Goal: Task Accomplishment & Management: Manage account settings

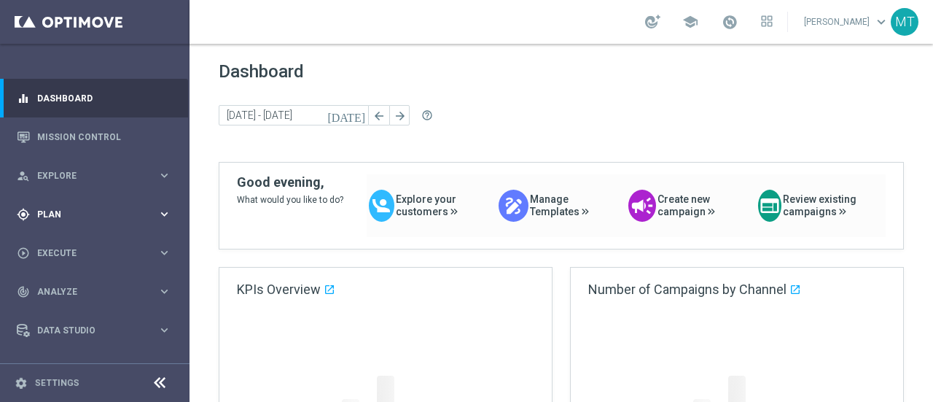
click at [114, 217] on span "Plan" at bounding box center [97, 214] width 120 height 9
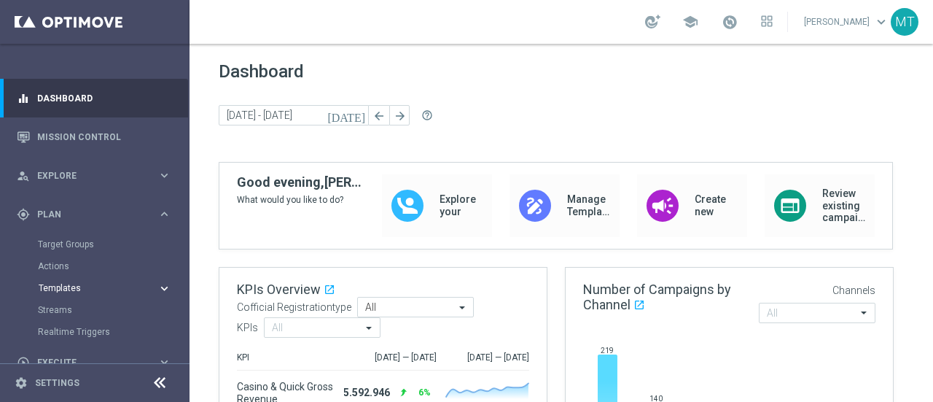
click at [69, 285] on span "Templates" at bounding box center [91, 288] width 104 height 9
click at [69, 312] on link "Optimail" at bounding box center [98, 310] width 106 height 12
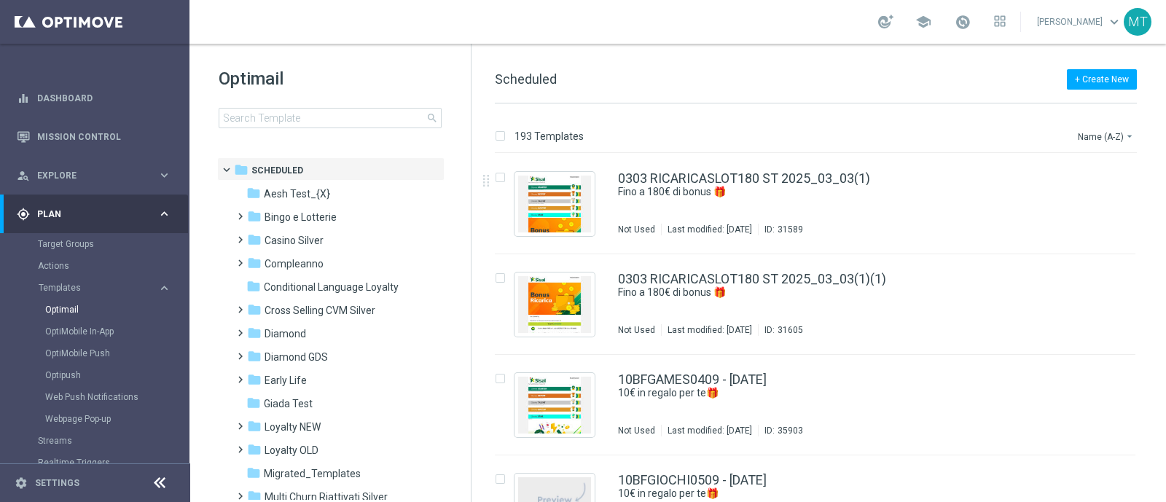
drag, startPoint x: 824, startPoint y: 20, endPoint x: 416, endPoint y: 82, distance: 412.9
click at [416, 82] on h1 "Optimail" at bounding box center [330, 78] width 223 height 23
click at [373, 105] on div "Optimail search" at bounding box center [345, 97] width 252 height 61
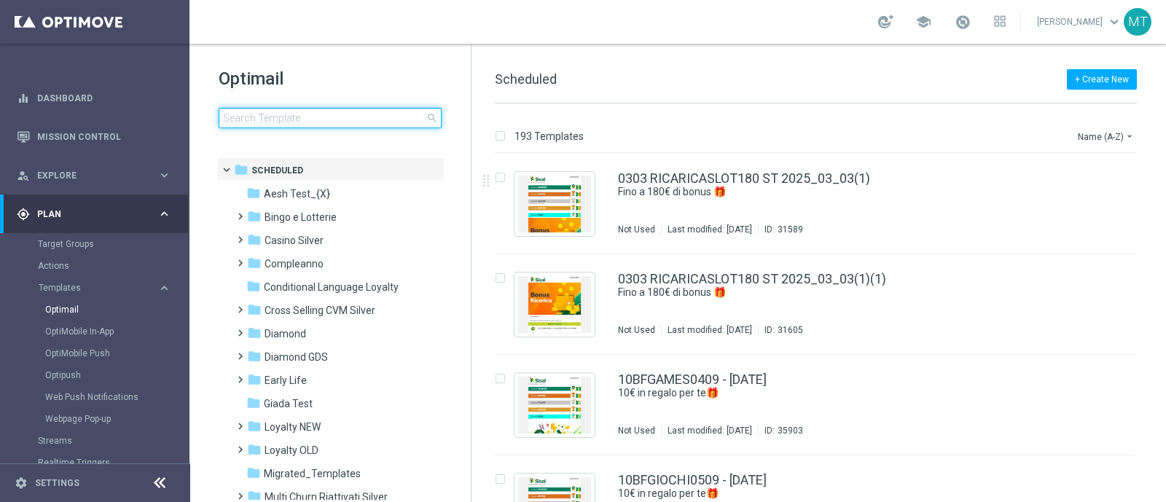
click at [374, 108] on input at bounding box center [330, 118] width 223 height 20
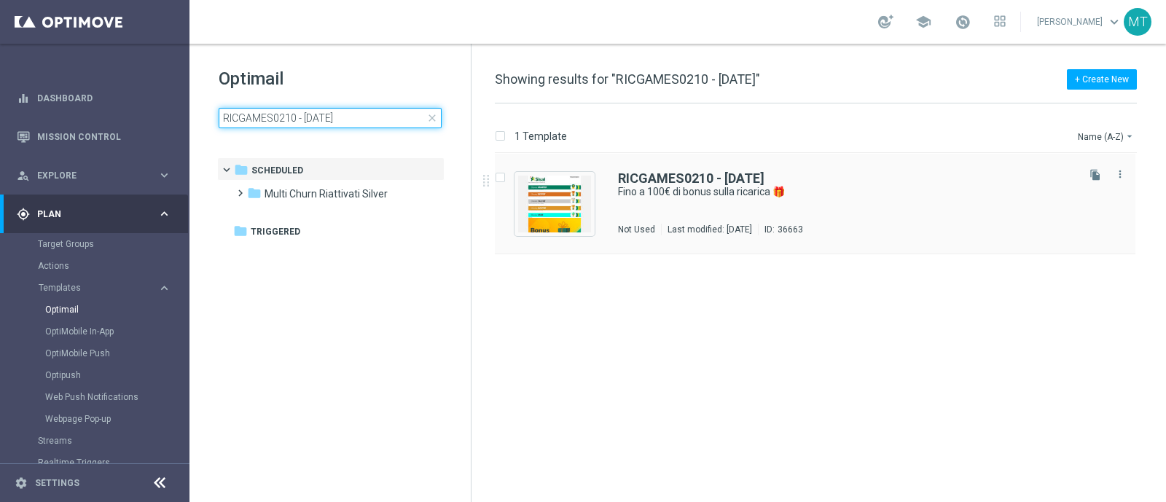
type input "RICGAMES0210 - 2025-10-02"
click at [871, 184] on div "RICGAMES0210 - 2025-10-02" at bounding box center [846, 178] width 456 height 13
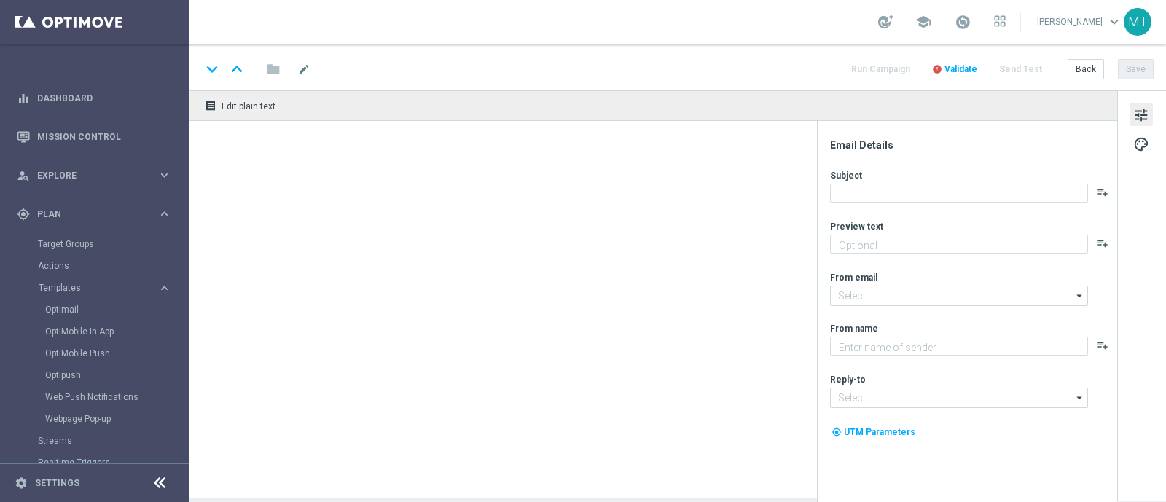
type textarea "Scopri la nuova promozione 🎯"
type input "[EMAIL_ADDRESS][DOMAIN_NAME]"
type textarea "Sisal"
type input "[EMAIL_ADDRESS][DOMAIN_NAME]"
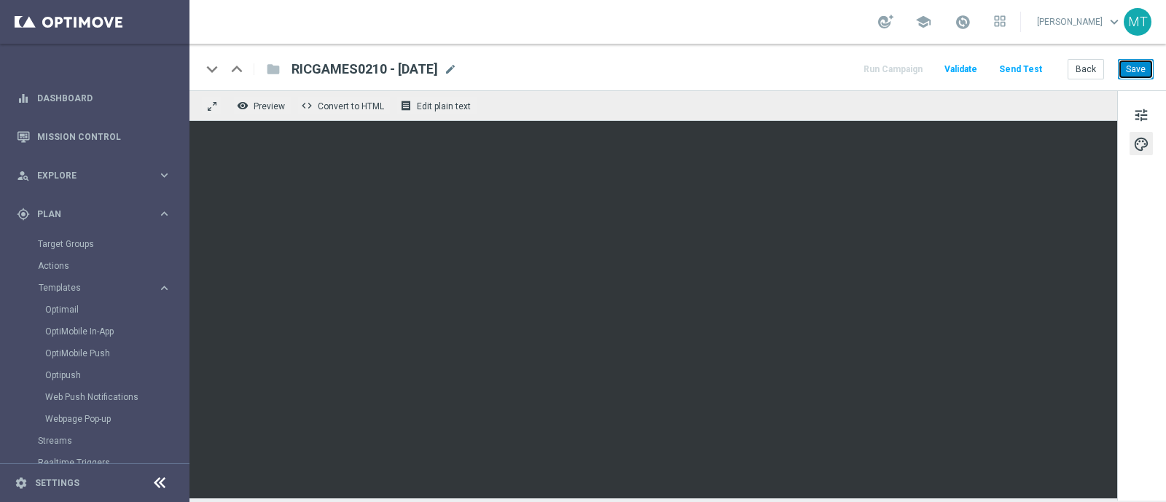
click at [932, 66] on button "Save" at bounding box center [1136, 69] width 36 height 20
click at [66, 305] on link "Optimail" at bounding box center [98, 310] width 106 height 12
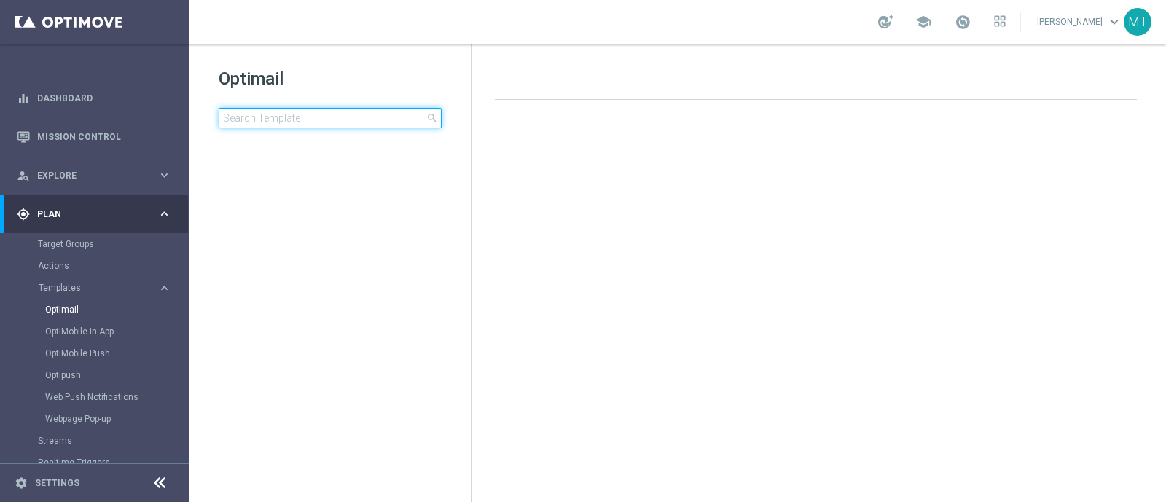
click at [335, 119] on input at bounding box center [330, 118] width 223 height 20
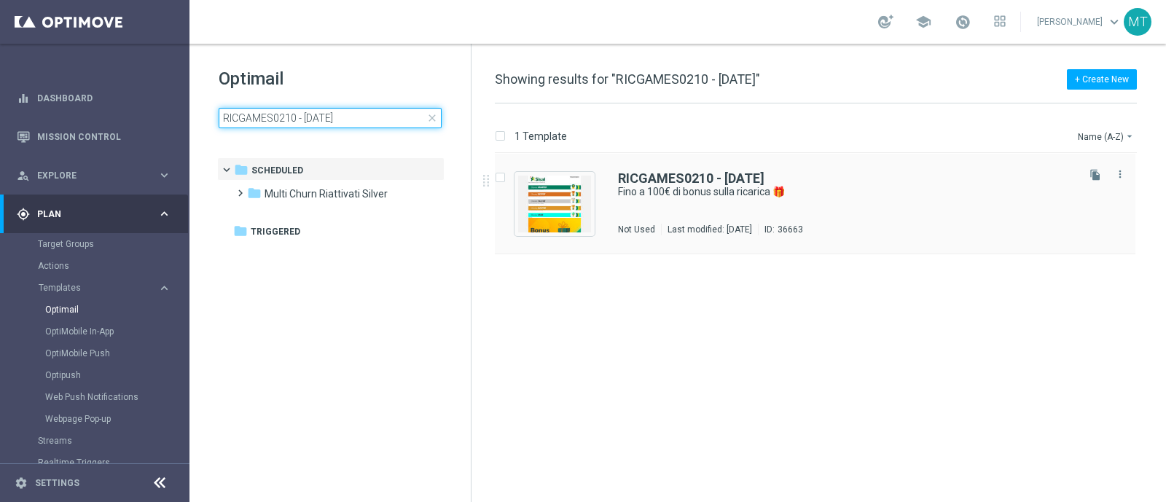
type input "RICGAMES0210 - 2025-10-02"
click at [800, 165] on div "RICGAMES0210 - 2025-10-02 Fino a 100€ di bonus sulla ricarica 🎁 Not Used Last m…" at bounding box center [815, 204] width 641 height 101
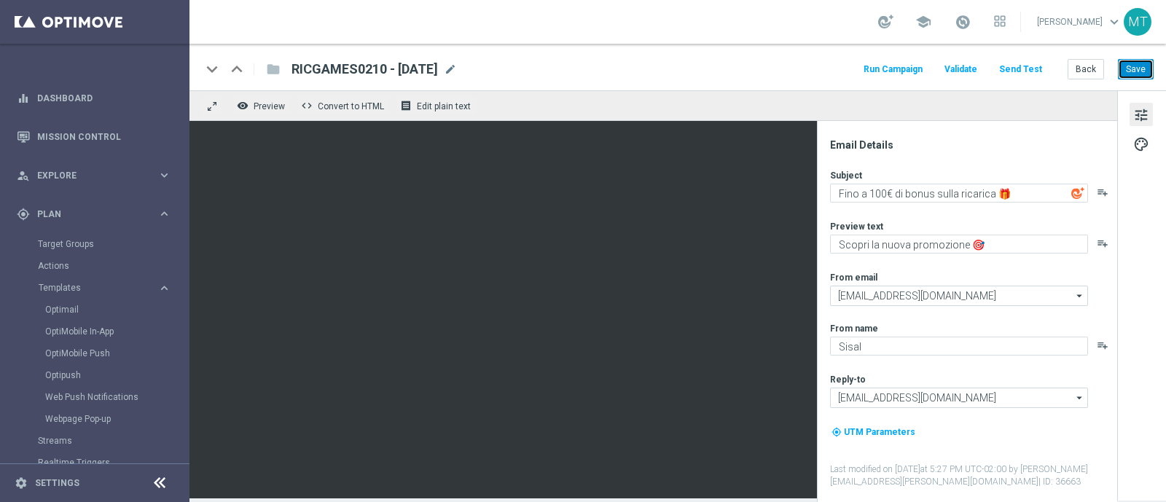
click at [932, 71] on button "Save" at bounding box center [1136, 69] width 36 height 20
click at [70, 311] on link "Optimail" at bounding box center [98, 310] width 106 height 12
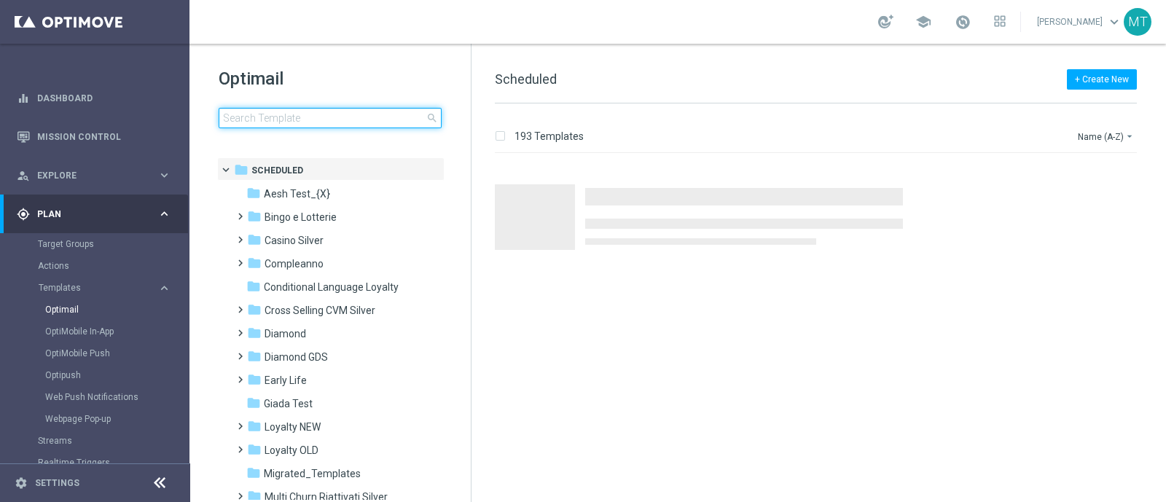
click at [322, 118] on input at bounding box center [330, 118] width 223 height 20
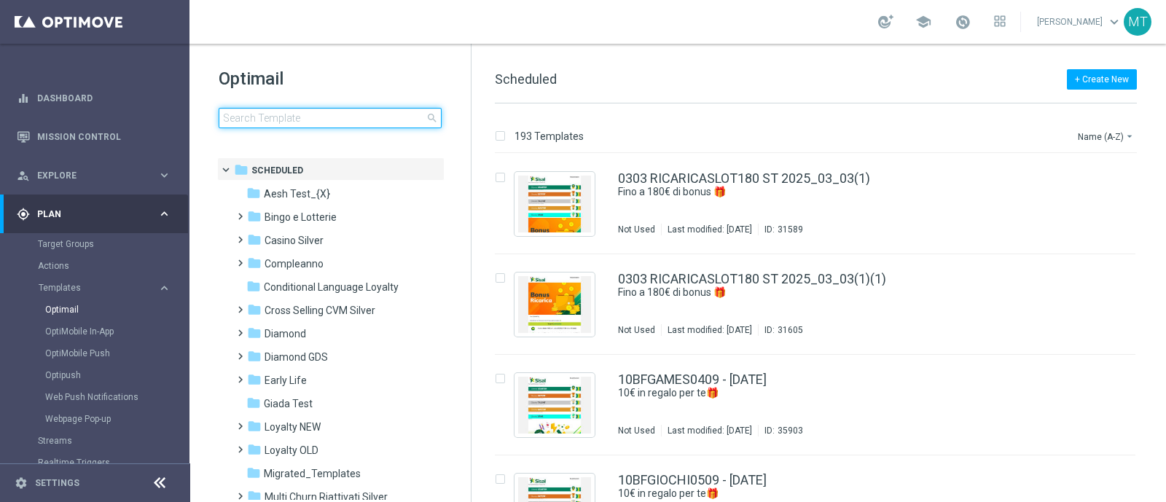
type input "RICAGAMES0210 - 2025-10-02"
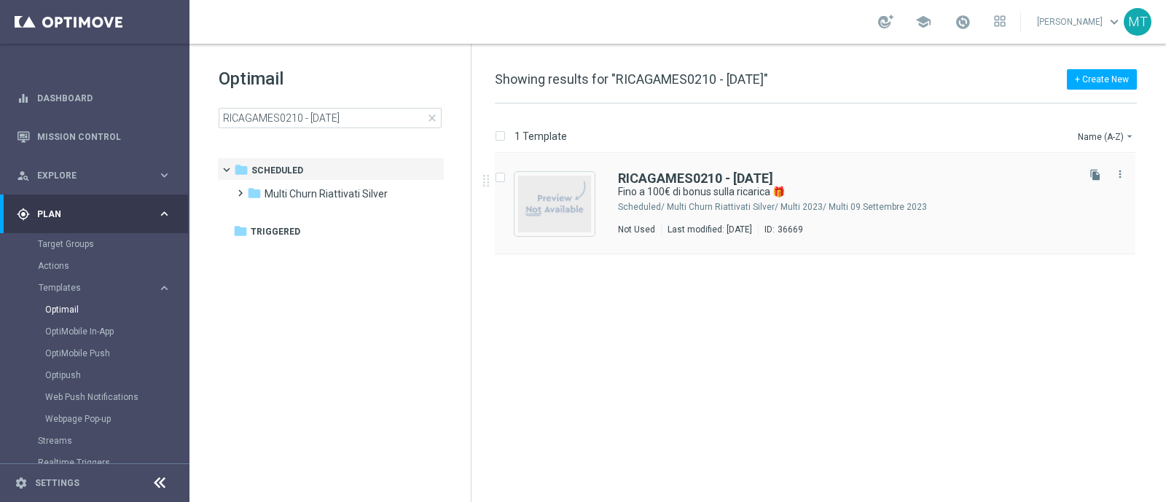
click at [849, 184] on div "RICAGAMES0210 - 2025-10-02" at bounding box center [846, 178] width 456 height 13
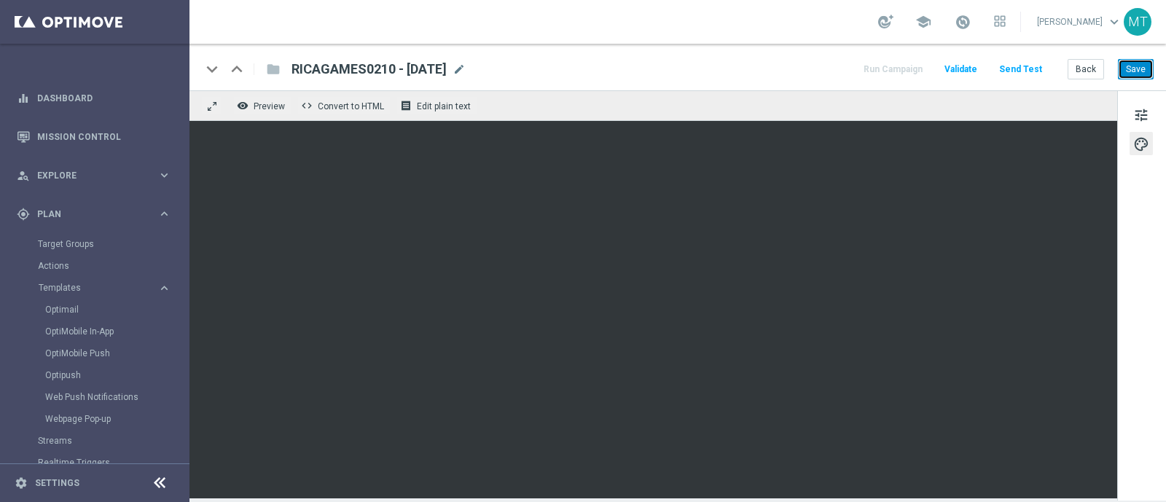
click at [932, 63] on button "Save" at bounding box center [1136, 69] width 36 height 20
click at [932, 116] on span "tune" at bounding box center [1142, 115] width 16 height 19
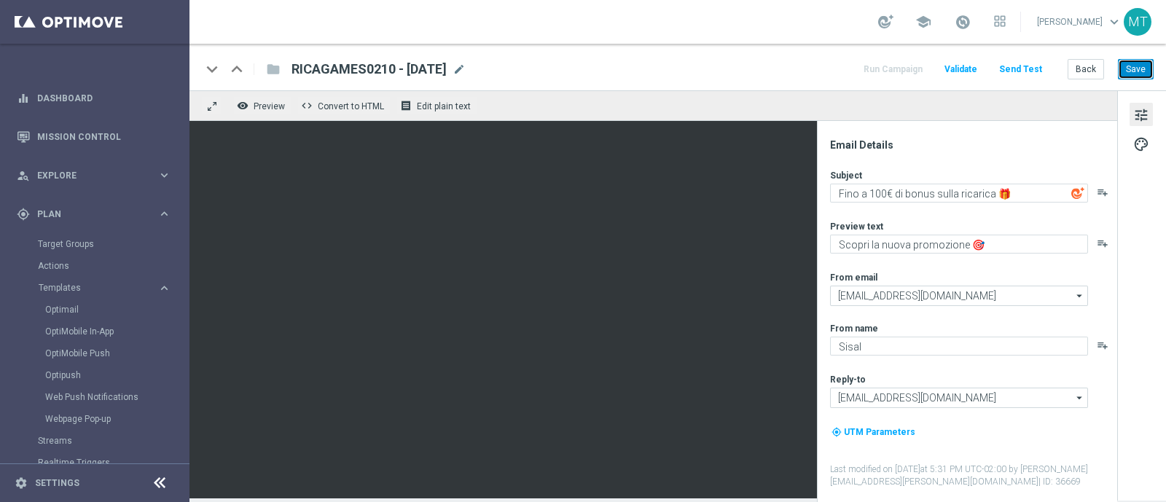
click at [932, 72] on button "Save" at bounding box center [1136, 69] width 36 height 20
click at [932, 69] on button "Save" at bounding box center [1136, 69] width 36 height 20
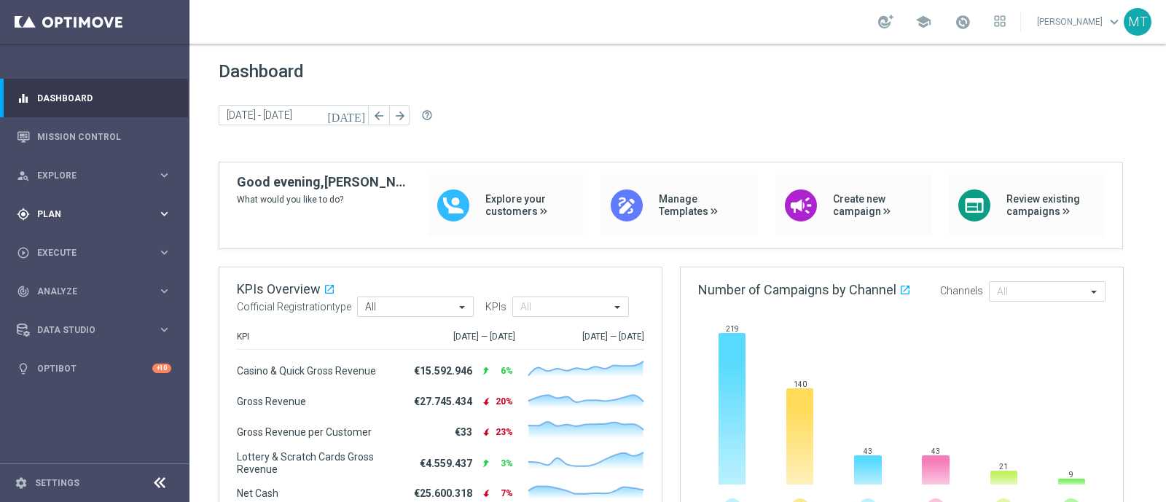
click at [61, 214] on span "Plan" at bounding box center [97, 214] width 120 height 9
click at [69, 291] on span "Templates" at bounding box center [91, 288] width 104 height 9
click at [69, 311] on link "Optimail" at bounding box center [98, 310] width 106 height 12
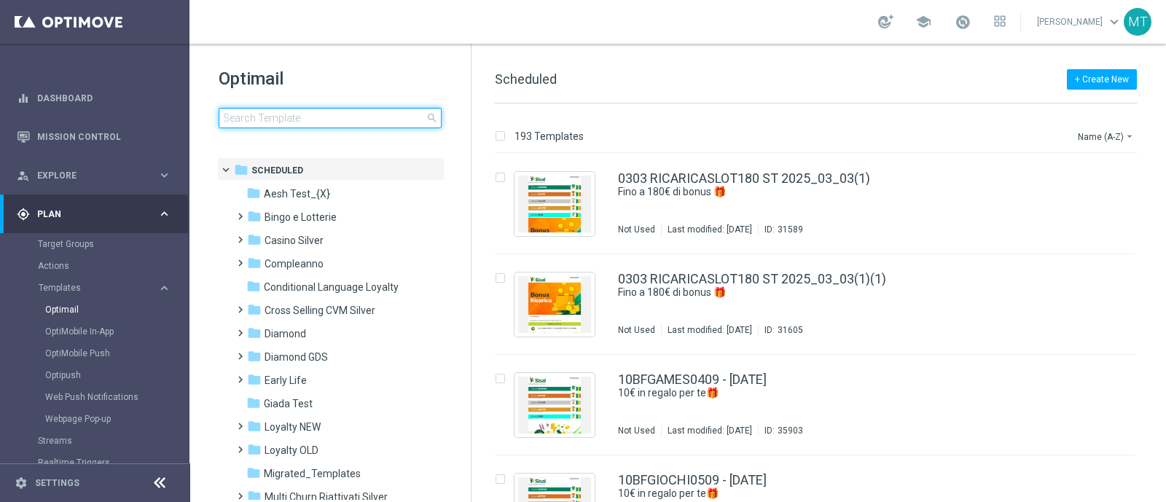
click at [265, 115] on input at bounding box center [330, 118] width 223 height 20
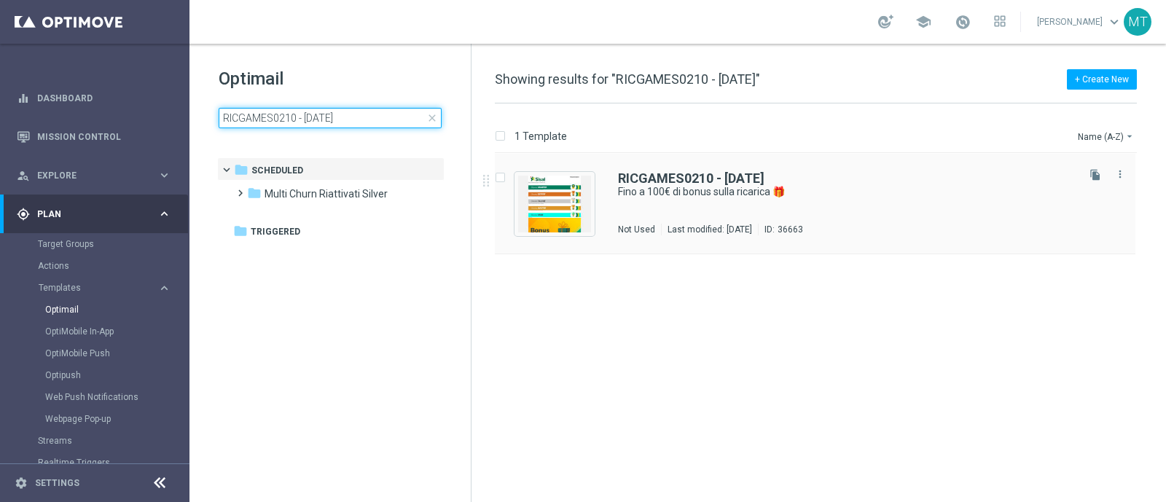
type input "RICGAMES0210 - [DATE]"
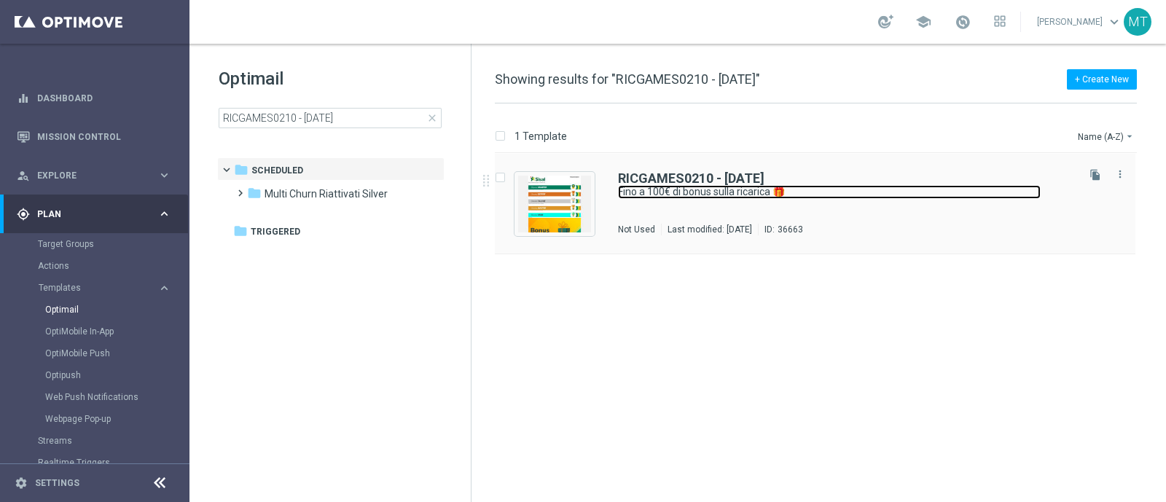
click at [696, 189] on link "Fino a 100€ di bonus sulla ricarica 🎁" at bounding box center [829, 192] width 423 height 14
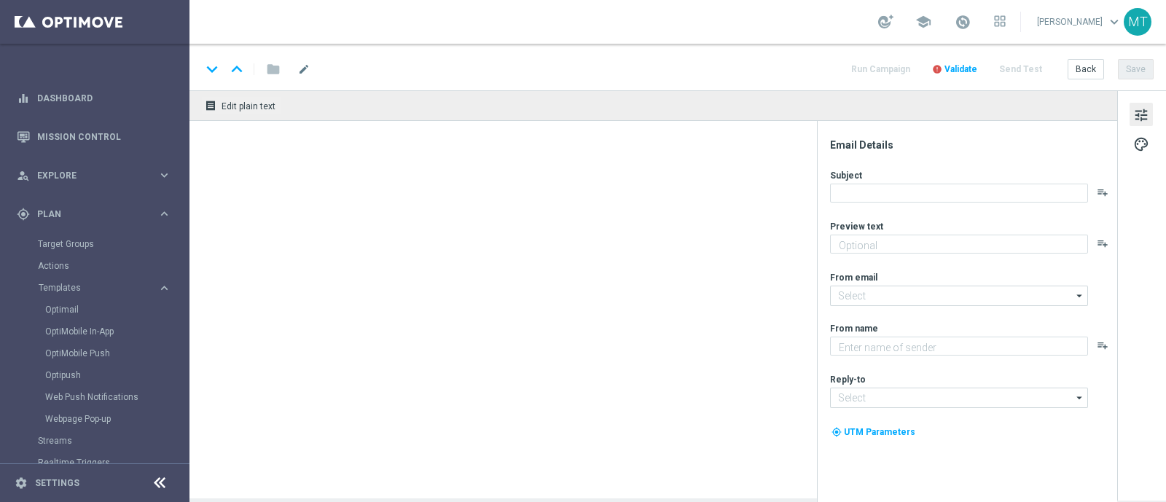
type textarea "Scopri la nuova promozione 🎯"
type input "[EMAIL_ADDRESS][DOMAIN_NAME]"
type textarea "Sisal"
type input "[EMAIL_ADDRESS][DOMAIN_NAME]"
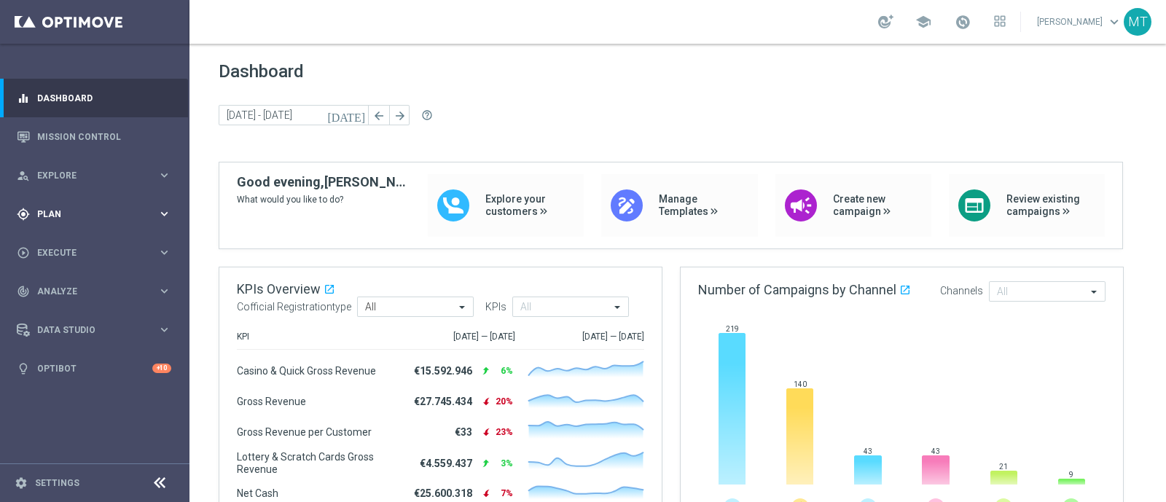
click at [55, 214] on span "Plan" at bounding box center [97, 214] width 120 height 9
click at [74, 246] on link "Target Groups" at bounding box center [95, 244] width 114 height 12
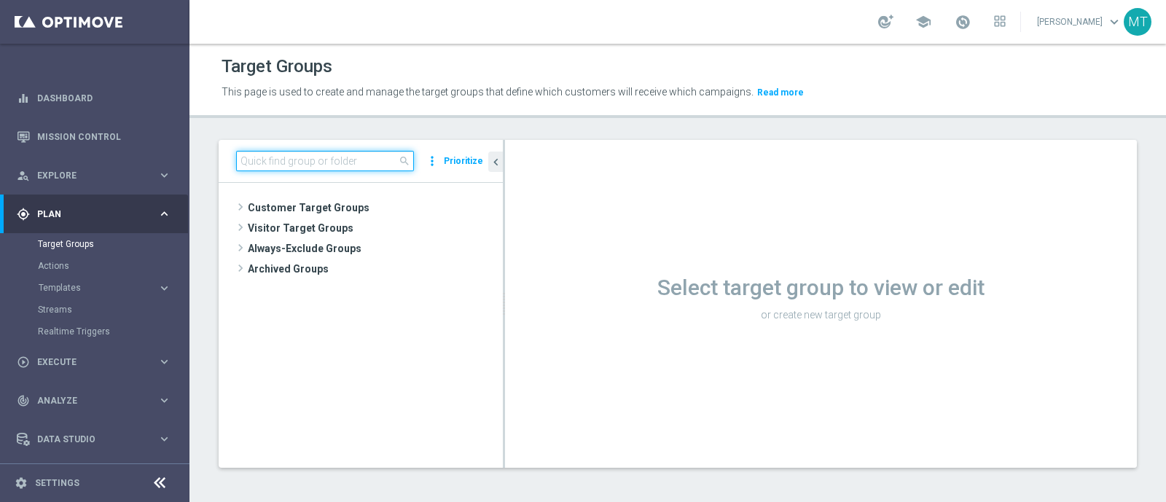
click at [246, 167] on input at bounding box center [325, 161] width 178 height 20
paste input "Multi Master Low NO saldo"
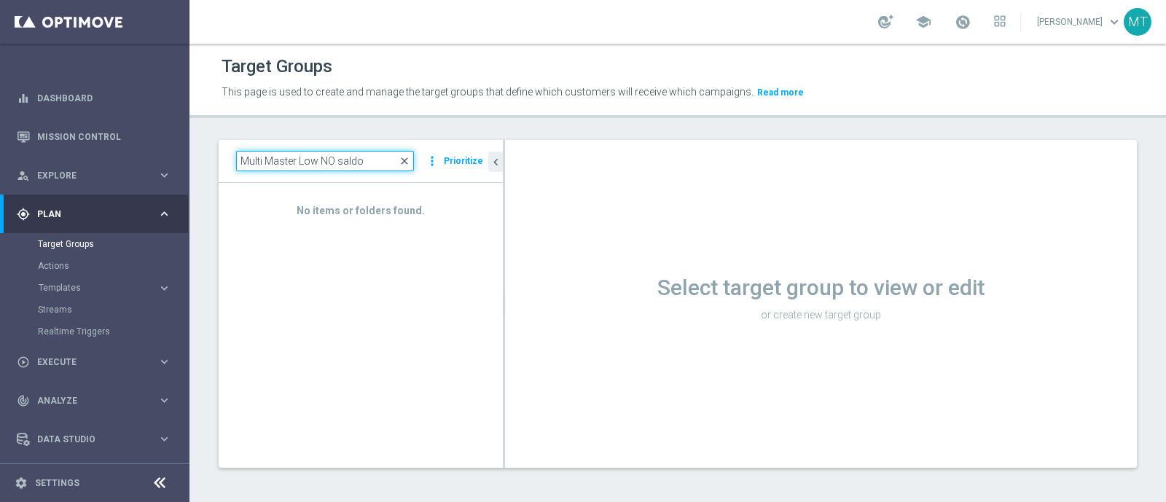
type input "Multi Master Low NO saldo"
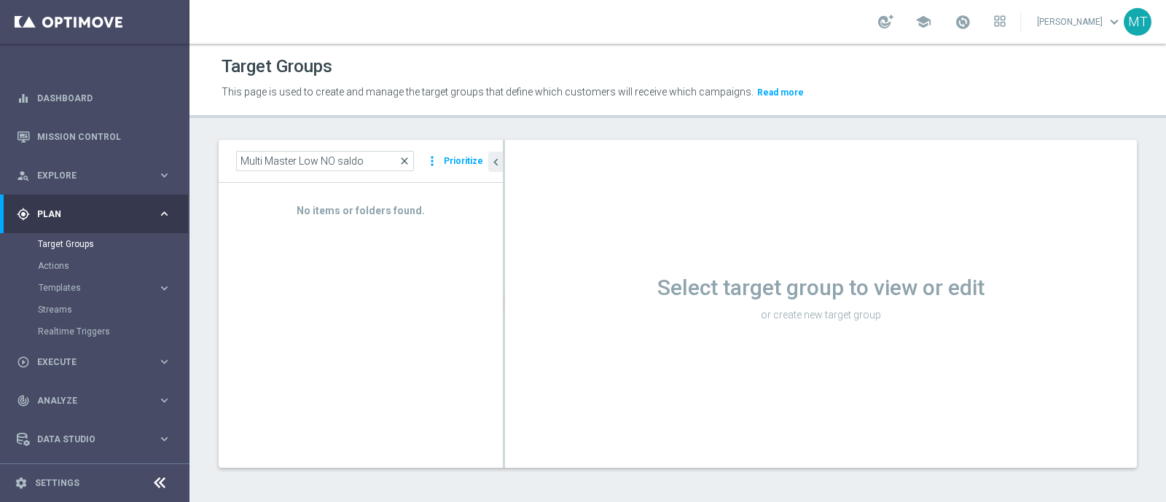
click at [405, 161] on span "close" at bounding box center [405, 161] width 12 height 12
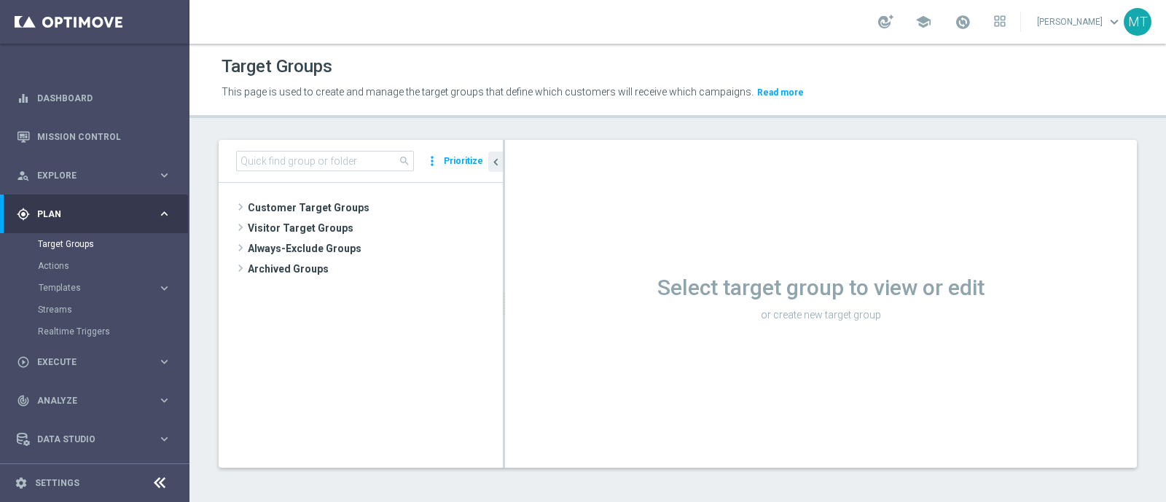
click at [237, 171] on div "search more_vert Prioritize" at bounding box center [361, 161] width 284 height 43
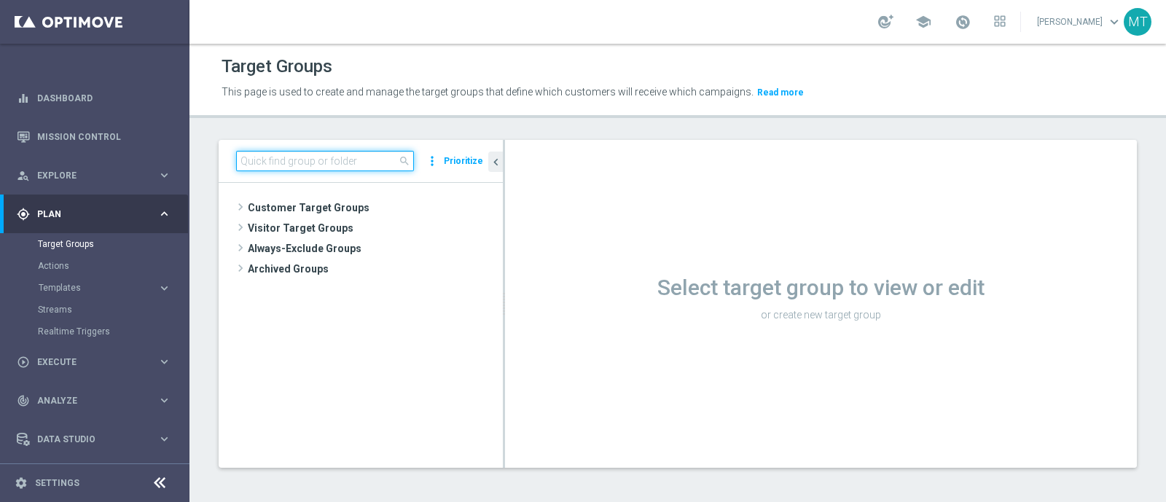
click at [244, 163] on input at bounding box center [325, 161] width 178 height 20
paste input "Multi Master Low NO saldo"
type input "Multi Master Low NO saldo"
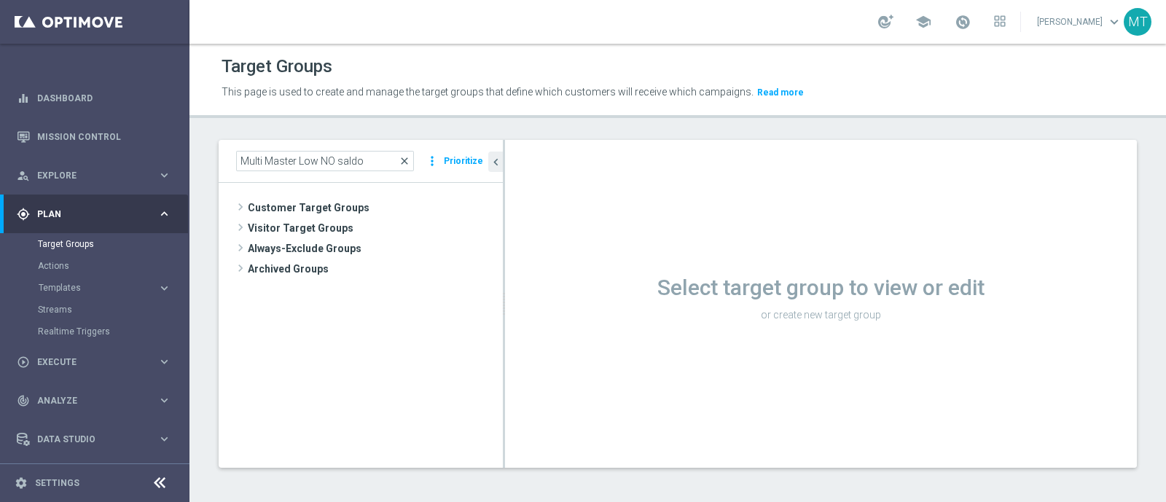
click at [408, 163] on span "close" at bounding box center [405, 161] width 12 height 12
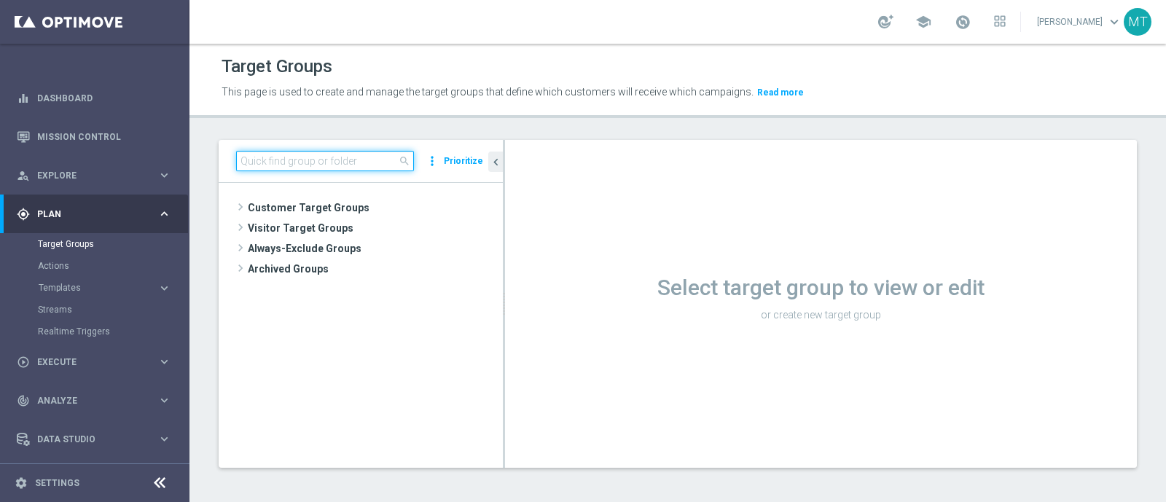
click at [379, 160] on input at bounding box center [325, 161] width 178 height 20
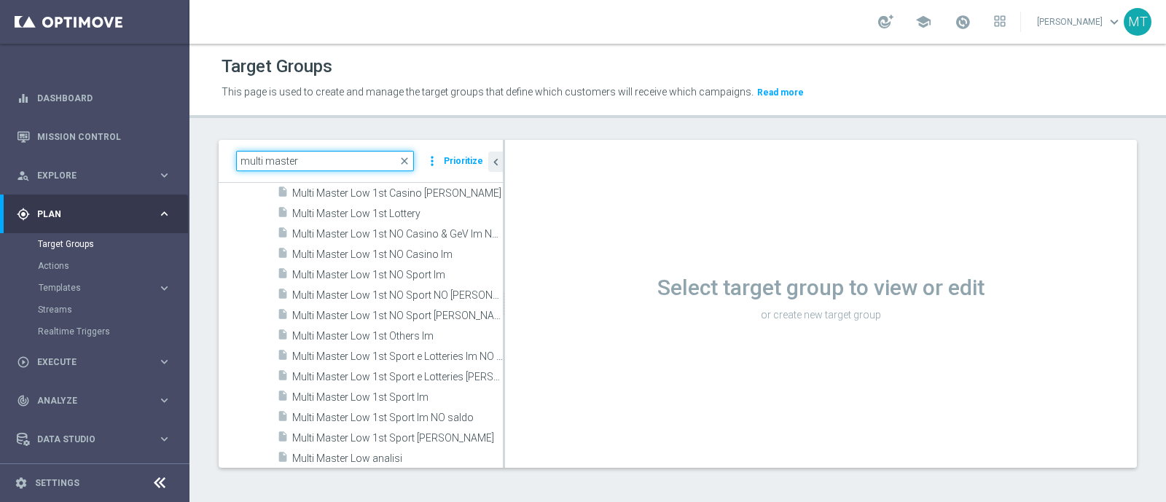
scroll to position [324, 0]
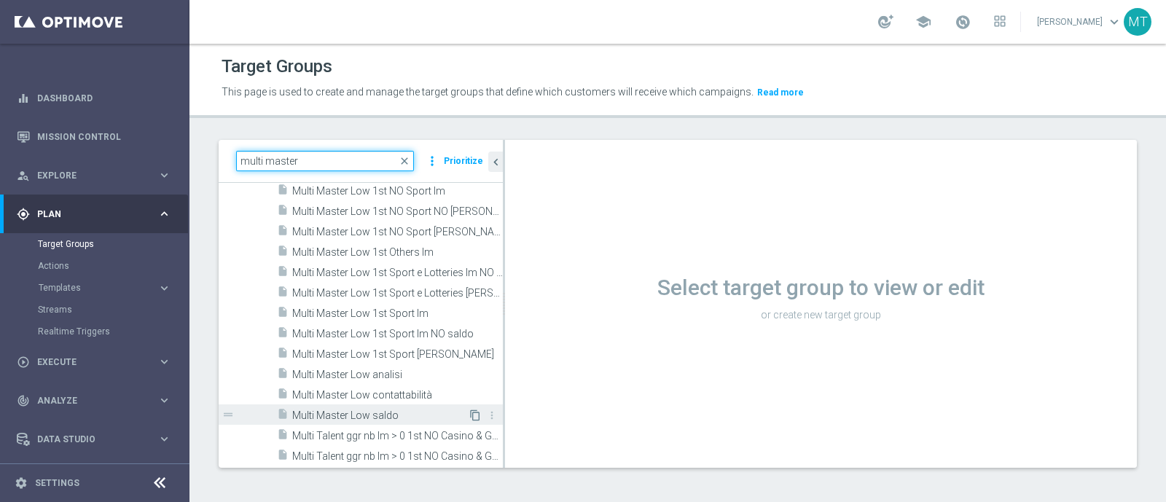
type input "multi master"
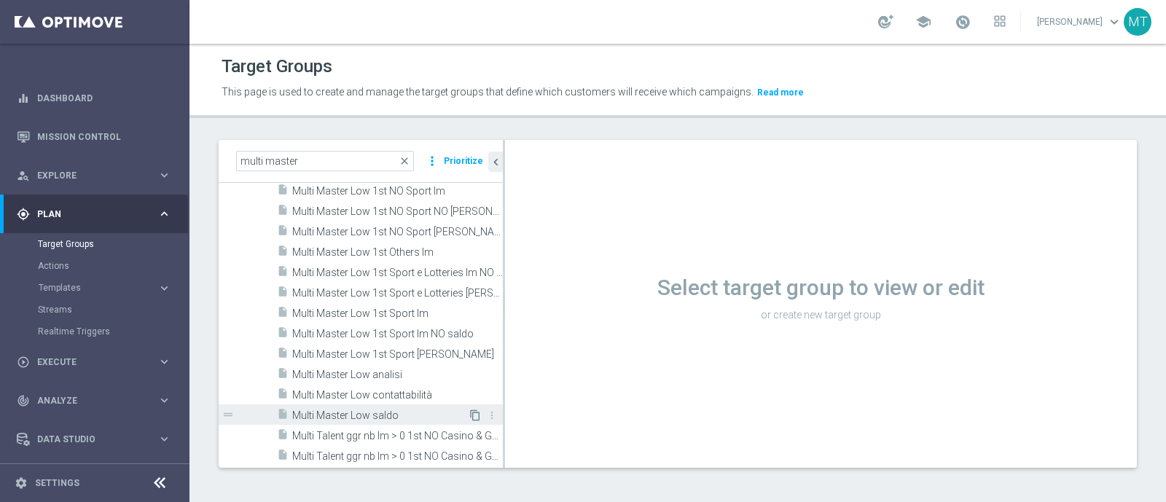
click at [470, 415] on icon "content_copy" at bounding box center [476, 416] width 12 height 12
click at [437, 426] on div "insert_drive_file Multi Talent ggr nb lm > 0 1st NO Casino & GeV lm NO saldo" at bounding box center [373, 435] width 193 height 20
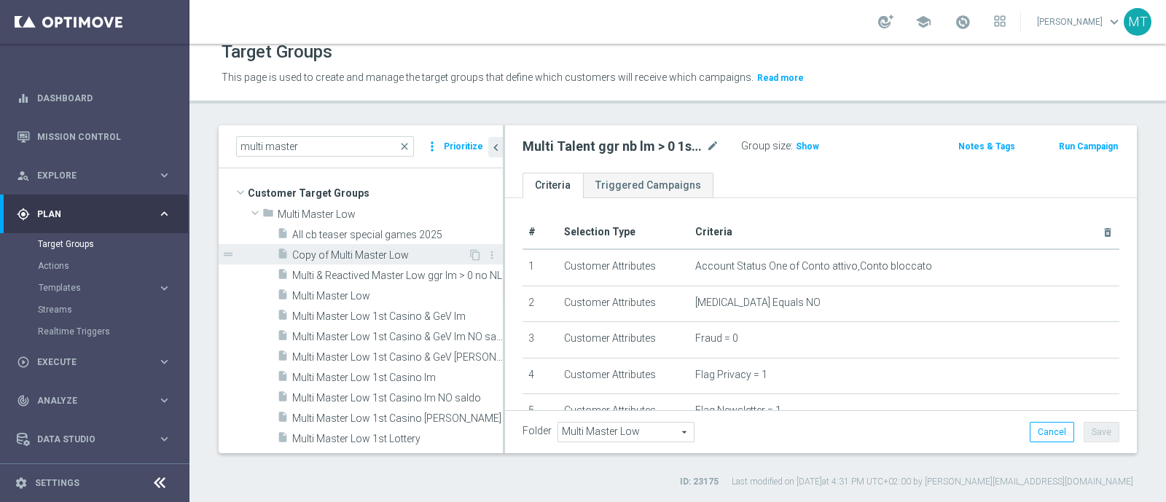
click at [365, 255] on span "Copy of Multi Master Low" at bounding box center [380, 255] width 176 height 12
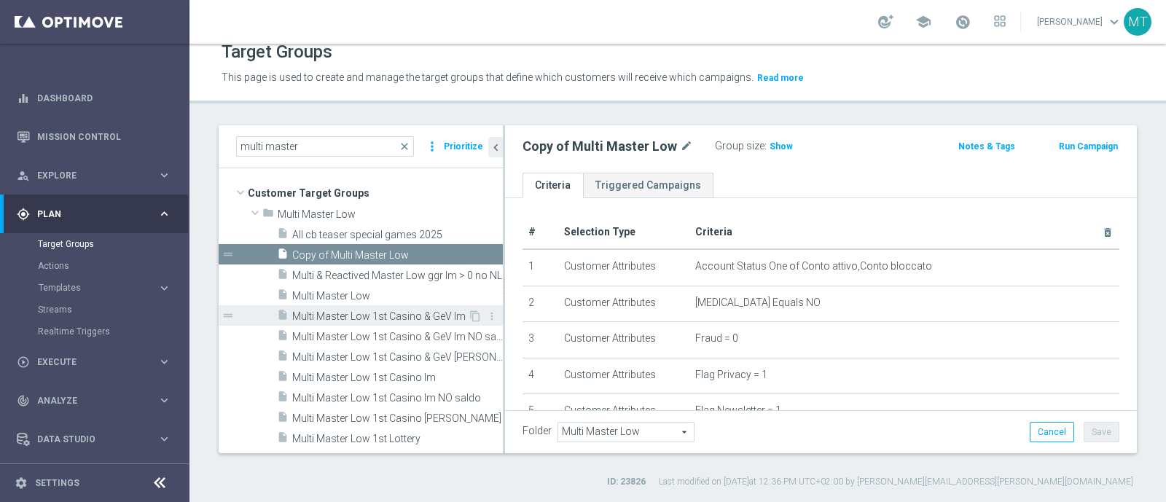
scroll to position [324, 0]
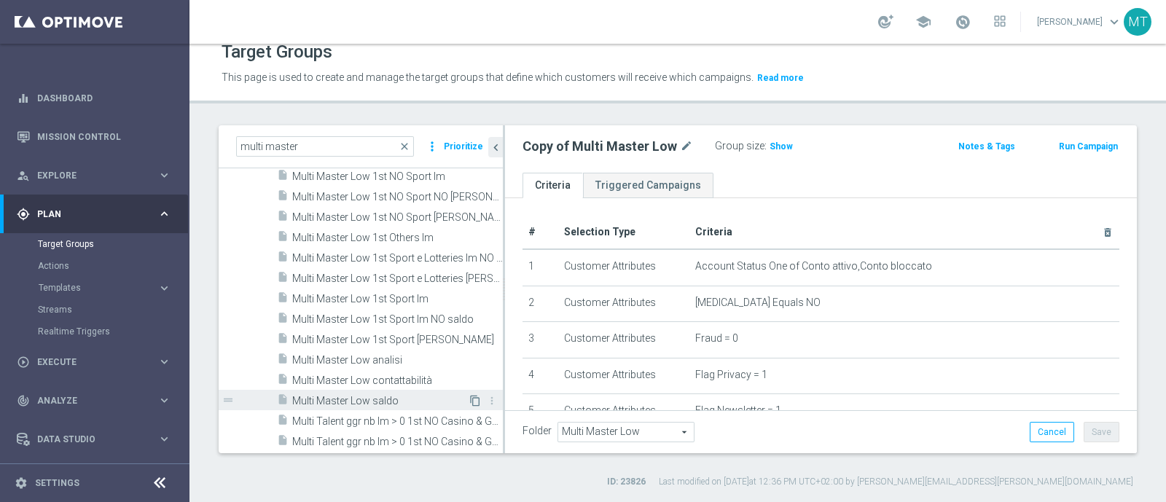
click at [470, 397] on icon "content_copy" at bounding box center [476, 401] width 12 height 12
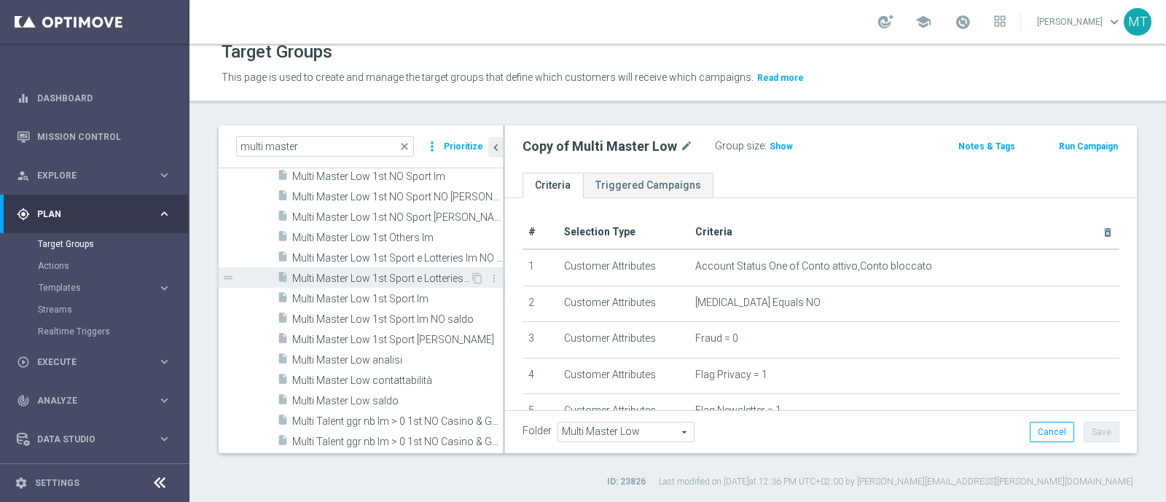
scroll to position [0, 0]
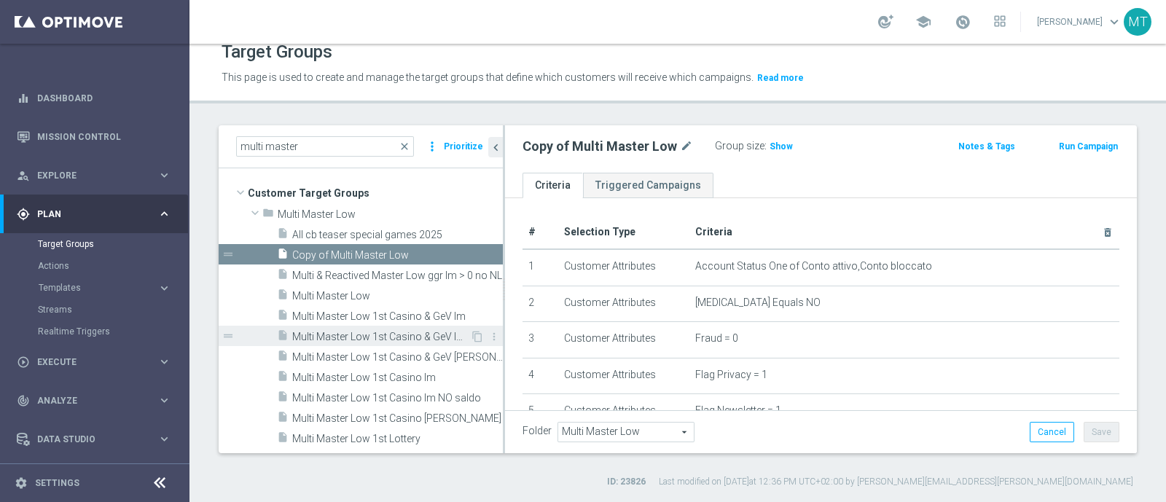
click at [360, 328] on div "insert_drive_file Multi Master Low 1st Casino & GeV lm NO saldo" at bounding box center [373, 336] width 193 height 20
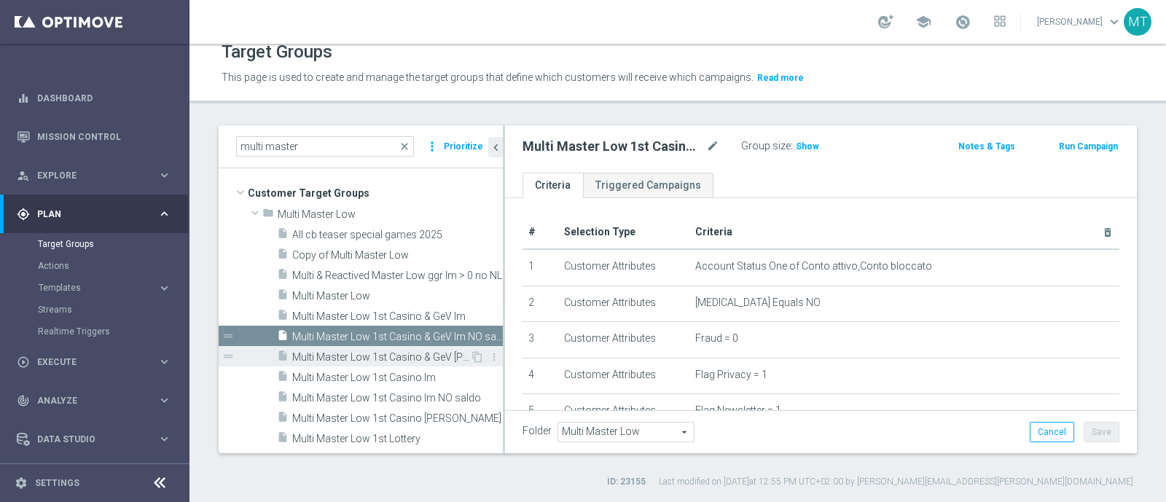
scroll to position [324, 0]
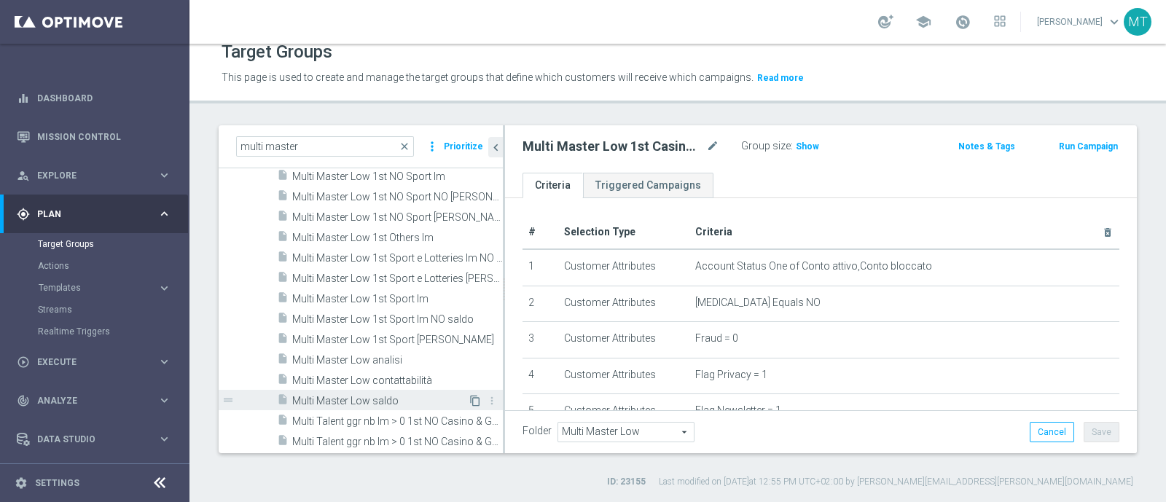
click at [470, 396] on icon "content_copy" at bounding box center [476, 401] width 12 height 12
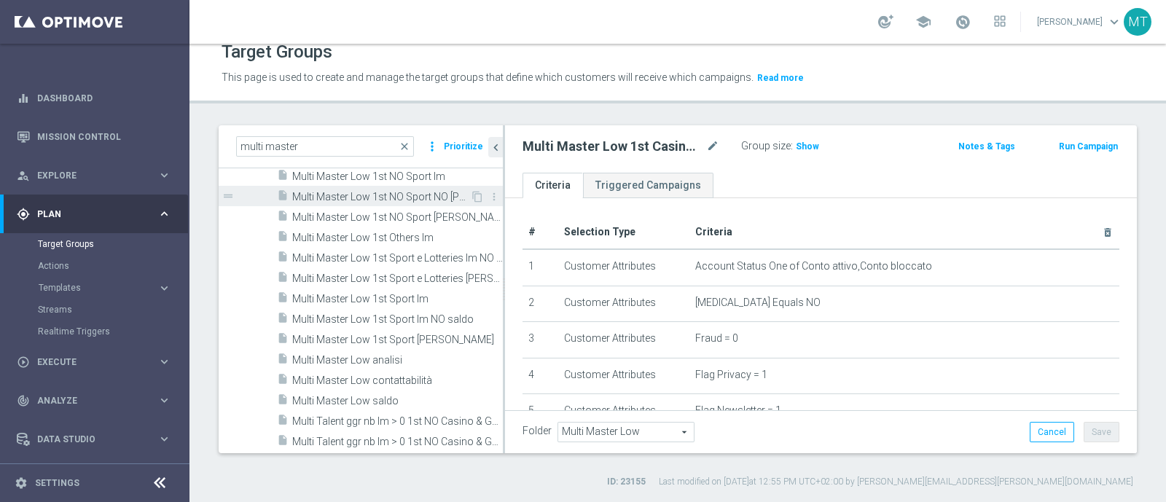
scroll to position [0, 0]
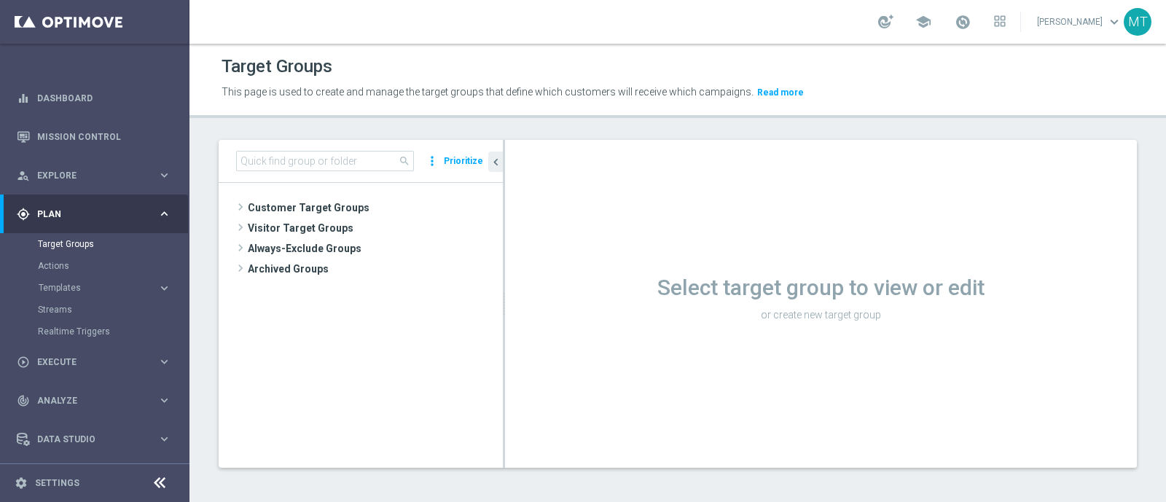
click at [375, 147] on div "search more_vert Prioritize" at bounding box center [361, 161] width 284 height 43
click at [376, 149] on div "search more_vert Prioritize" at bounding box center [361, 161] width 284 height 43
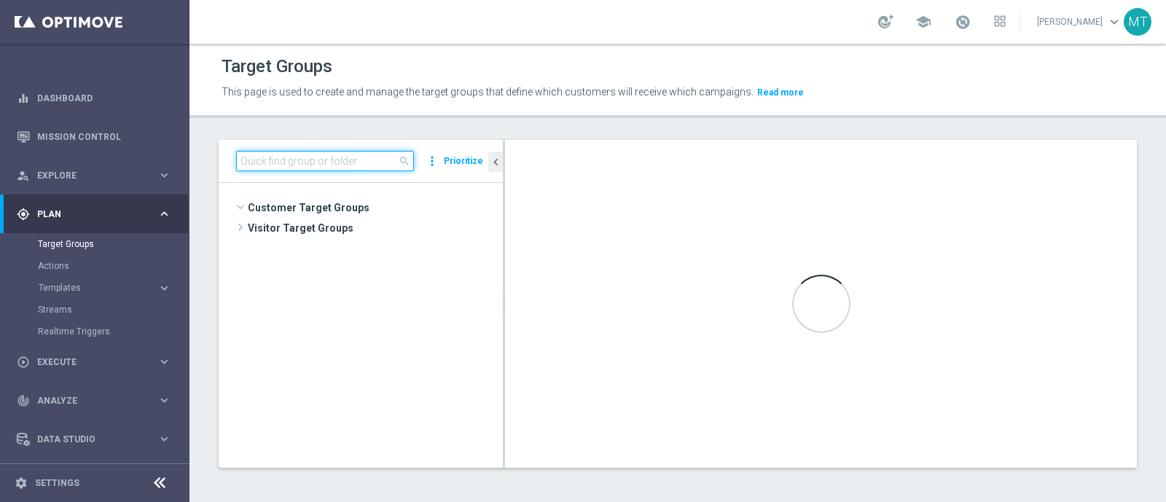
click at [370, 155] on input at bounding box center [325, 161] width 178 height 20
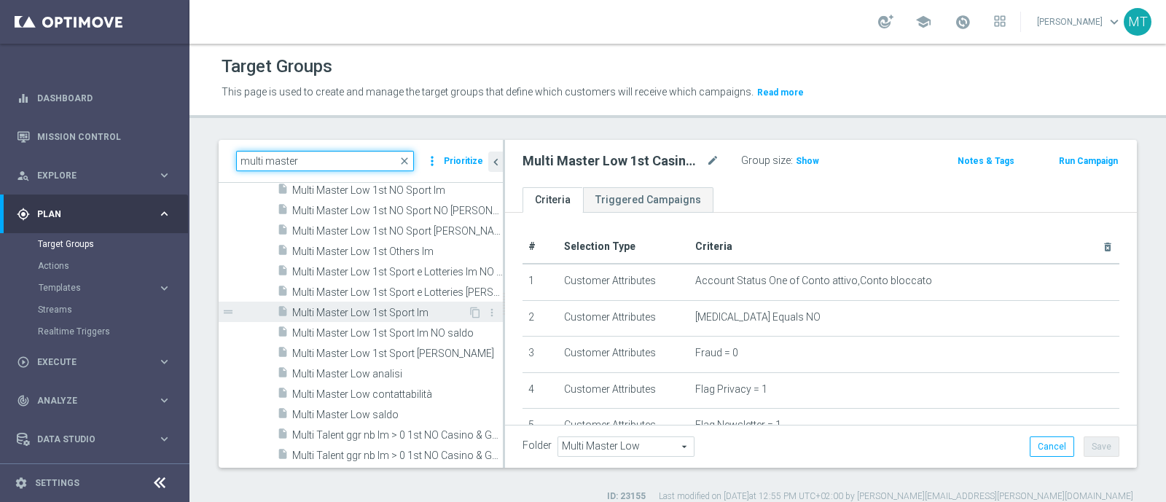
scroll to position [15, 0]
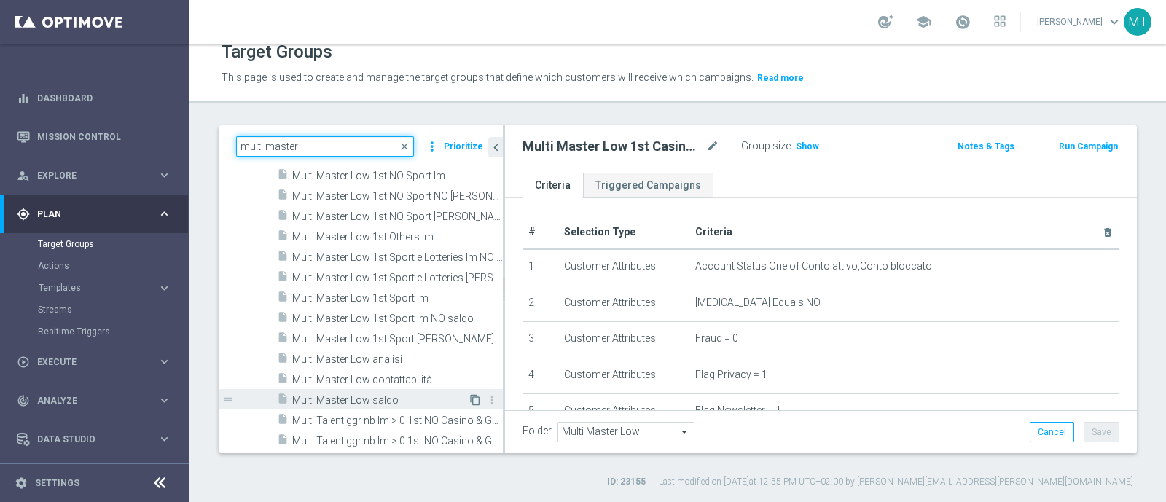
type input "multi master"
click at [470, 397] on icon "content_copy" at bounding box center [476, 400] width 12 height 12
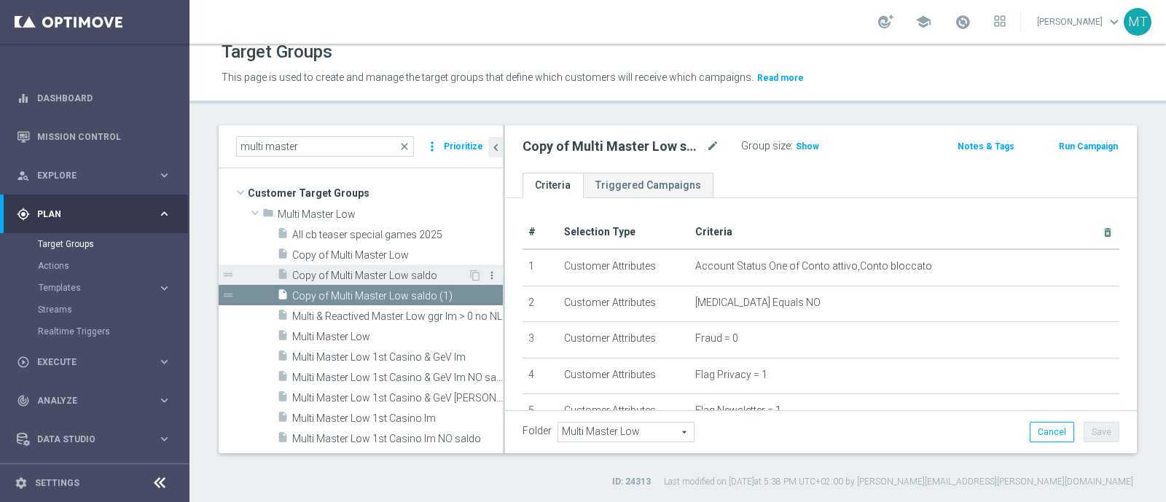
click at [486, 279] on icon "more_vert" at bounding box center [492, 276] width 12 height 12
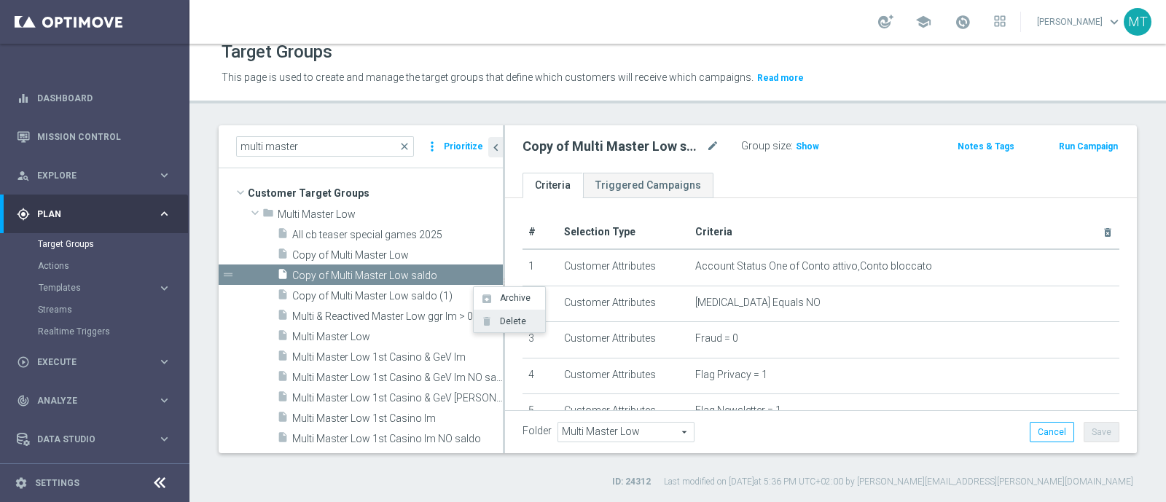
click at [496, 316] on span "Delete" at bounding box center [510, 321] width 31 height 10
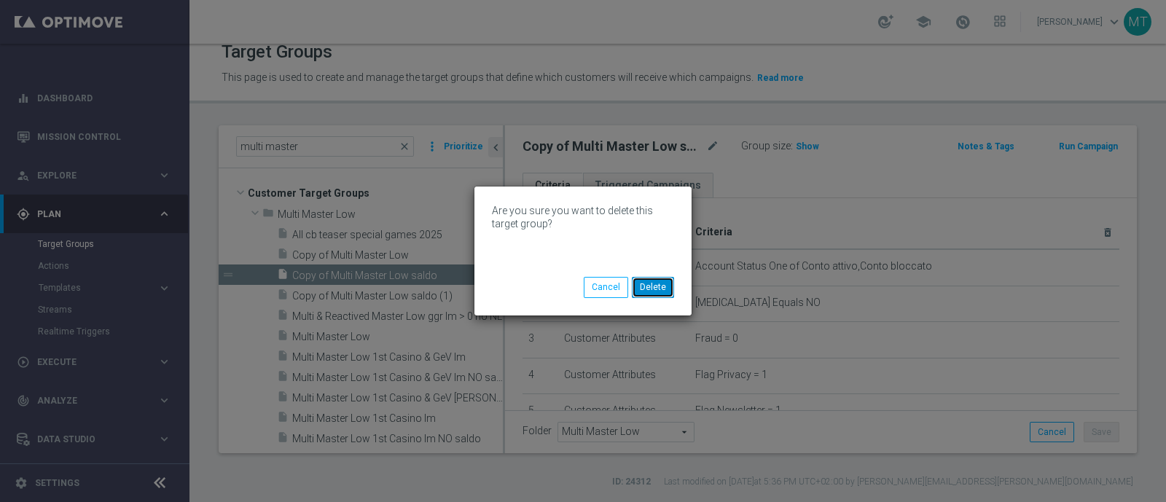
click at [667, 285] on button "Delete" at bounding box center [653, 287] width 42 height 20
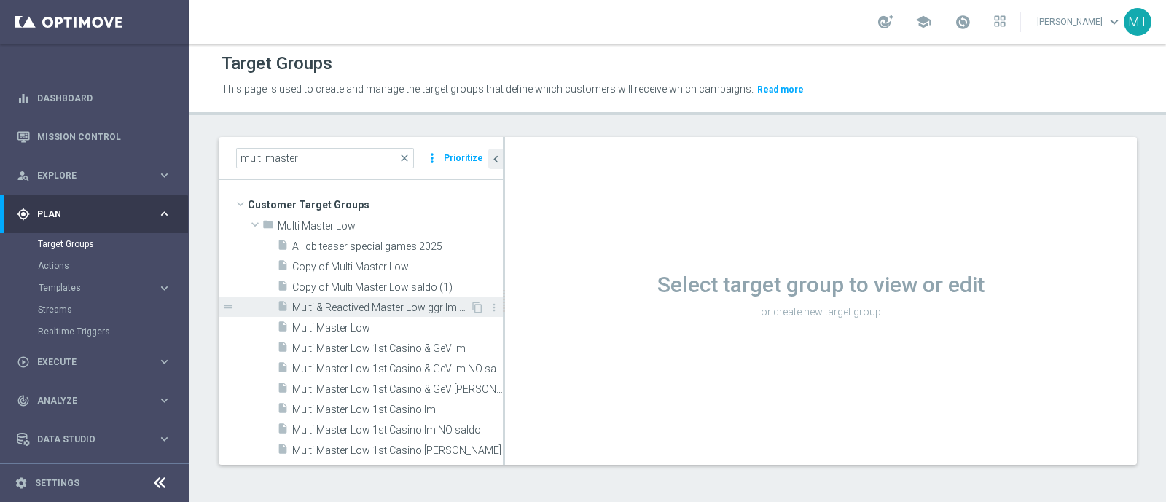
scroll to position [2, 0]
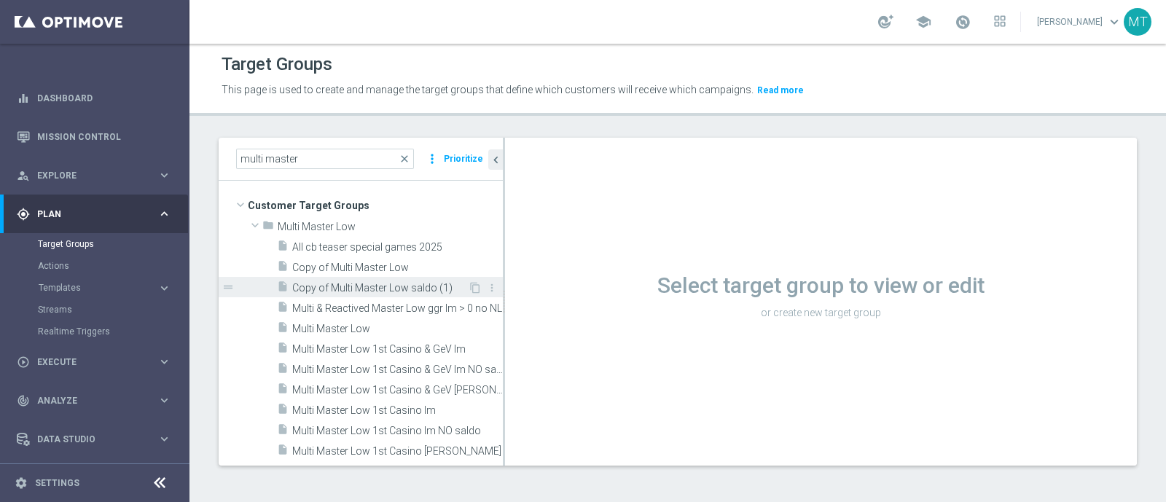
click at [415, 284] on span "Copy of Multi Master Low saldo (1)" at bounding box center [380, 288] width 176 height 12
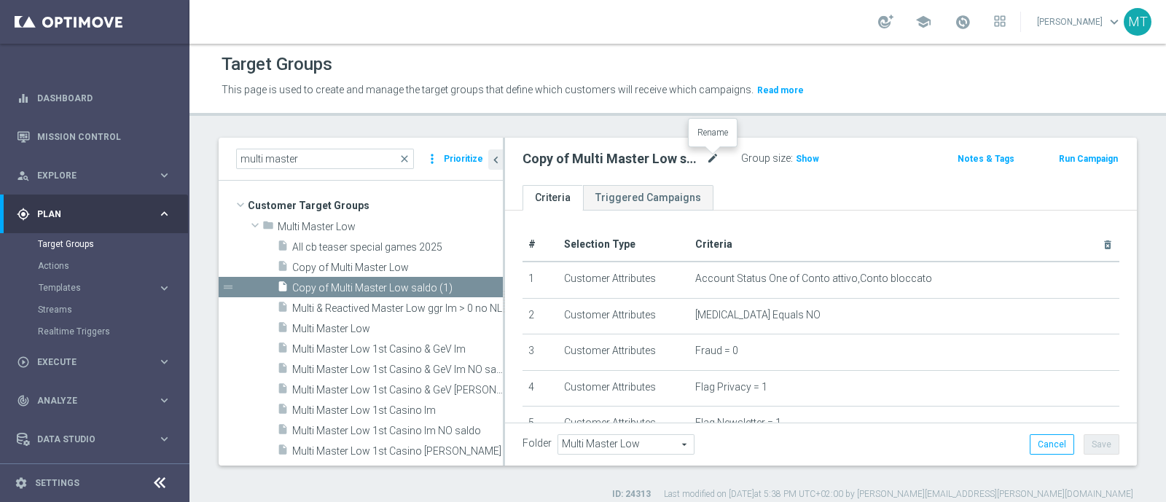
click at [717, 154] on icon "mode_edit" at bounding box center [712, 158] width 13 height 17
click at [565, 159] on input "Copy of Multi Master Low saldo (1)" at bounding box center [621, 160] width 197 height 20
click at [658, 162] on input "Multi Master Low saldo (1)" at bounding box center [621, 160] width 197 height 20
click at [605, 162] on input "Multi Master Low saldo" at bounding box center [621, 160] width 197 height 20
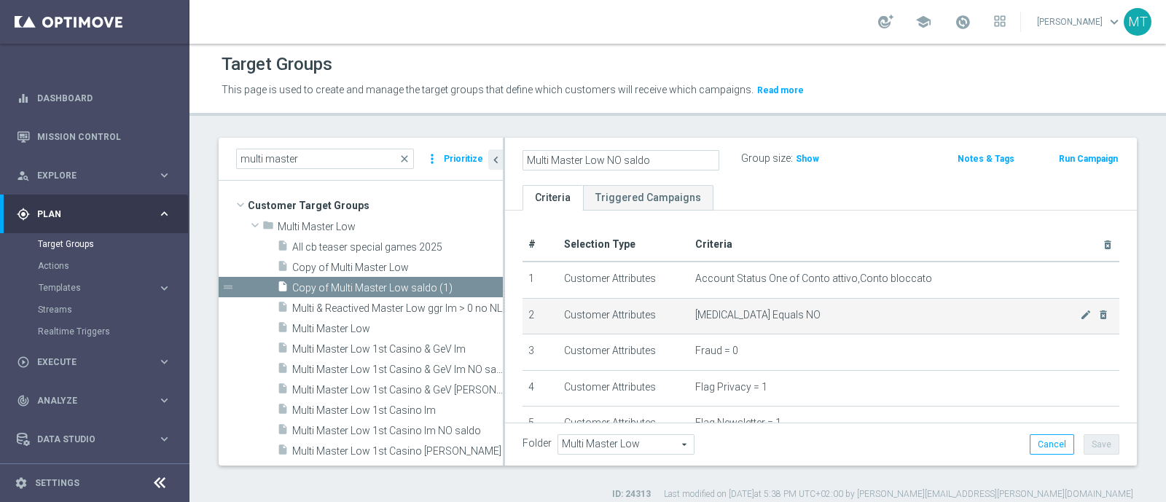
scroll to position [457, 0]
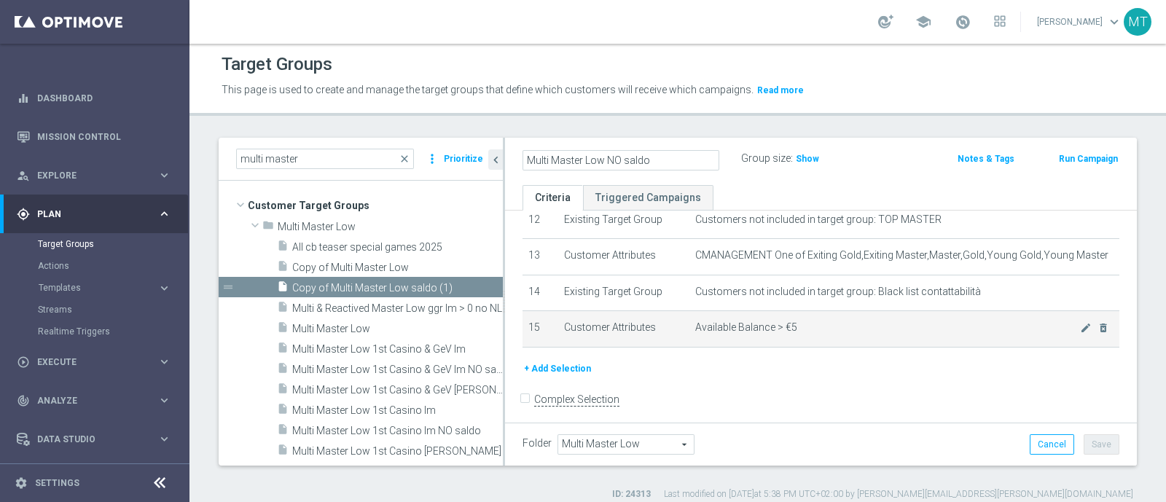
type input "Multi Master Low NO saldo"
click at [835, 324] on span "Available Balance > €5" at bounding box center [888, 328] width 385 height 12
click at [817, 323] on span "Available Balance > €5" at bounding box center [888, 328] width 385 height 12
click at [1080, 326] on icon "mode_edit" at bounding box center [1086, 328] width 12 height 12
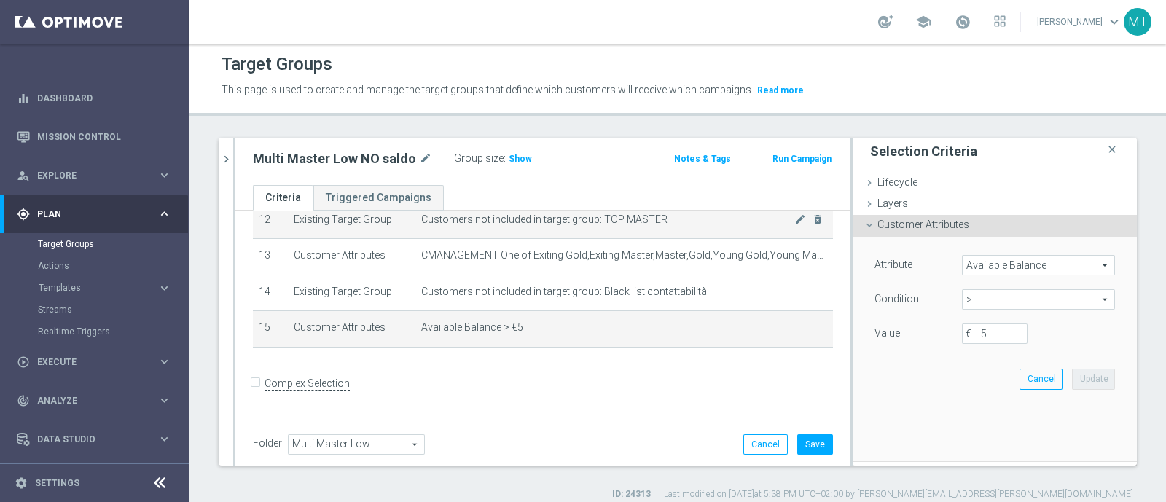
scroll to position [442, 0]
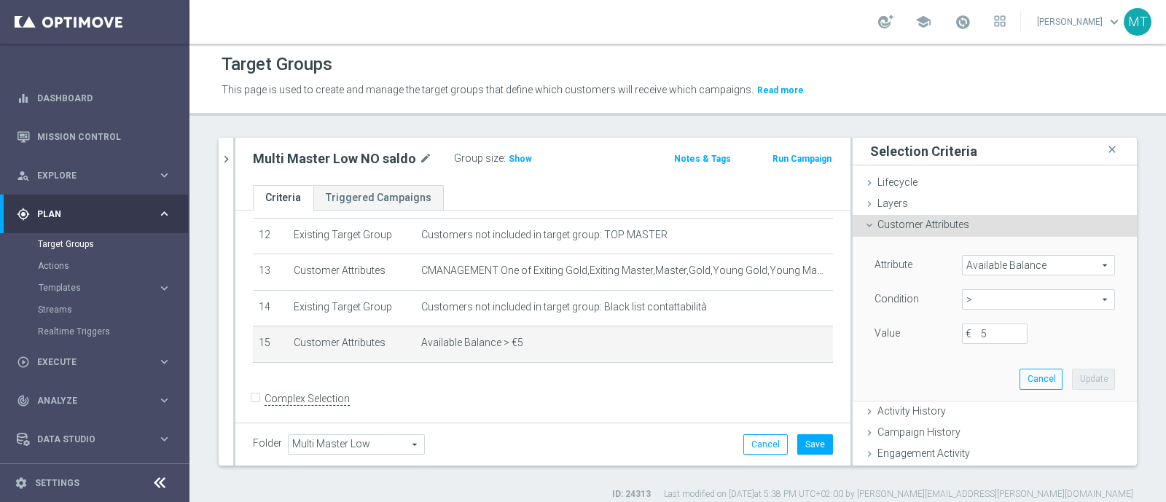
click at [965, 297] on span ">" at bounding box center [1039, 299] width 152 height 19
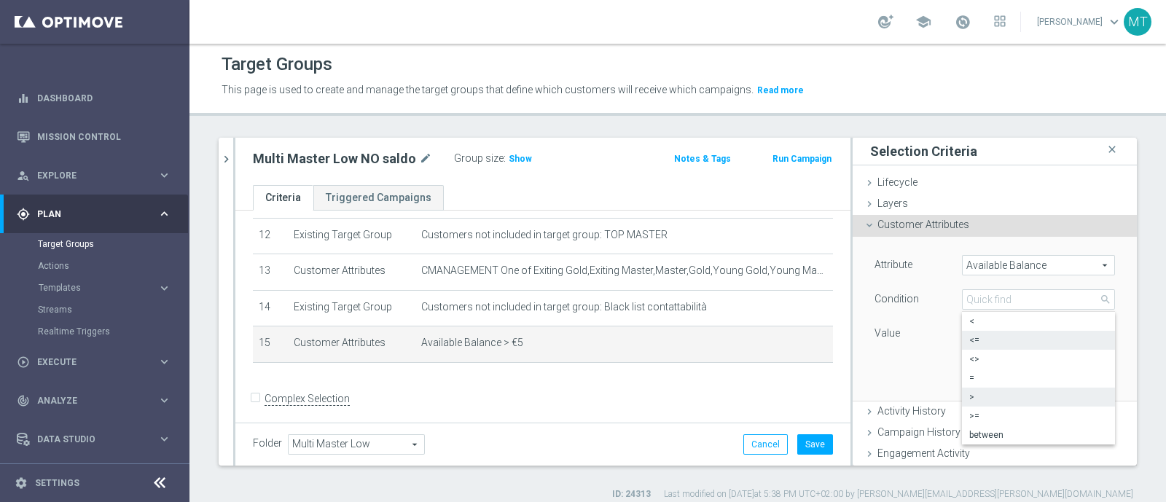
click at [970, 338] on span "<=" at bounding box center [1039, 341] width 139 height 12
type input "<="
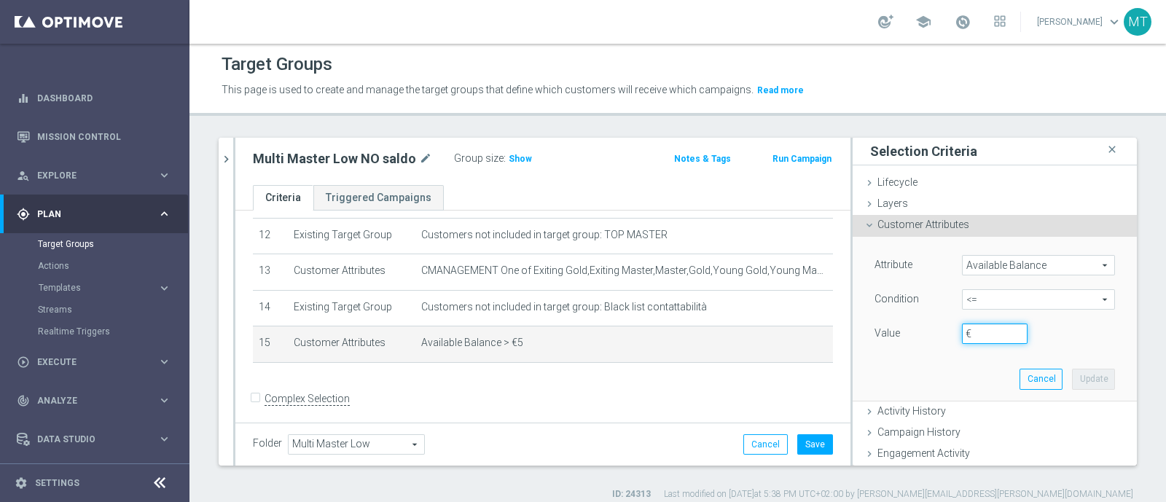
click at [963, 340] on input "€" at bounding box center [995, 334] width 66 height 20
type input "5"
click at [1072, 378] on button "Update" at bounding box center [1093, 379] width 43 height 20
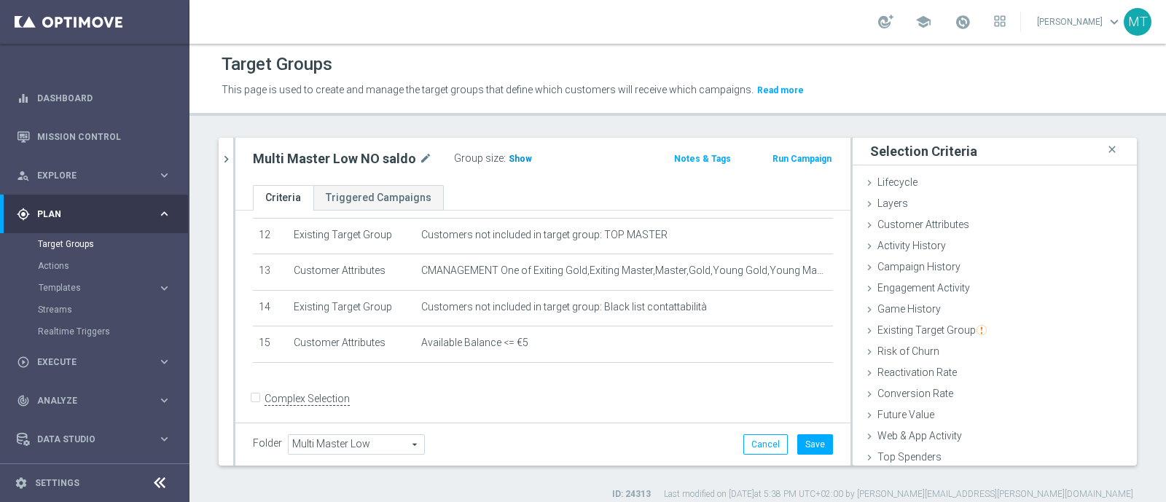
click at [515, 157] on span "Show" at bounding box center [520, 159] width 23 height 10
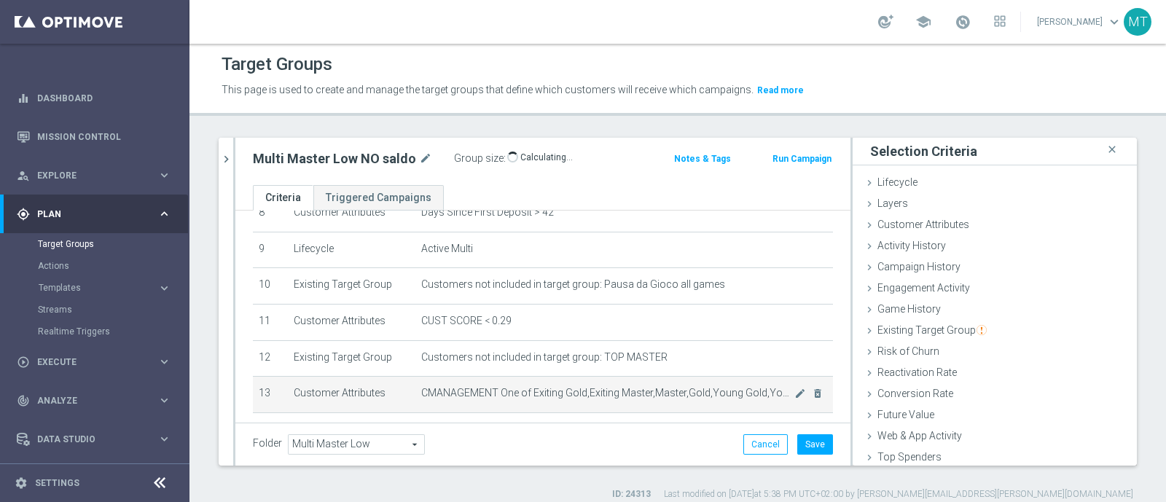
scroll to position [320, 0]
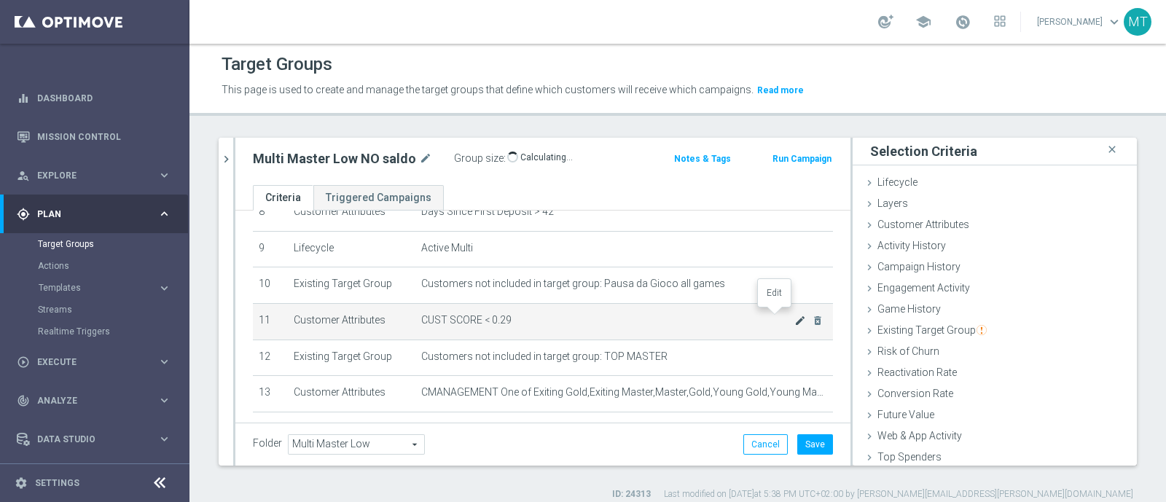
click at [795, 315] on icon "mode_edit" at bounding box center [801, 321] width 12 height 12
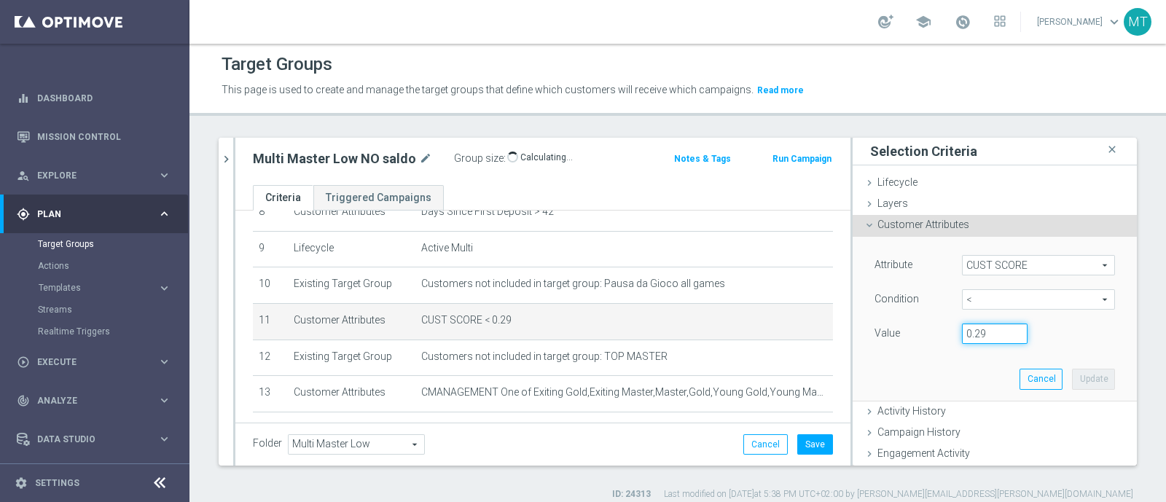
click at [972, 332] on input "0.29" at bounding box center [995, 334] width 66 height 20
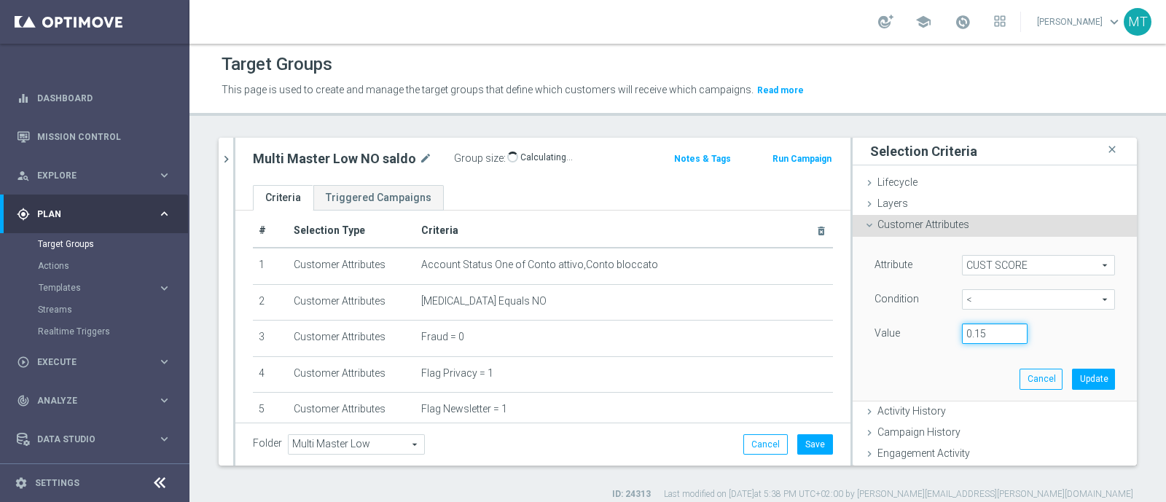
scroll to position [12, 0]
type input "0.15"
click at [1082, 371] on button "Update" at bounding box center [1093, 379] width 43 height 20
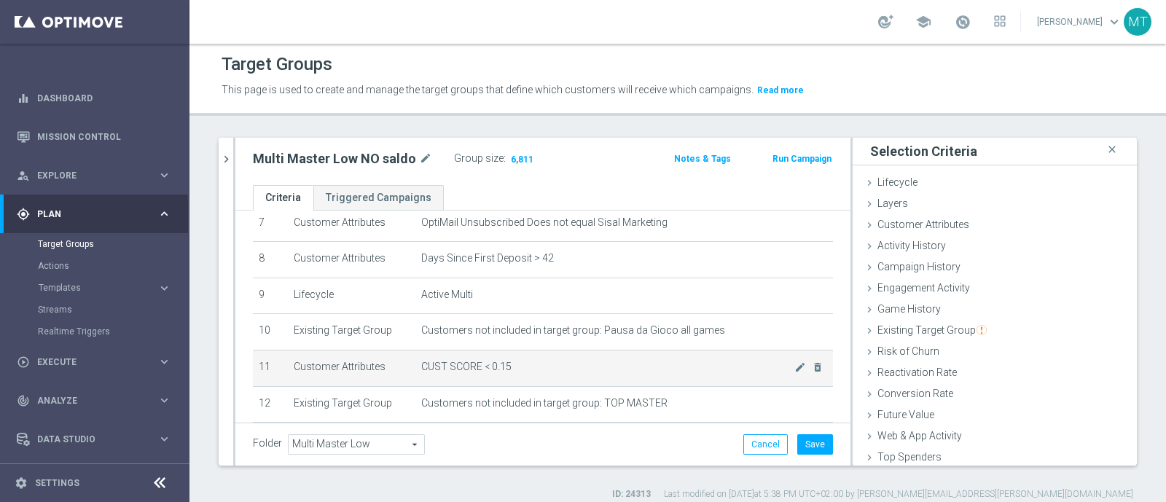
scroll to position [273, 0]
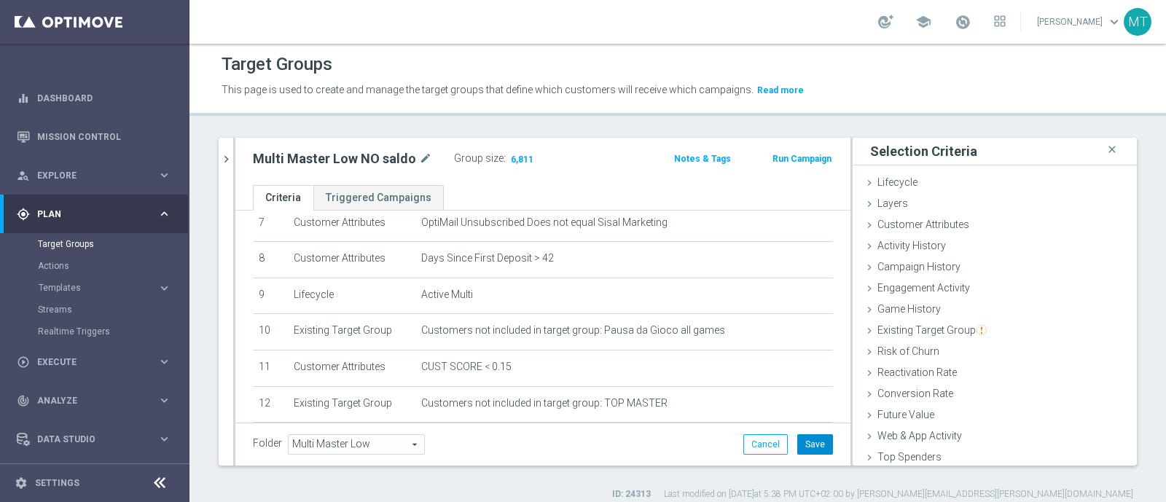
click at [808, 443] on button "Save" at bounding box center [816, 445] width 36 height 20
click at [776, 163] on button "Run Campaign" at bounding box center [802, 159] width 62 height 16
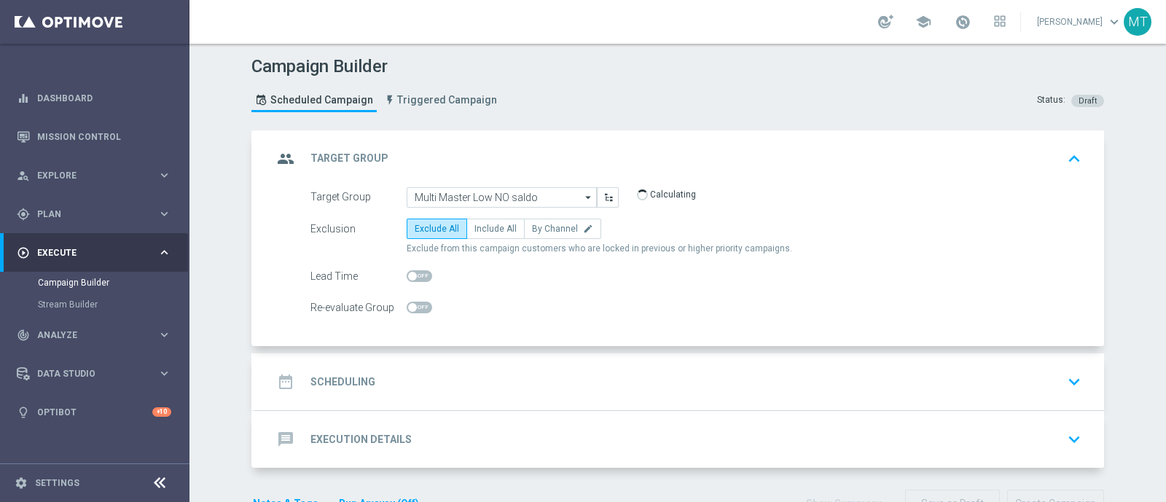
drag, startPoint x: 486, startPoint y: 366, endPoint x: 400, endPoint y: 394, distance: 90.6
click at [400, 394] on div "date_range Scheduling keyboard_arrow_down" at bounding box center [679, 382] width 849 height 57
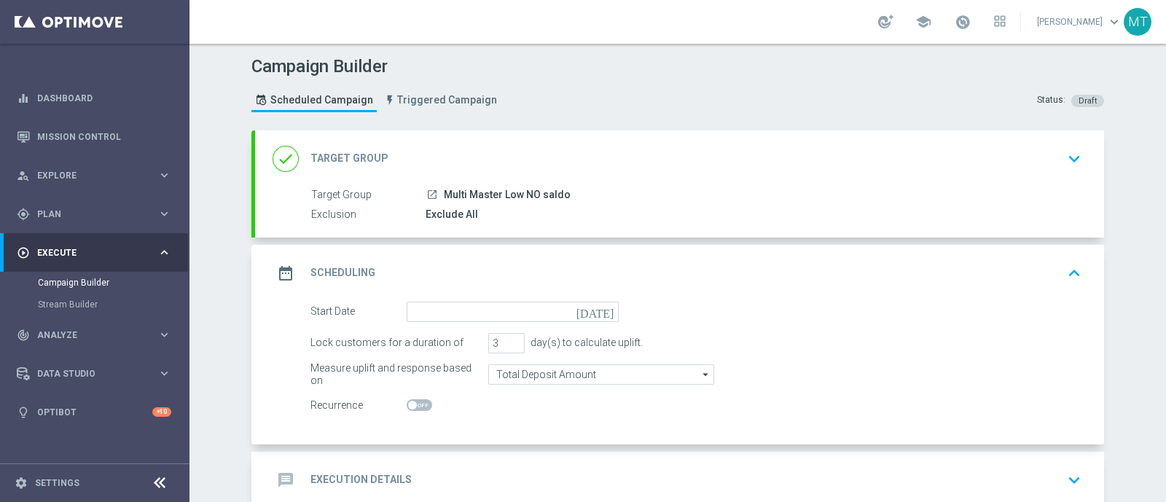
click at [604, 308] on icon "[DATE]" at bounding box center [598, 310] width 43 height 16
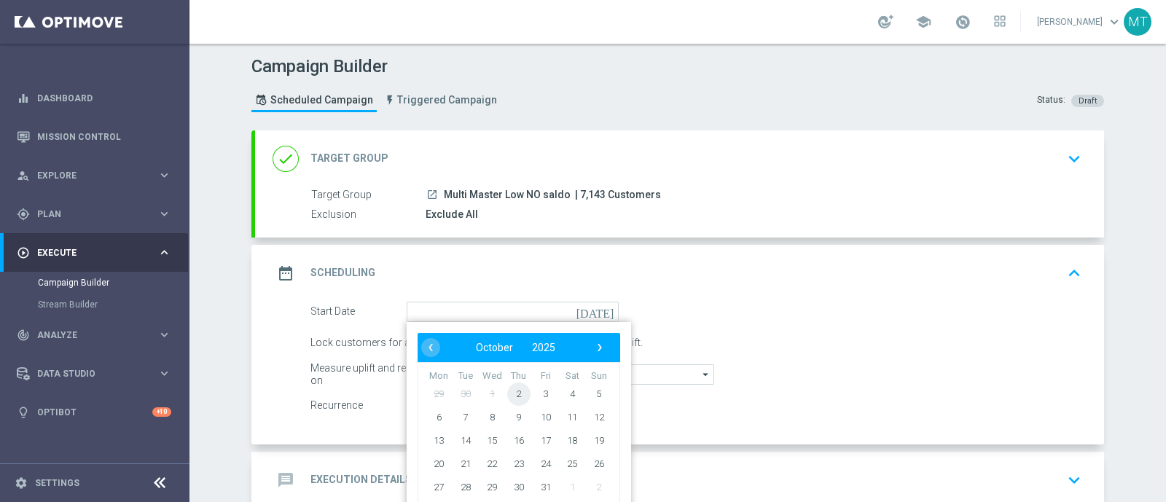
click at [513, 391] on span "2" at bounding box center [518, 393] width 23 height 23
type input "02 Oct 2025"
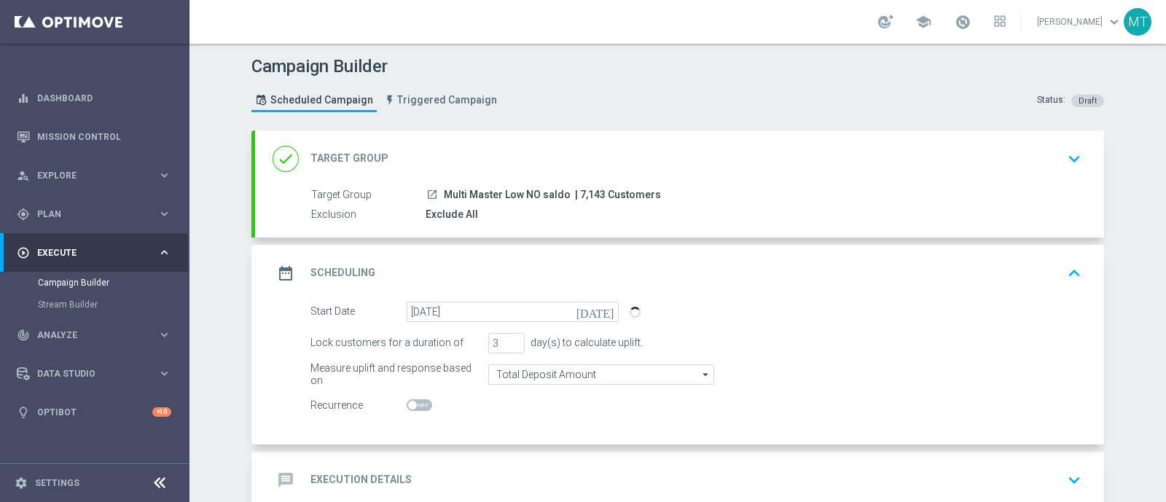
scroll to position [58, 0]
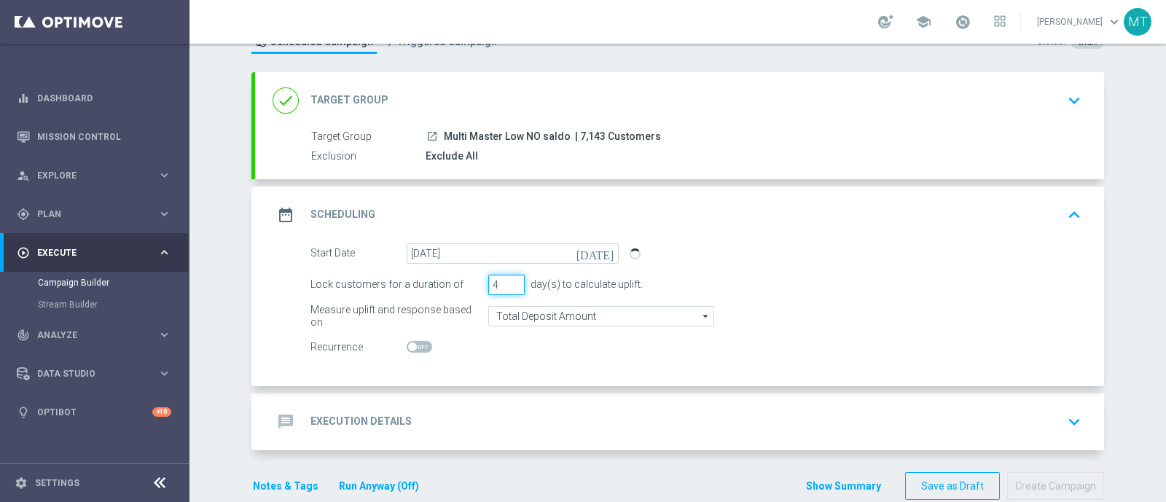
type input "4"
click at [507, 281] on input "4" at bounding box center [506, 285] width 36 height 20
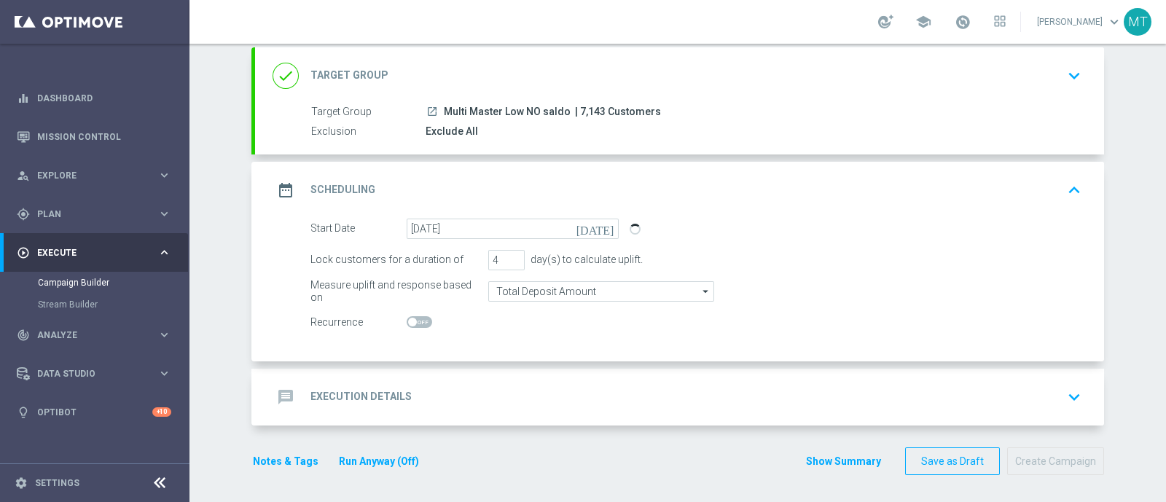
click at [510, 380] on div "message Execution Details keyboard_arrow_down" at bounding box center [679, 397] width 849 height 57
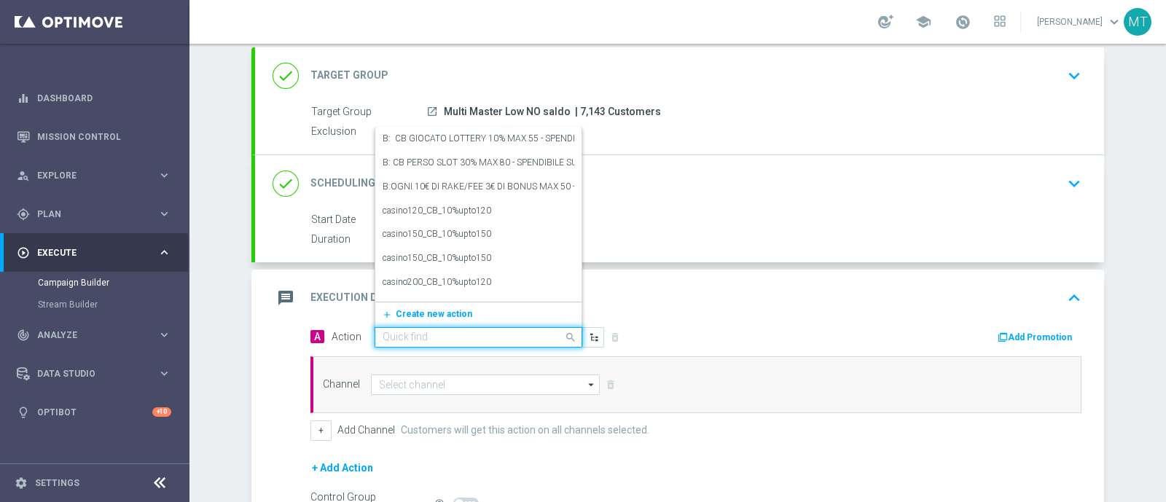
click at [413, 343] on div "Quick find" at bounding box center [479, 337] width 208 height 20
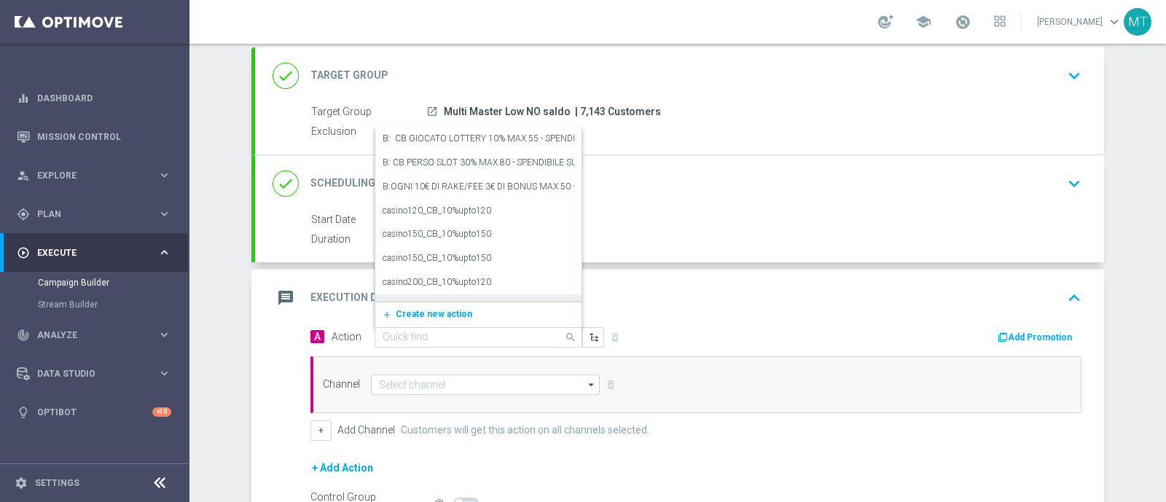
click at [437, 335] on input "text" at bounding box center [464, 338] width 163 height 12
paste input "A: Ricarica 60€ ricevi 10€ tutti i giochi, ricarica 80€ ricevi 15€, ricarica 10…"
type input "A: Ricarica 60€ ricevi 10€ tutti i giochi, ricarica 80€ ricevi 15€, ricarica 10…"
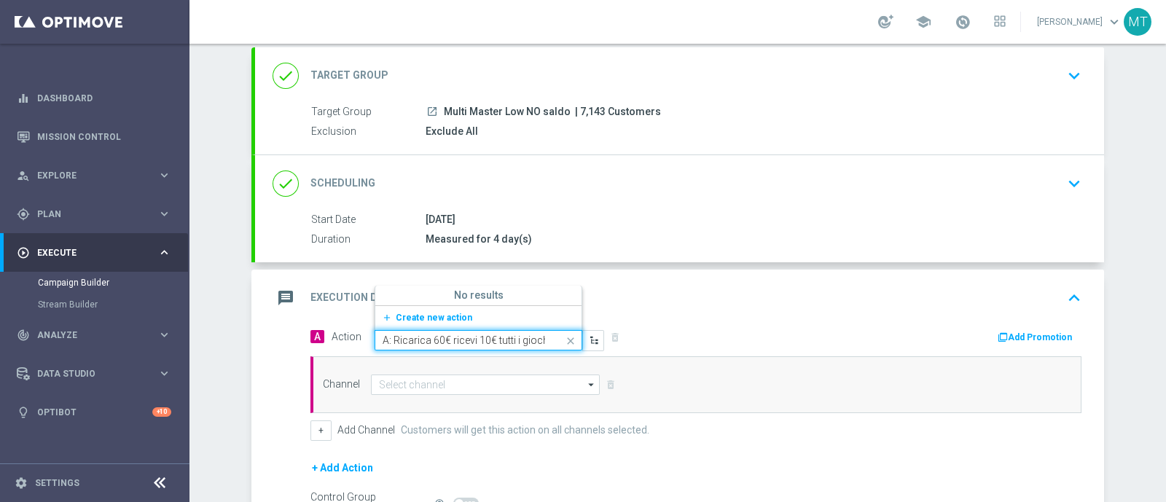
scroll to position [0, 352]
click at [419, 313] on span "Create new action" at bounding box center [434, 318] width 77 height 10
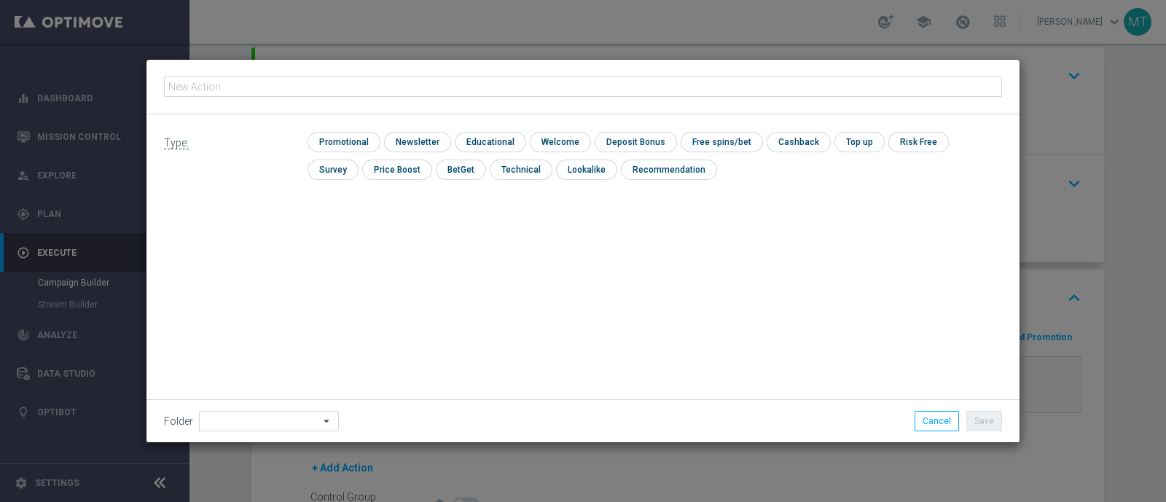
scroll to position [0, 0]
type input "A: Ricarica 60€ ricevi 10€ tutti i giochi, ricarica 80€ ricevi 15€, ricarica 10…"
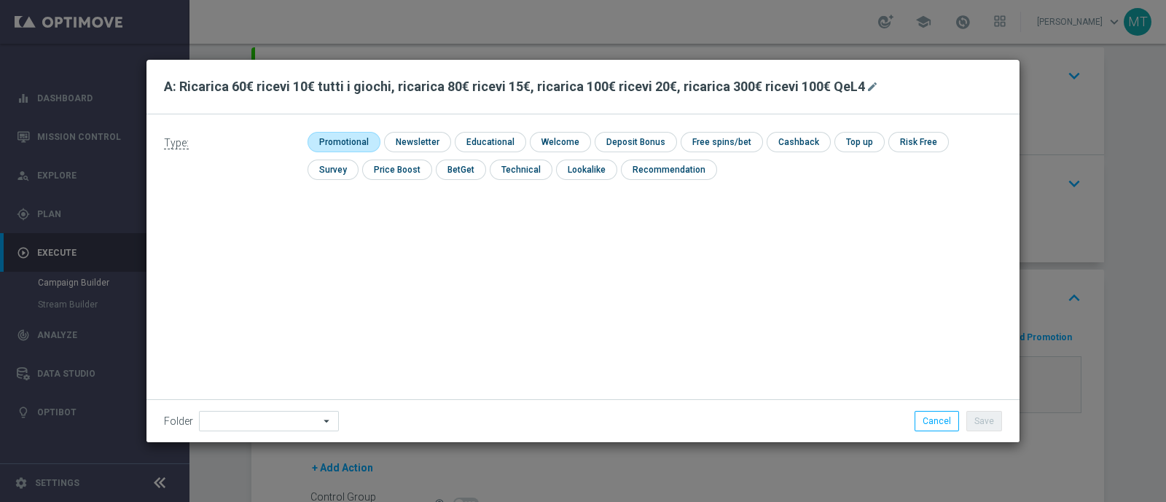
click at [324, 136] on input "checkbox" at bounding box center [342, 142] width 69 height 20
checkbox input "true"
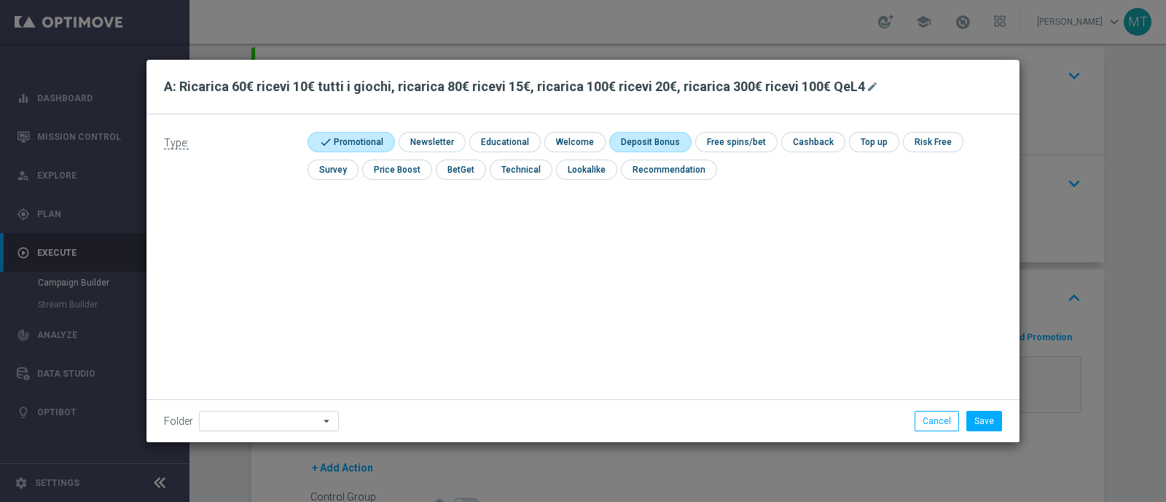
click at [664, 143] on input "checkbox" at bounding box center [648, 142] width 78 height 20
checkbox input "true"
click at [973, 426] on button "Save" at bounding box center [985, 421] width 36 height 20
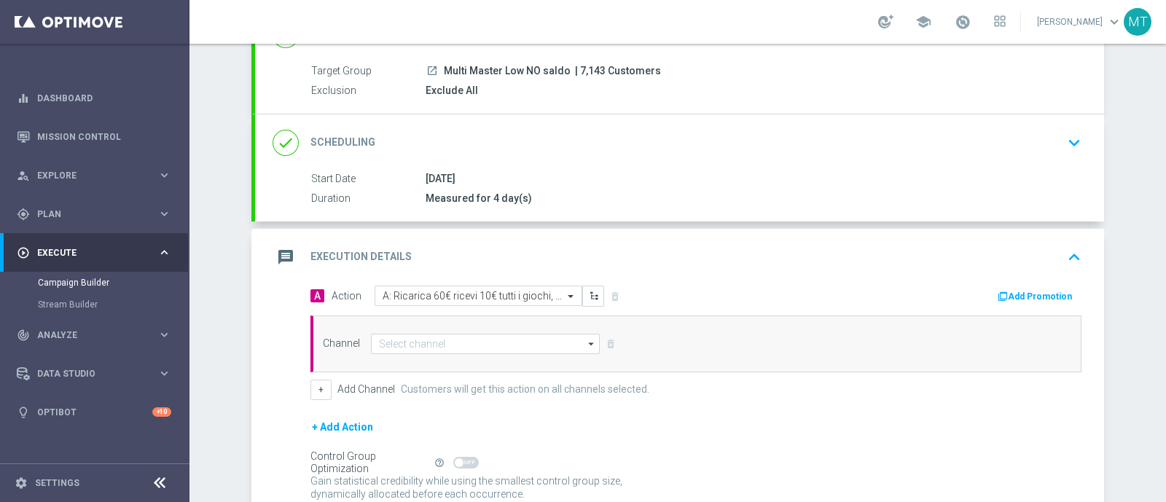
scroll to position [125, 0]
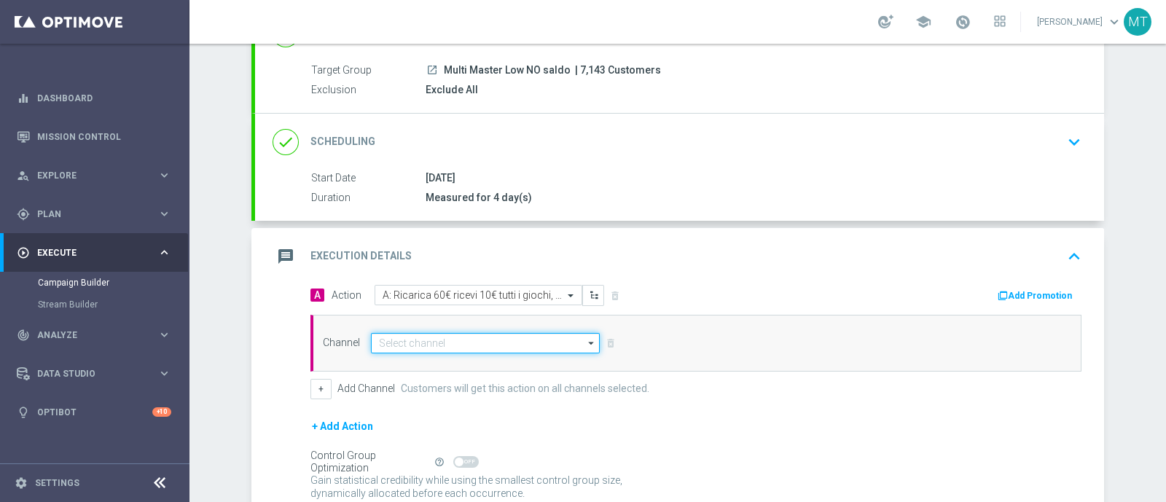
click at [441, 342] on input at bounding box center [485, 343] width 229 height 20
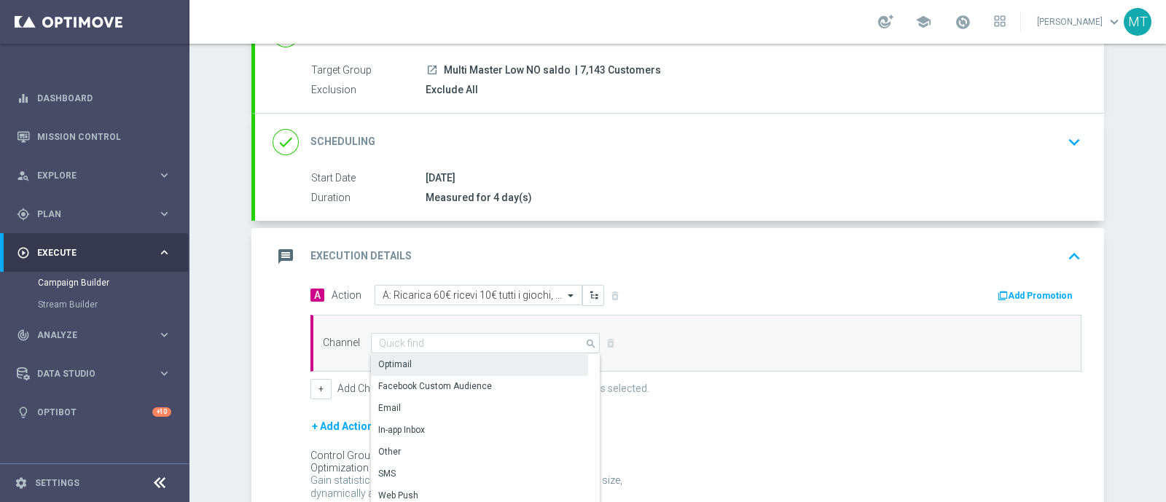
click at [421, 362] on div "Optimail" at bounding box center [479, 364] width 217 height 20
type input "Optimail"
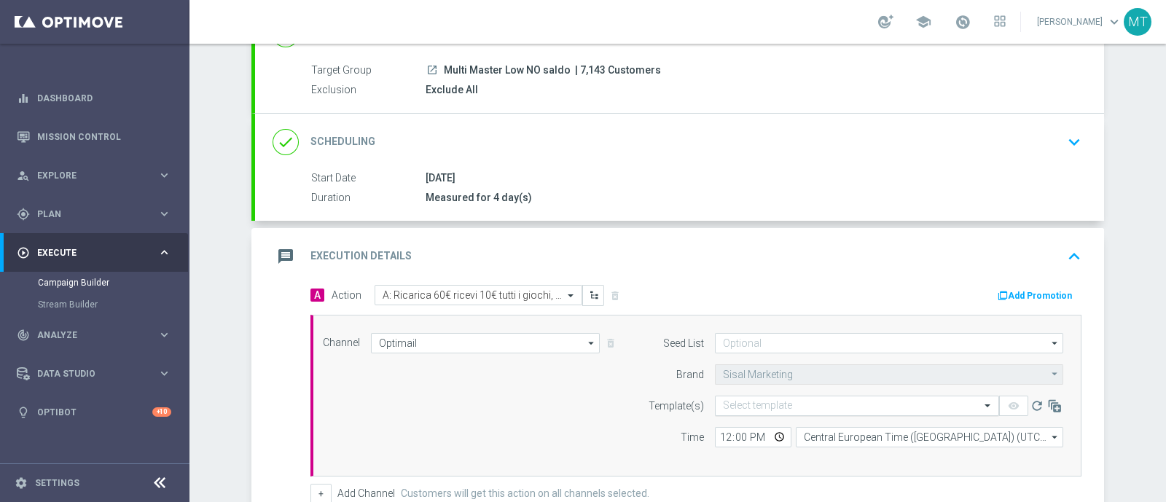
click at [762, 400] on input "text" at bounding box center [842, 406] width 239 height 12
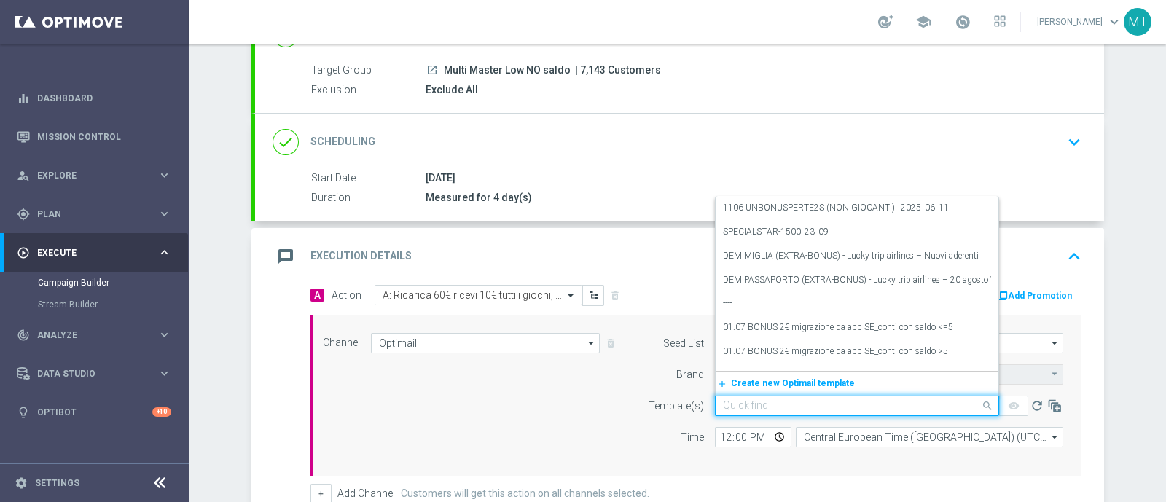
paste input "RICGAMES0210 - 2025-10-02"
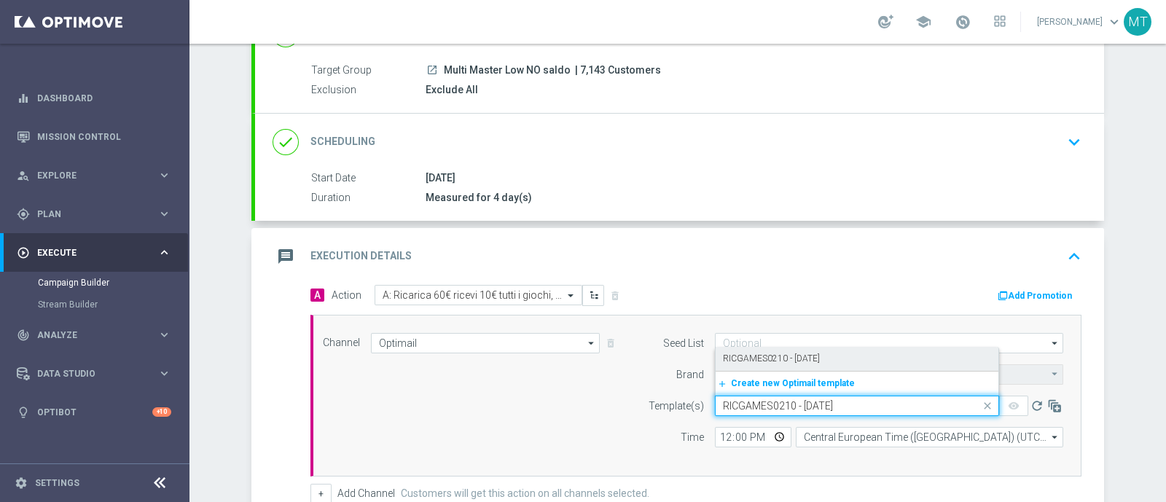
click at [739, 353] on label "RICGAMES0210 - 2025-10-02" at bounding box center [771, 359] width 97 height 12
type input "RICGAMES0210 - 2025-10-02"
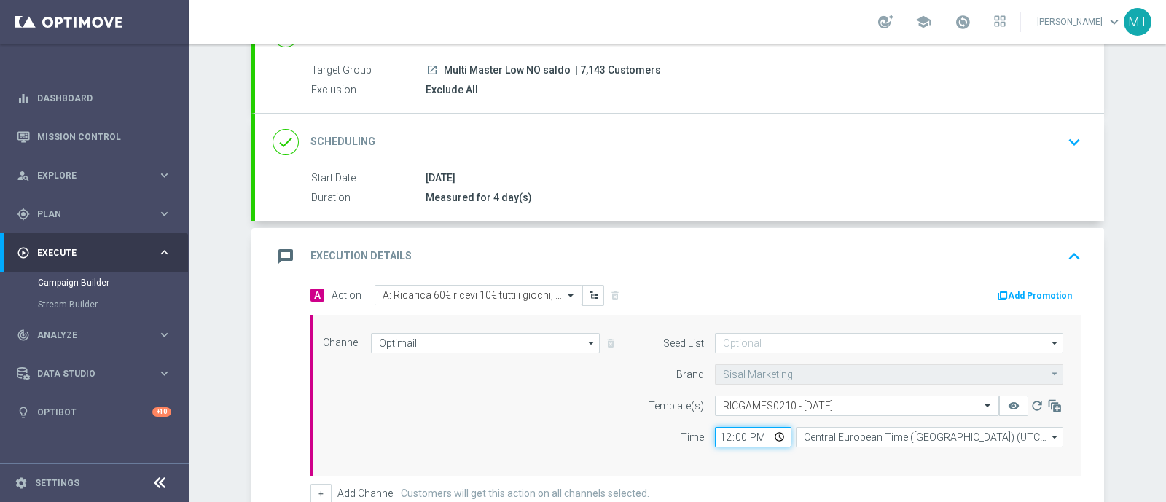
click at [715, 442] on input "12:00" at bounding box center [753, 437] width 77 height 20
click at [721, 432] on input "18:00" at bounding box center [753, 437] width 77 height 20
click at [591, 464] on div "Channel Optimail Optimail arrow_drop_down Show Selected 1 of 20 Optimail" at bounding box center [696, 396] width 771 height 162
click at [550, 426] on div "Channel Optimail Optimail arrow_drop_down Show Selected 1 of 20 Optimail" at bounding box center [693, 395] width 763 height 125
click at [718, 440] on input "10:00" at bounding box center [753, 437] width 77 height 20
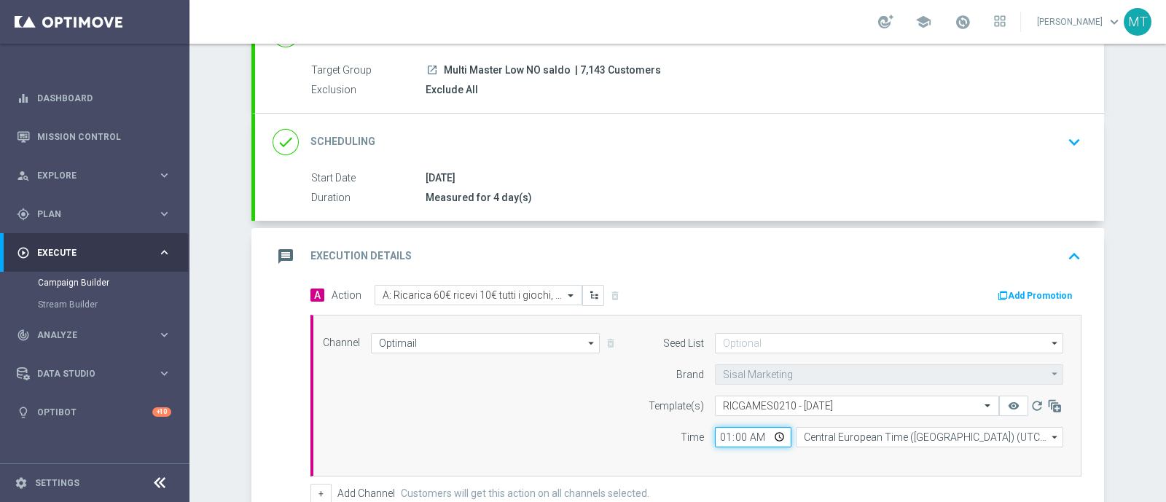
type input "19:00"
click at [1024, 304] on div "A Action Select action A: Ricarica 60€ ricevi 10€ tutti i giochi, ricarica 80€ …" at bounding box center [696, 296] width 793 height 23
click at [1022, 298] on button "Add Promotion" at bounding box center [1037, 296] width 81 height 16
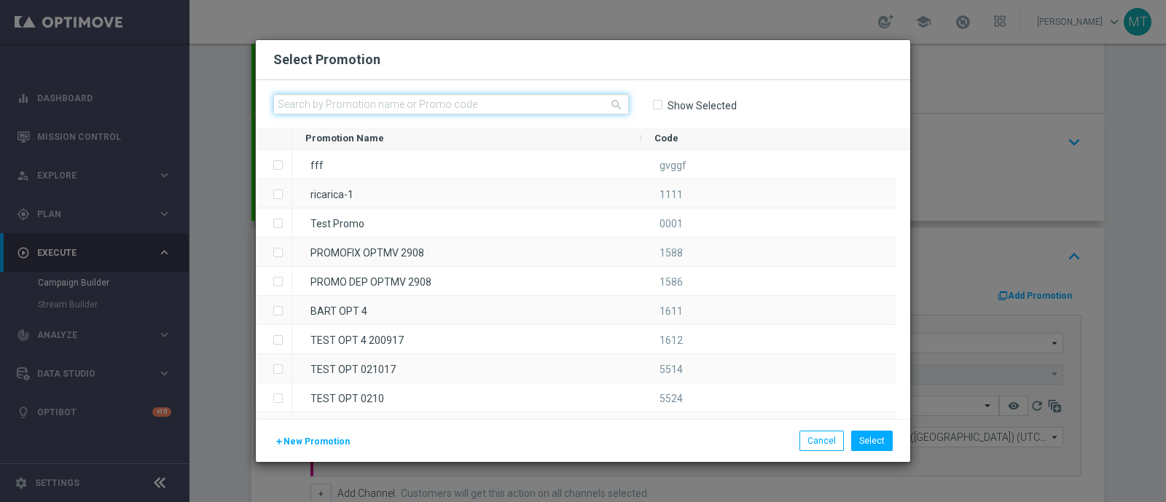
click at [348, 109] on input "text" at bounding box center [451, 104] width 356 height 20
paste input "335935"
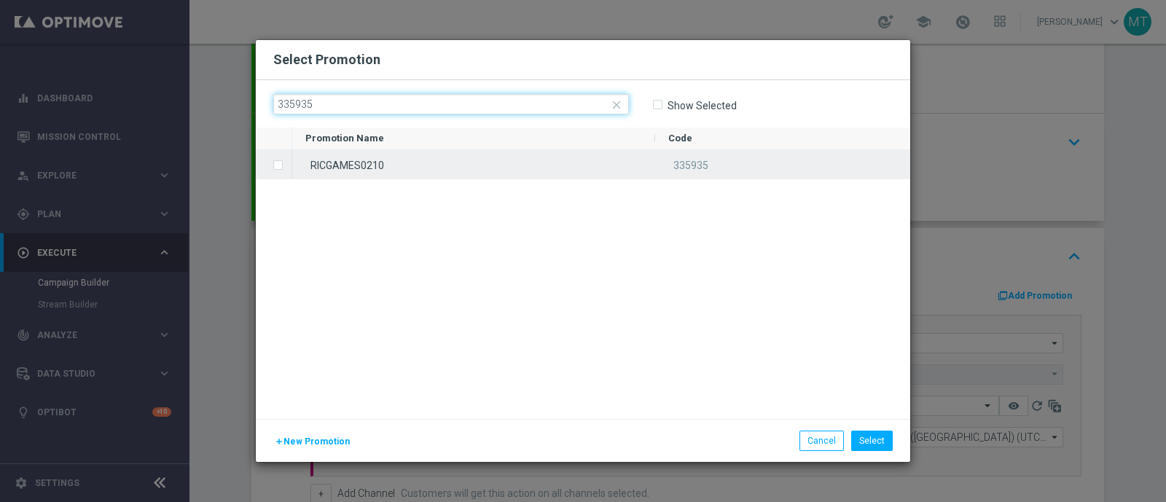
type input "335935"
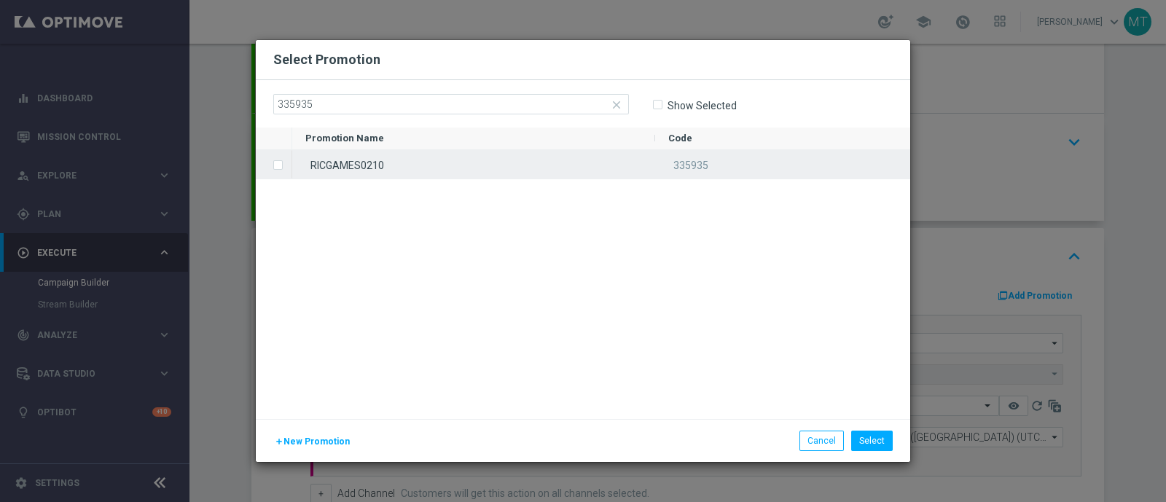
click at [367, 157] on div "RICGAMES0210" at bounding box center [473, 164] width 363 height 28
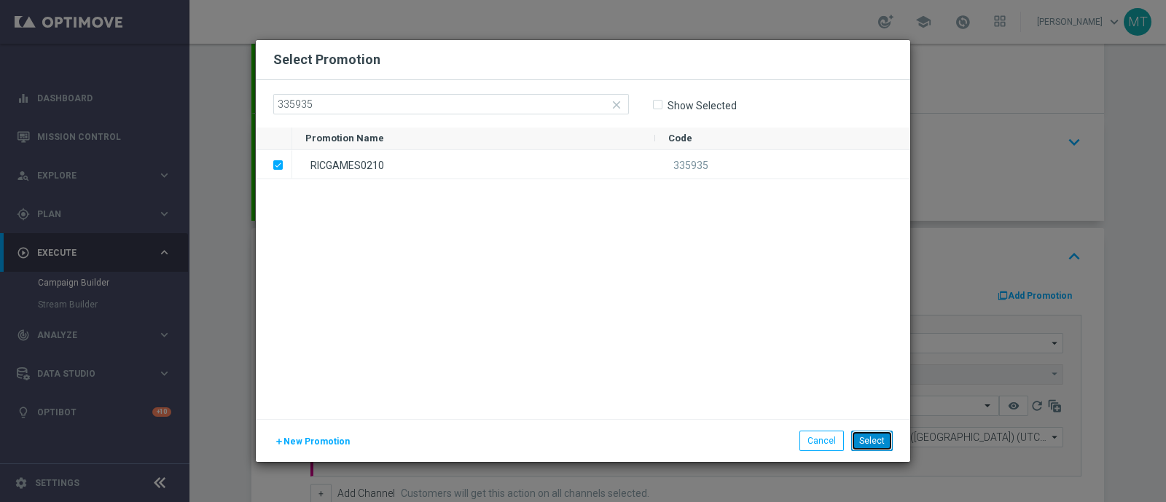
click at [878, 442] on button "Select" at bounding box center [873, 441] width 42 height 20
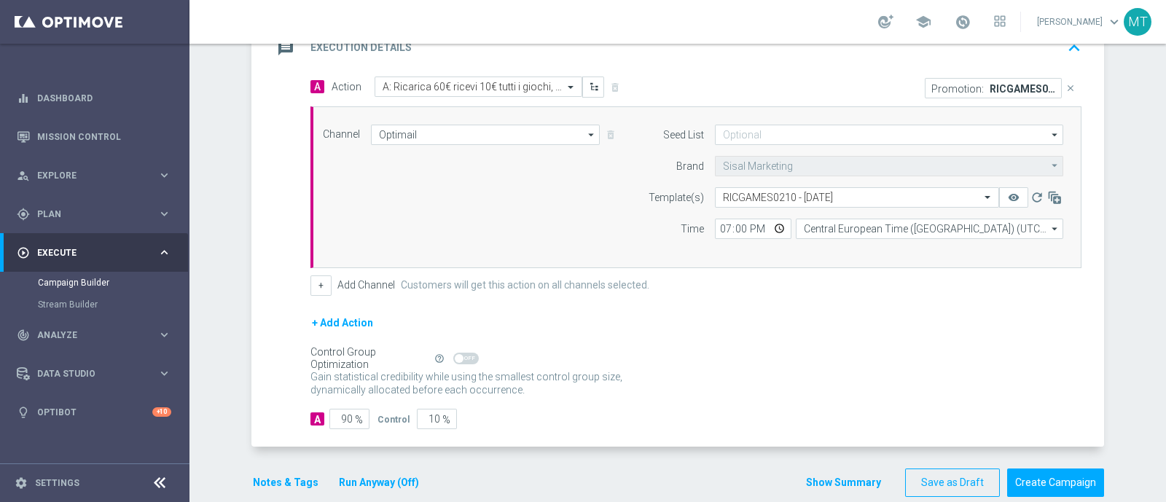
scroll to position [335, 0]
click at [346, 320] on button "+ Add Action" at bounding box center [343, 322] width 64 height 18
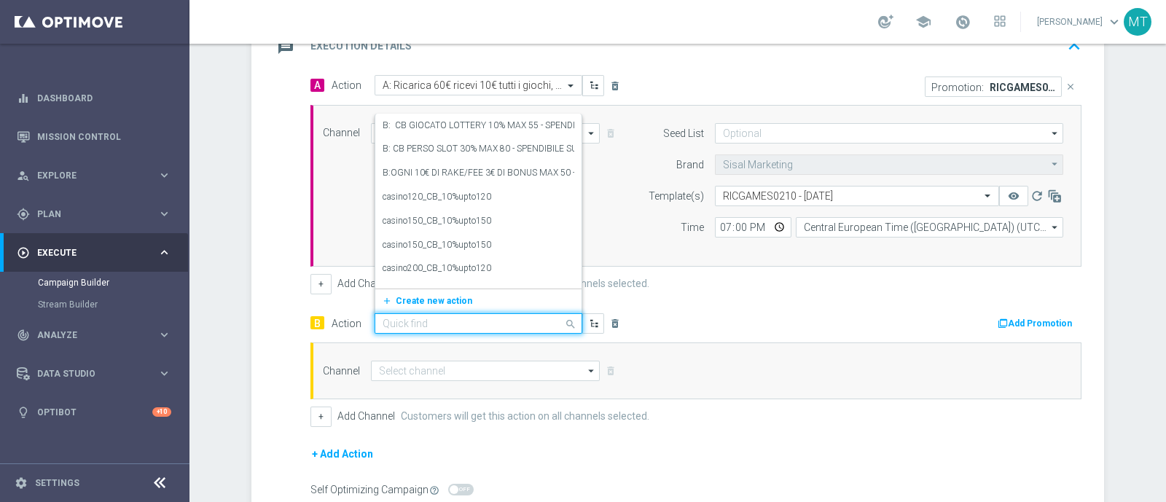
click at [416, 324] on input "text" at bounding box center [464, 324] width 163 height 12
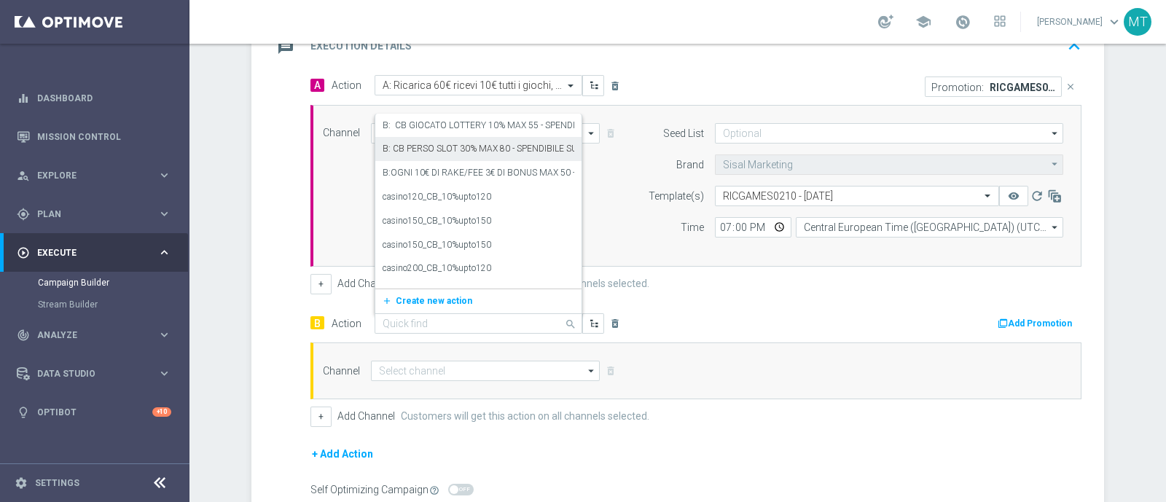
click at [389, 318] on input "text" at bounding box center [464, 324] width 163 height 12
paste input "B: Ricarica e ricevi il 20% fino a 100€ tutti i giochi QeL4"
type input "B: Ricarica e ricevi il 20% fino a 100€ tutti i giochi QeL4"
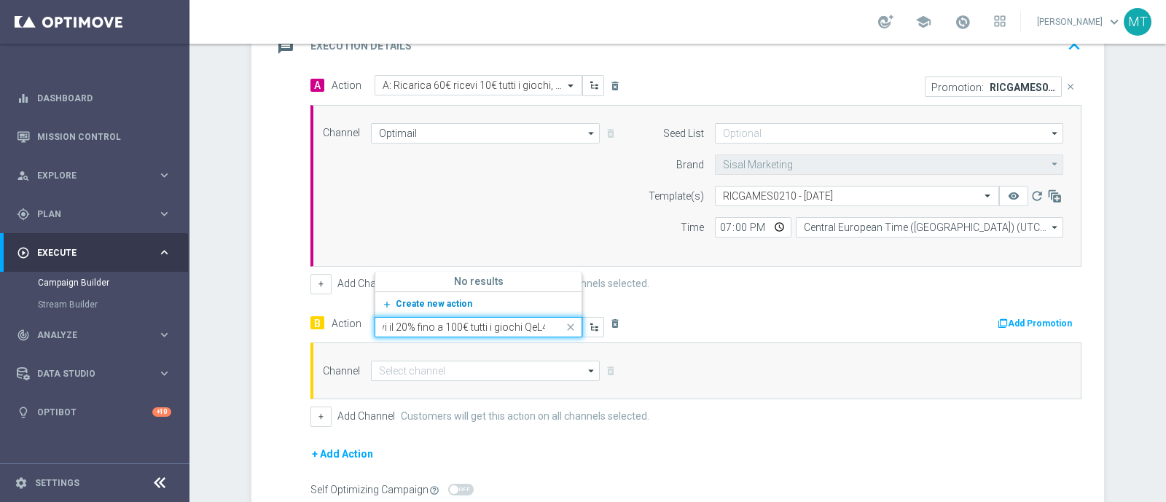
click at [385, 300] on icon "add_new" at bounding box center [389, 305] width 14 height 10
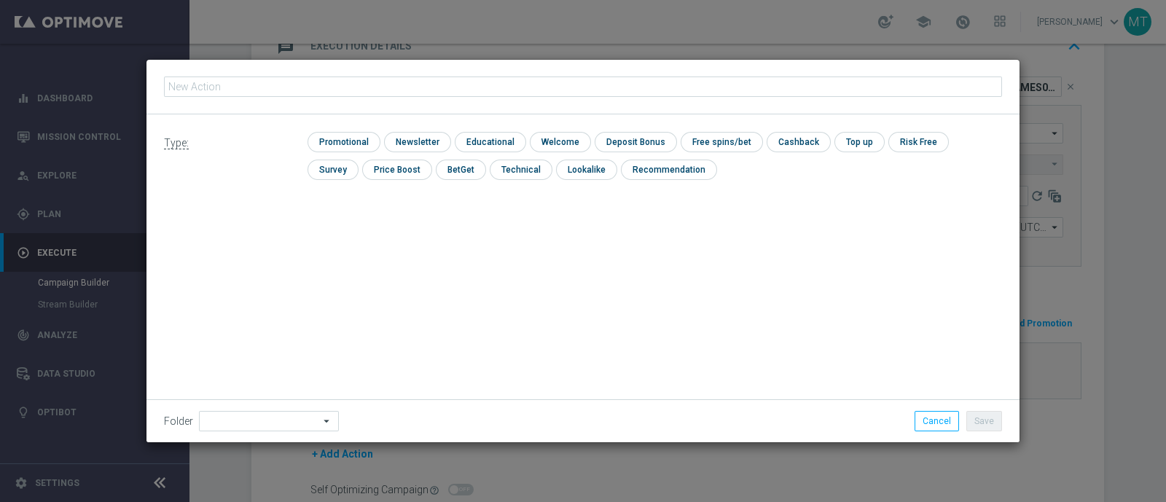
type input "B: Ricarica e ricevi il 20% fino a 100€ tutti i giochi QeL4"
click at [332, 143] on input "checkbox" at bounding box center [342, 142] width 69 height 20
checkbox input "true"
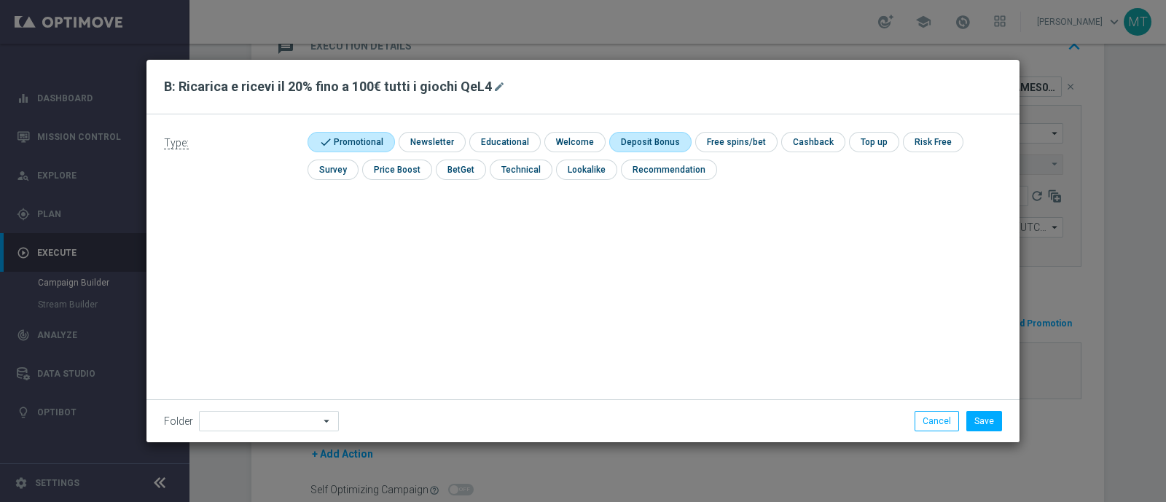
click at [658, 147] on input "checkbox" at bounding box center [648, 142] width 78 height 20
checkbox input "true"
click at [984, 421] on button "Save" at bounding box center [985, 421] width 36 height 20
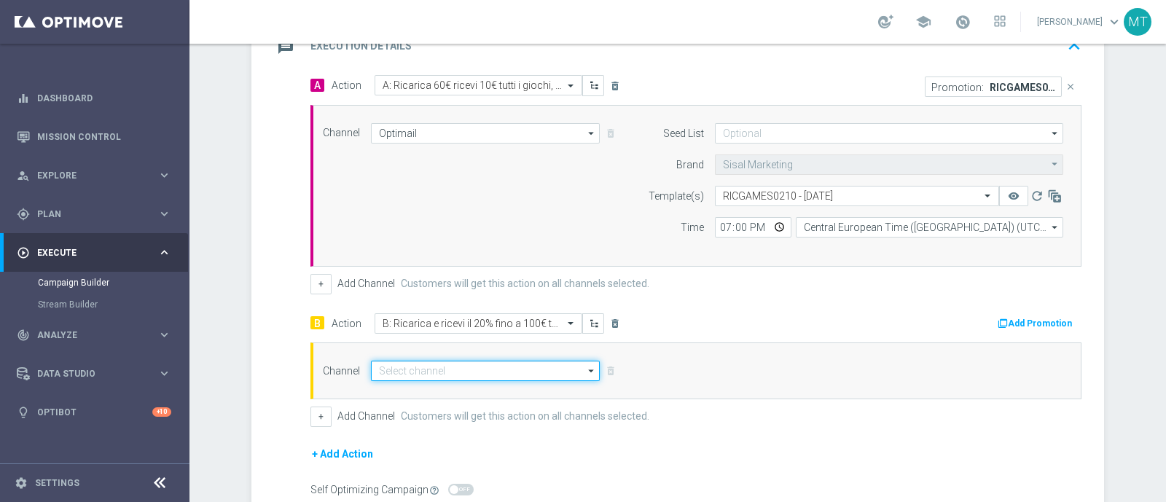
click at [539, 365] on input at bounding box center [485, 371] width 229 height 20
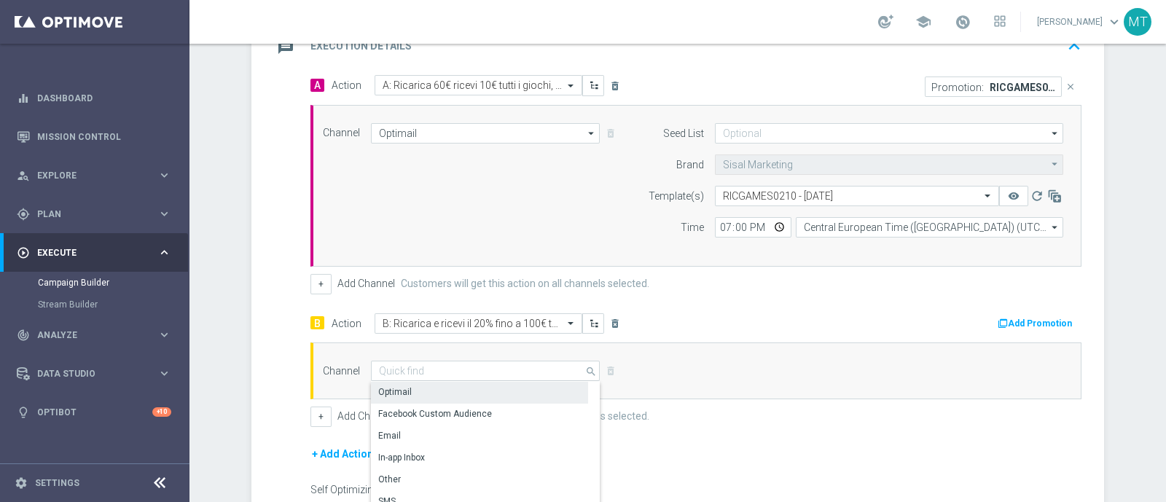
click at [464, 384] on div "Optimail" at bounding box center [479, 392] width 217 height 20
type input "Optimail"
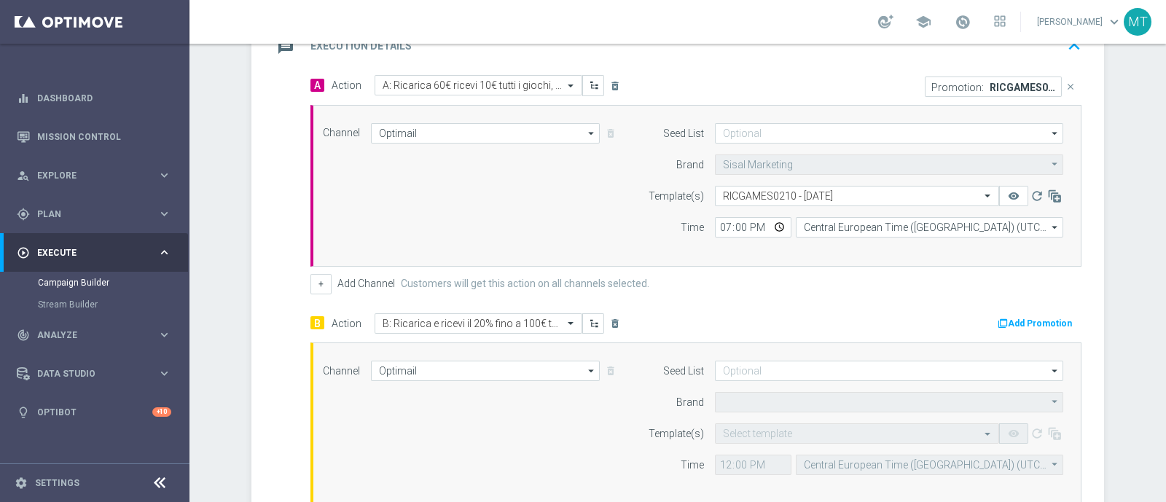
type input "Sisal Marketing"
click at [756, 443] on form "Template(s) Select template remove_red_eye refresh Time 12:00 Central European …" at bounding box center [852, 450] width 423 height 52
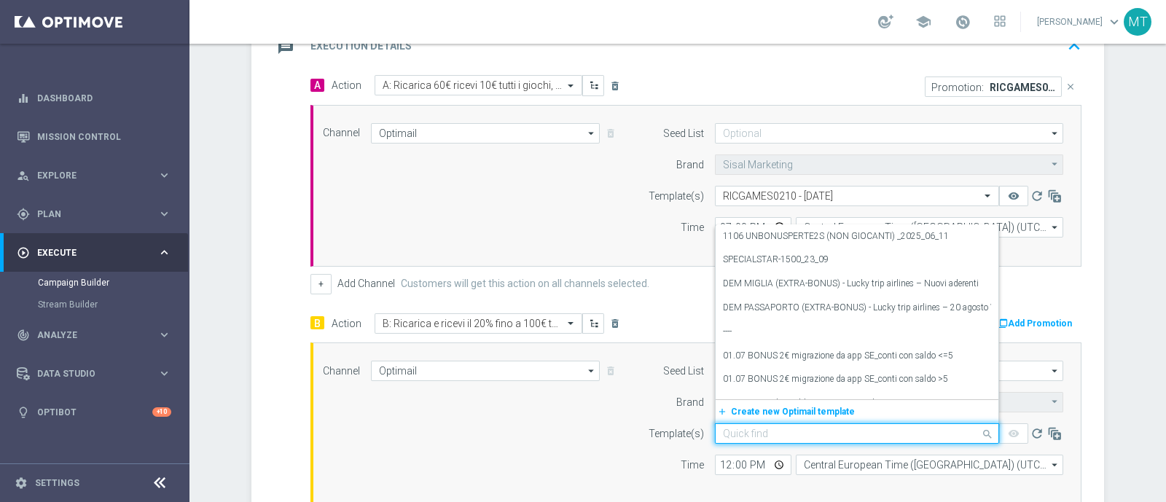
click at [744, 432] on input "text" at bounding box center [842, 434] width 239 height 12
paste input "RICAGAMES0210 - 2025-10-02"
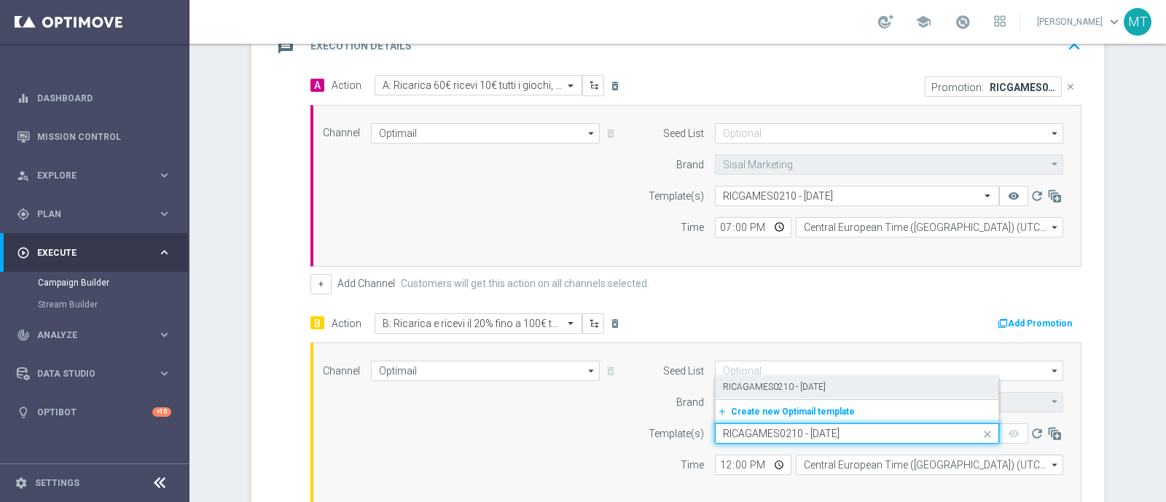
click at [740, 391] on label "RICAGAMES0210 - 2025-10-02" at bounding box center [774, 387] width 103 height 12
type input "RICAGAMES0210 - 2025-10-02"
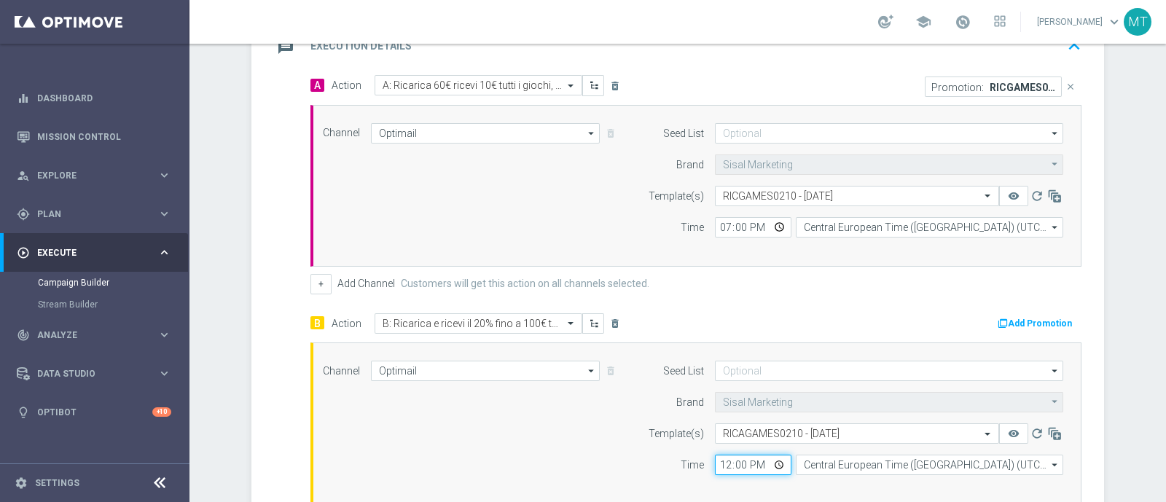
click at [719, 464] on input "12:00" at bounding box center [753, 465] width 77 height 20
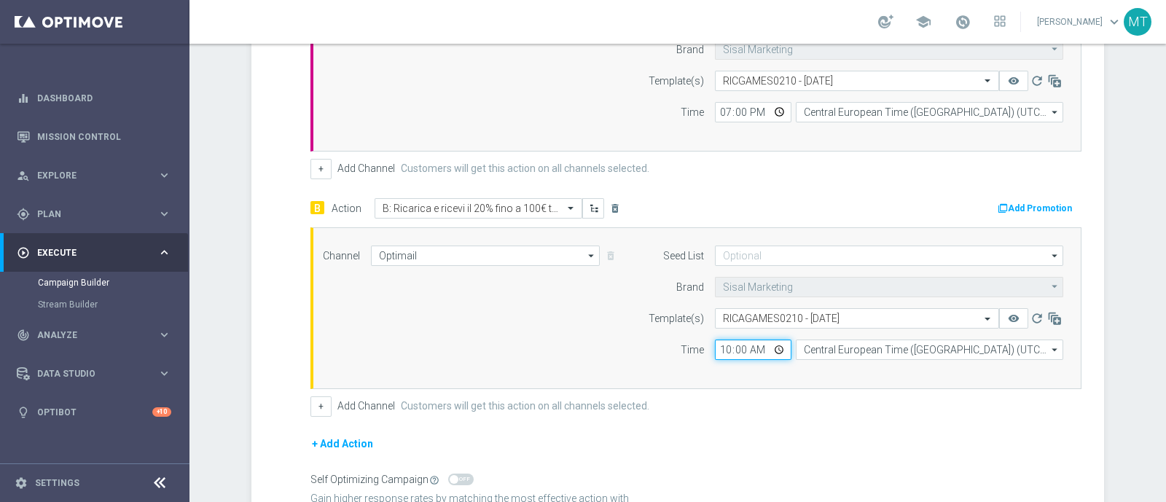
scroll to position [451, 0]
click at [715, 340] on input "10:00" at bounding box center [753, 348] width 77 height 20
type input "19:00"
click at [1046, 202] on button "Add Promotion" at bounding box center [1037, 207] width 81 height 16
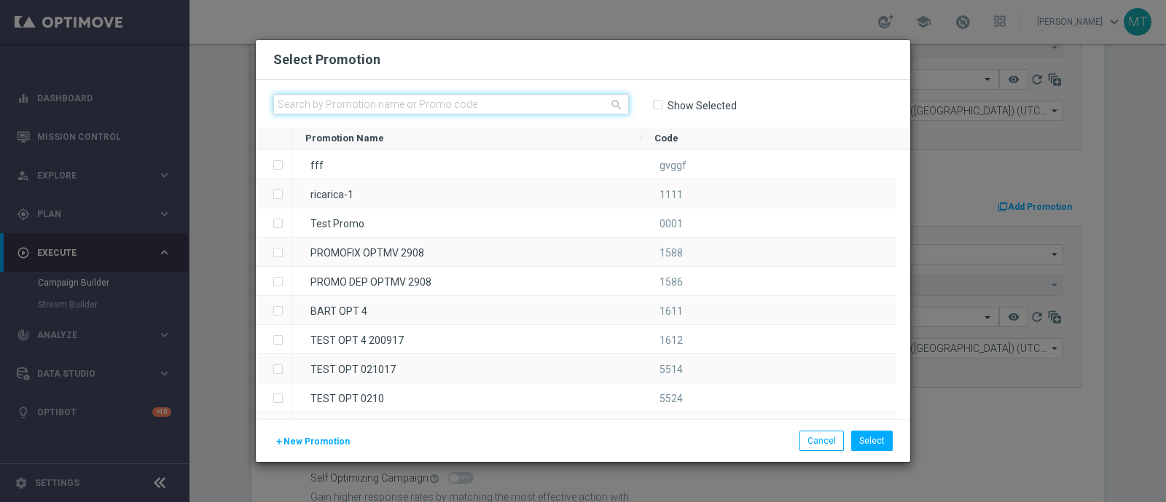
click at [494, 109] on input "text" at bounding box center [451, 104] width 356 height 20
paste input "335942"
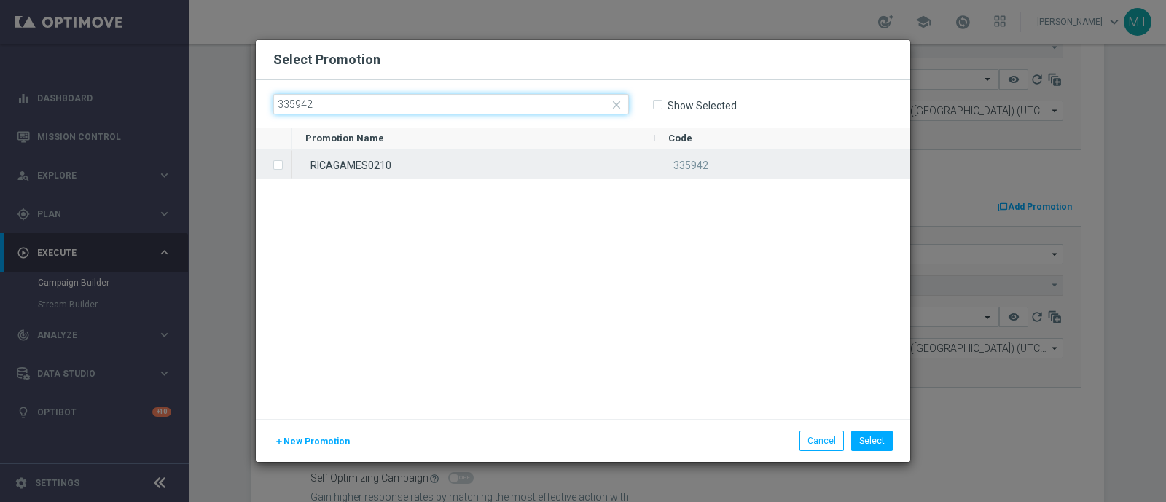
type input "335942"
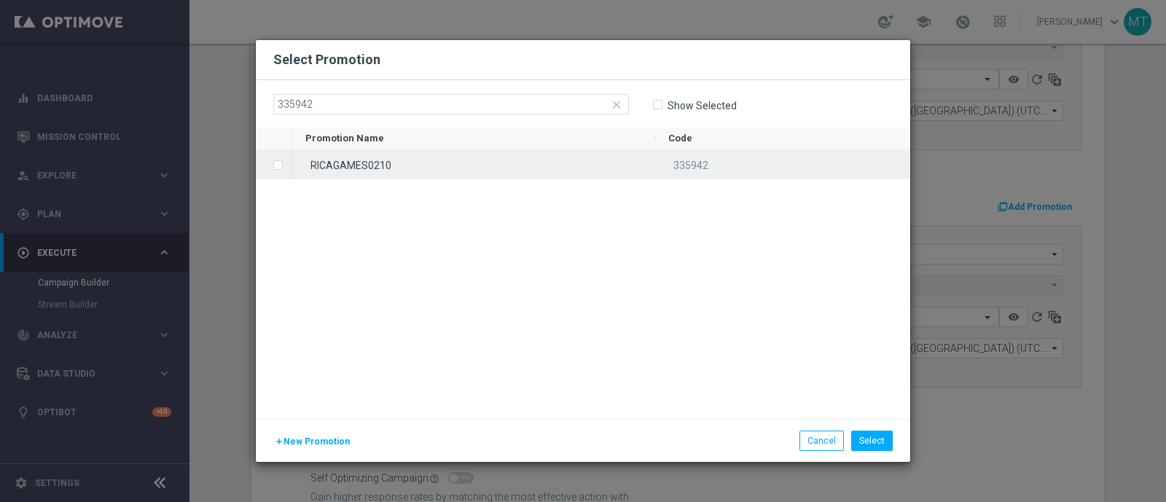
click at [503, 165] on div "RICAGAMES0210" at bounding box center [473, 164] width 363 height 28
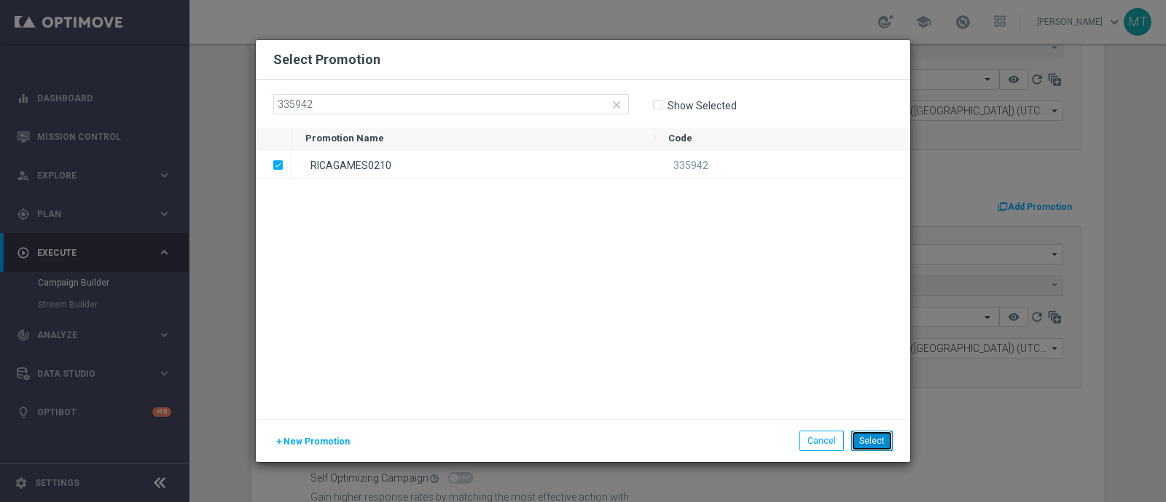
click at [875, 440] on button "Select" at bounding box center [873, 441] width 42 height 20
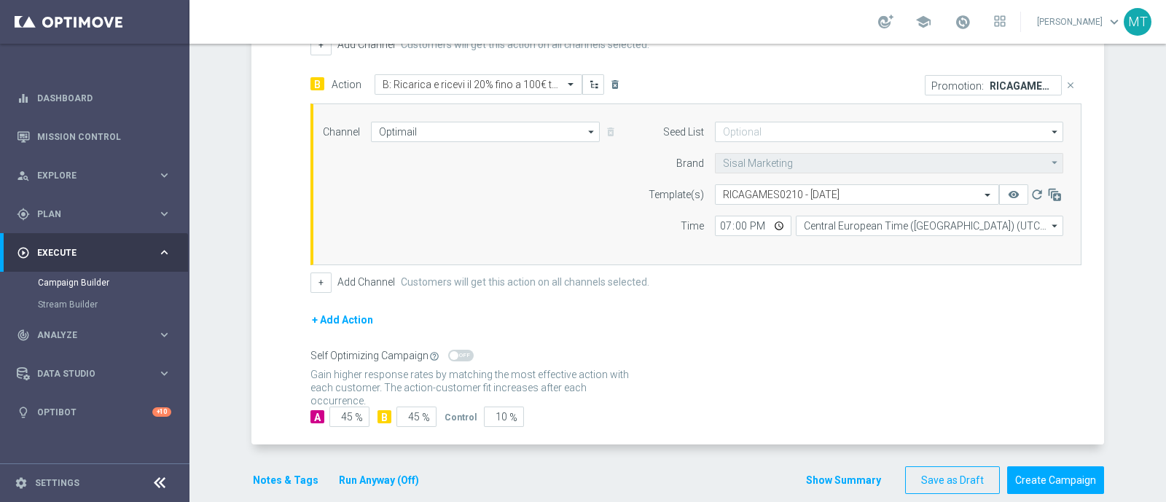
scroll to position [575, 0]
click at [280, 470] on button "Notes & Tags" at bounding box center [286, 479] width 69 height 18
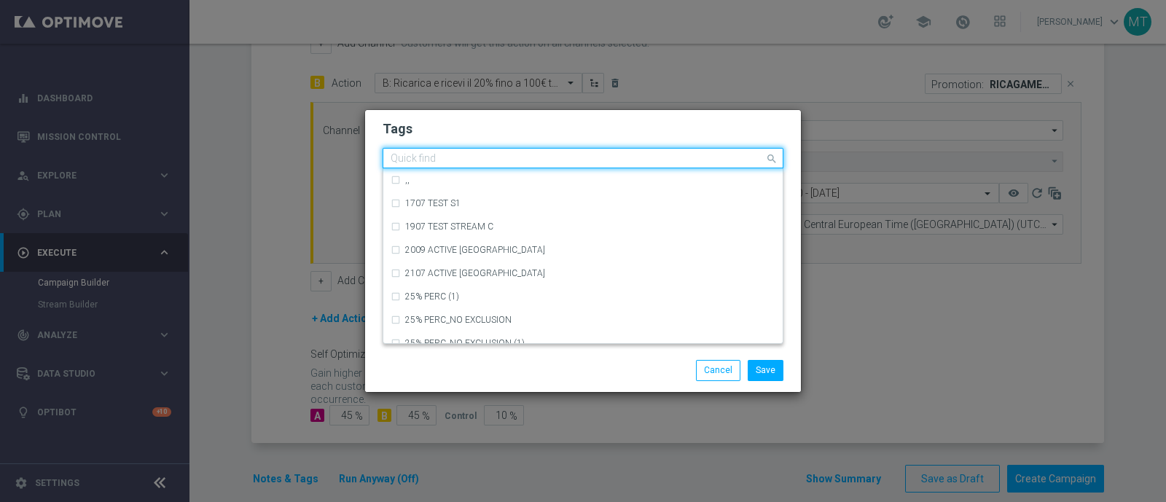
click at [409, 161] on input "text" at bounding box center [578, 159] width 374 height 12
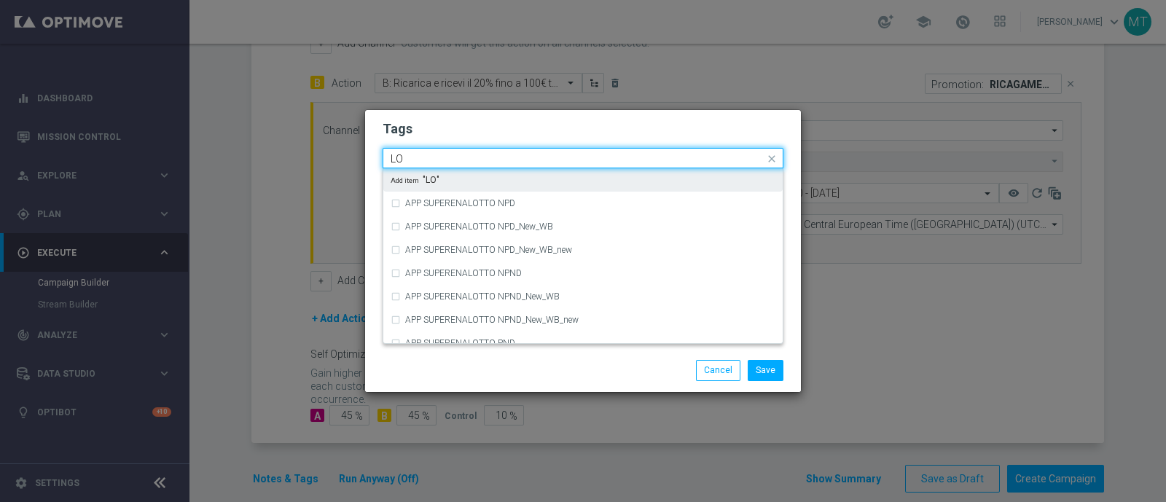
type input "L"
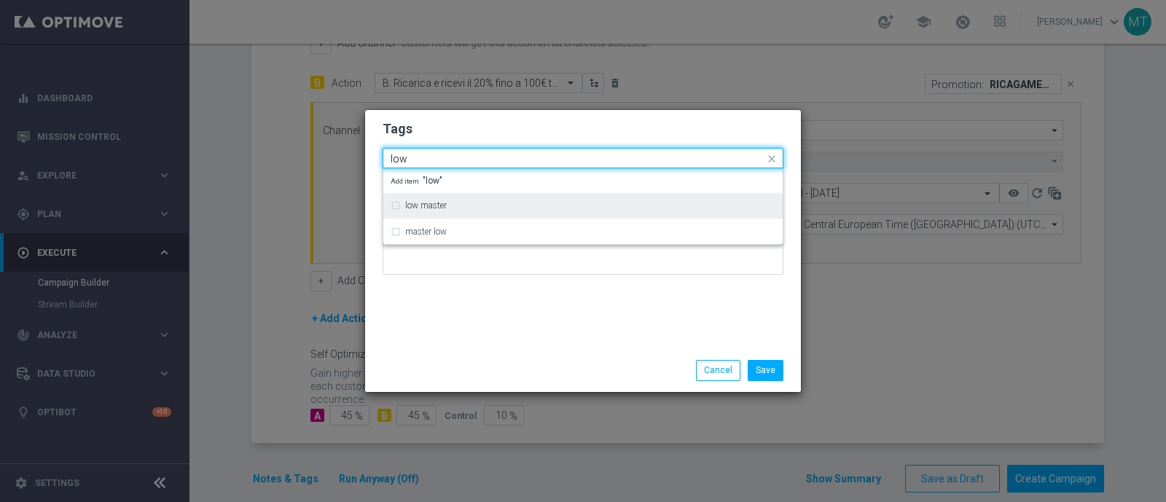
click at [423, 207] on label "low master" at bounding box center [426, 205] width 42 height 9
type input "low"
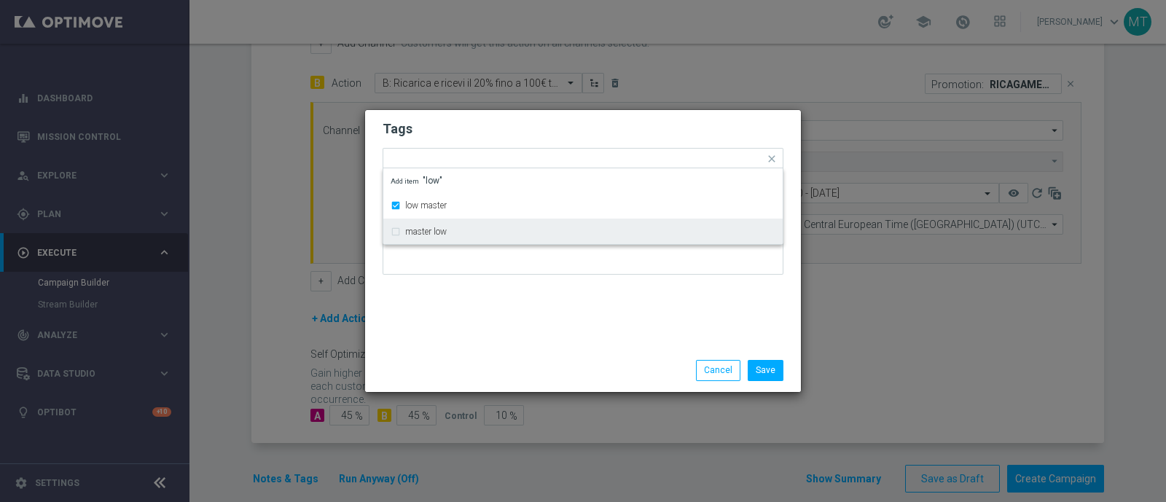
click at [435, 321] on div "Tags Quick find × low master low master master low Add item "low" Notes" at bounding box center [583, 229] width 436 height 239
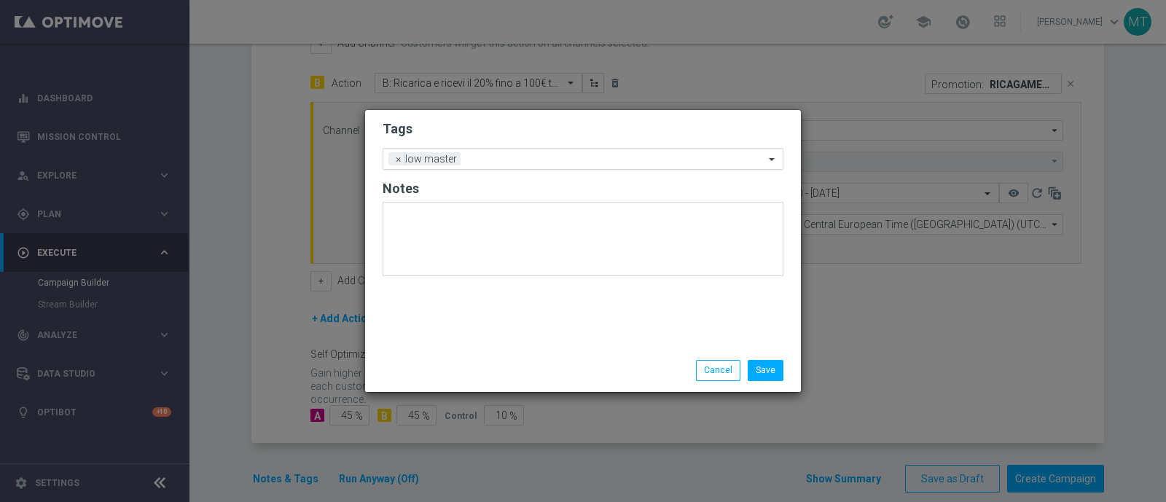
click at [519, 157] on input "text" at bounding box center [616, 160] width 298 height 12
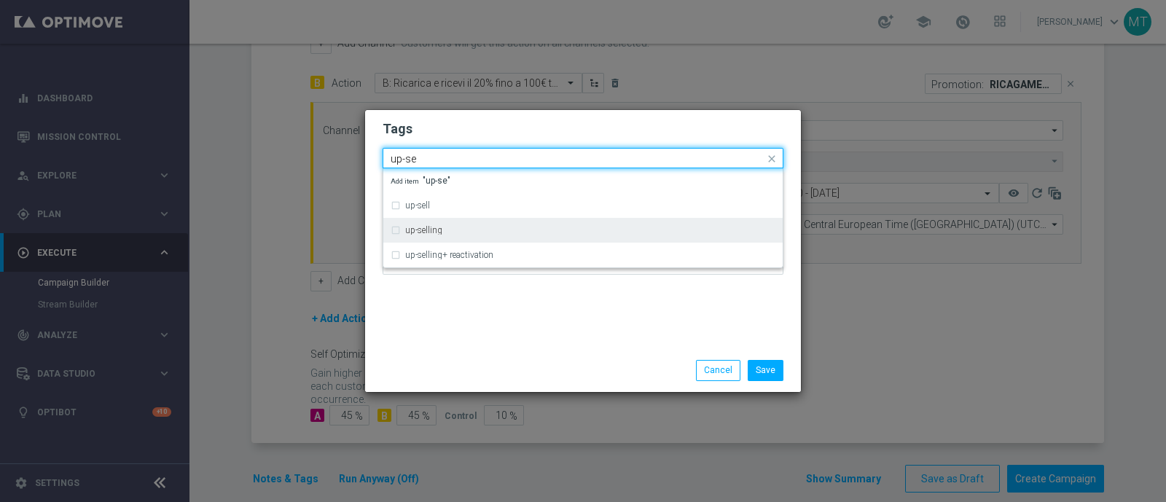
click at [456, 230] on div "up-selling" at bounding box center [590, 230] width 370 height 9
type input "up-se"
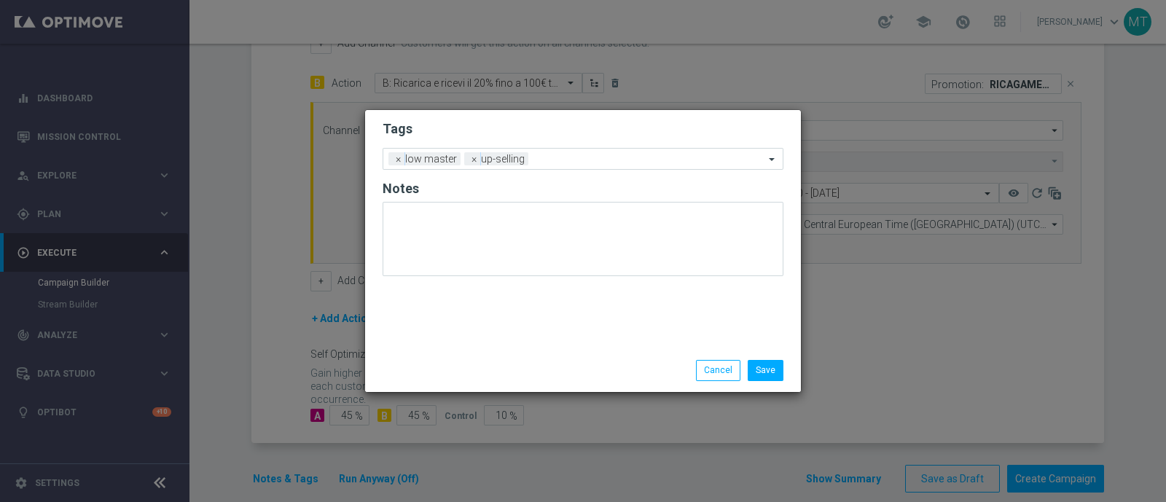
click at [479, 327] on div "Tags Add a new tag × low master × up-selling Notes" at bounding box center [583, 229] width 436 height 239
click at [537, 149] on div "Add a new tag × low master × up-selling" at bounding box center [573, 159] width 381 height 20
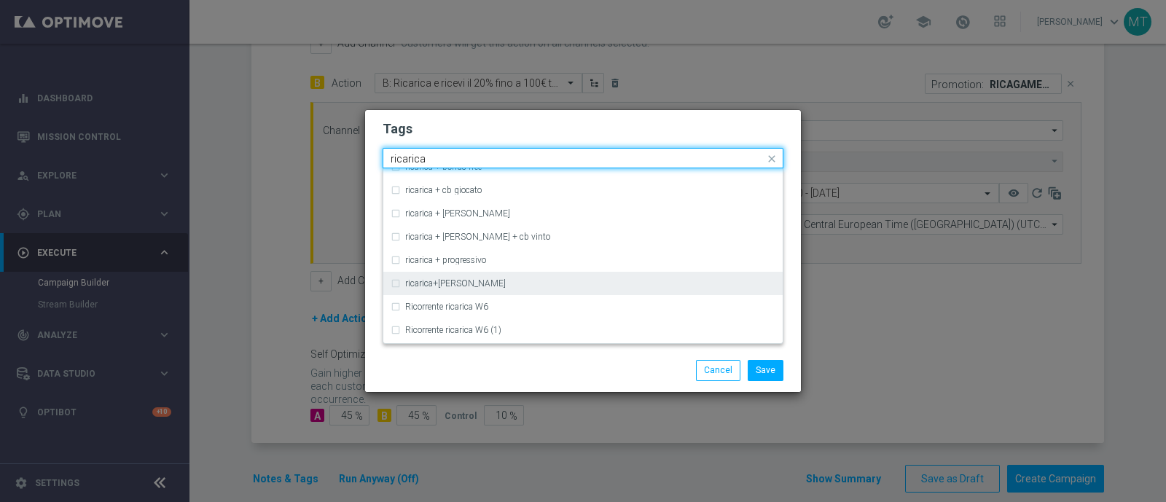
scroll to position [445, 0]
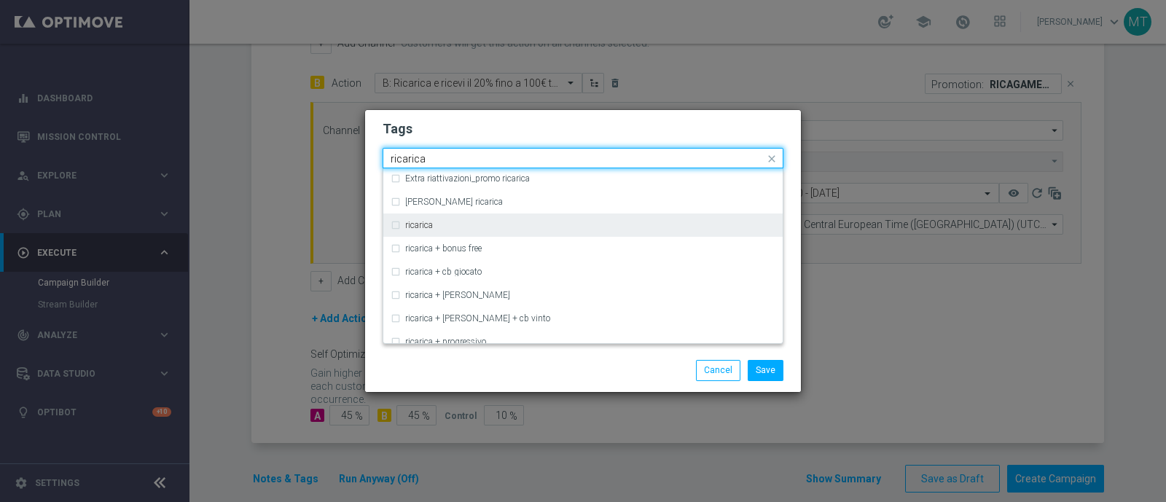
click at [467, 220] on div "ricarica" at bounding box center [583, 225] width 385 height 23
type input "ricarica"
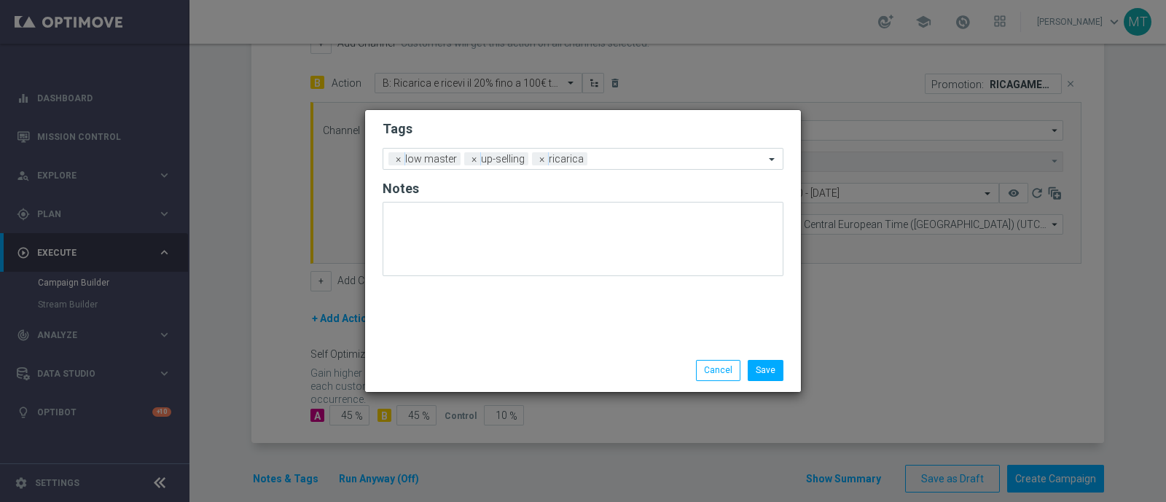
drag, startPoint x: 498, startPoint y: 369, endPoint x: 502, endPoint y: 260, distance: 109.4
click at [451, 297] on div "Tags Add a new tag × low master × up-selling × ricarica Notes" at bounding box center [583, 229] width 436 height 239
click at [596, 158] on input "text" at bounding box center [678, 160] width 171 height 12
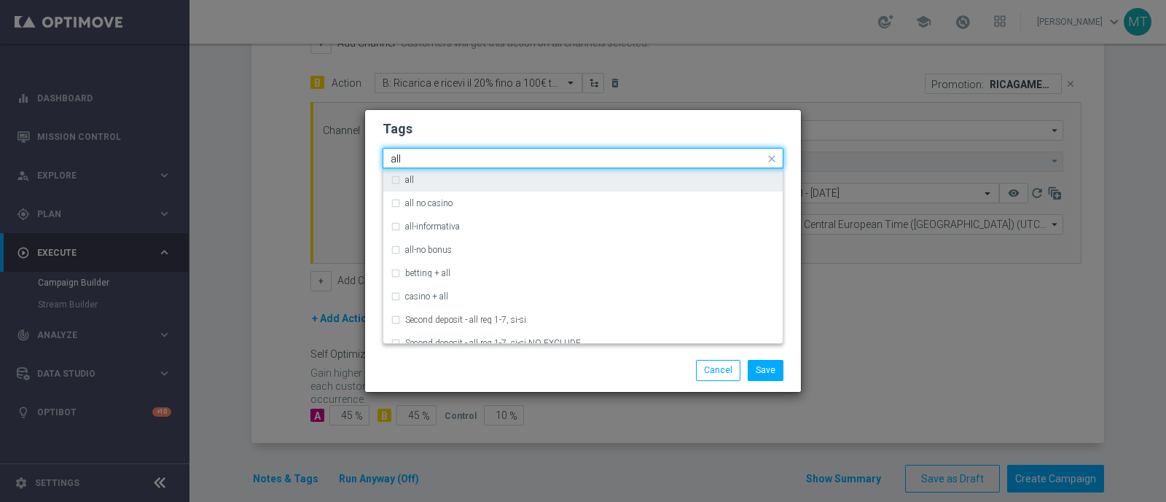
click at [599, 176] on div "all" at bounding box center [590, 180] width 370 height 9
type input "all"
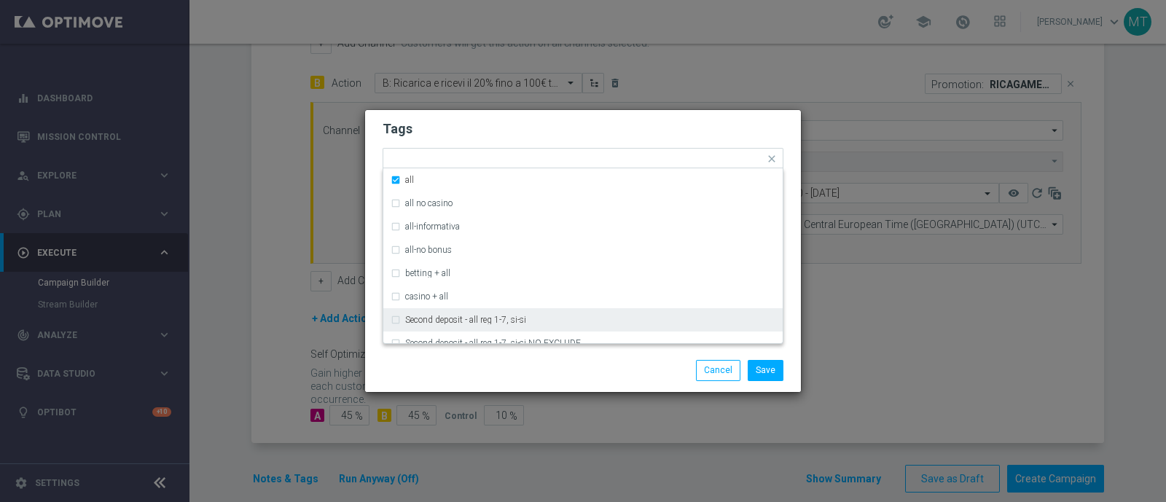
click at [565, 362] on div "Save Cancel" at bounding box center [654, 370] width 282 height 20
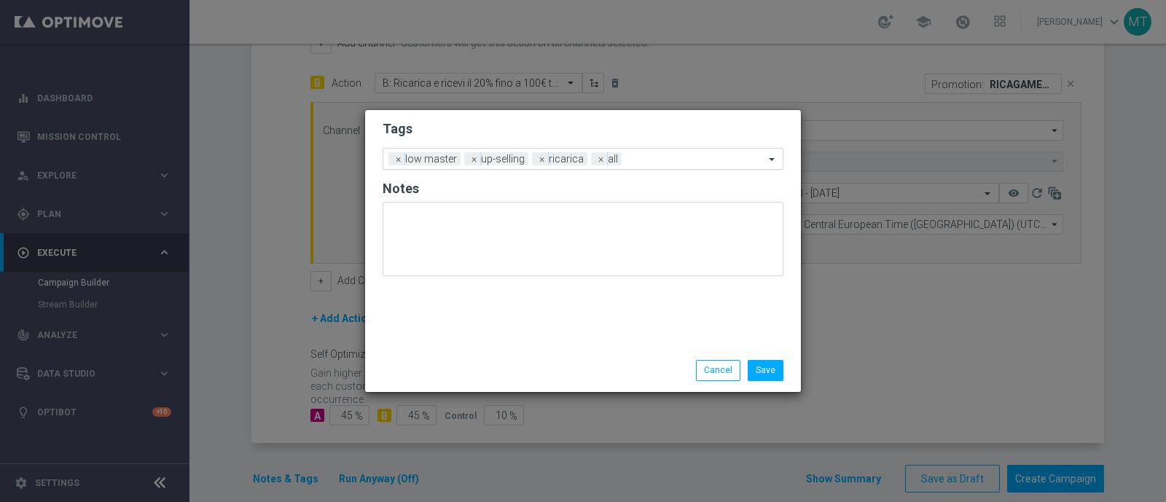
click at [647, 160] on input "text" at bounding box center [696, 160] width 137 height 12
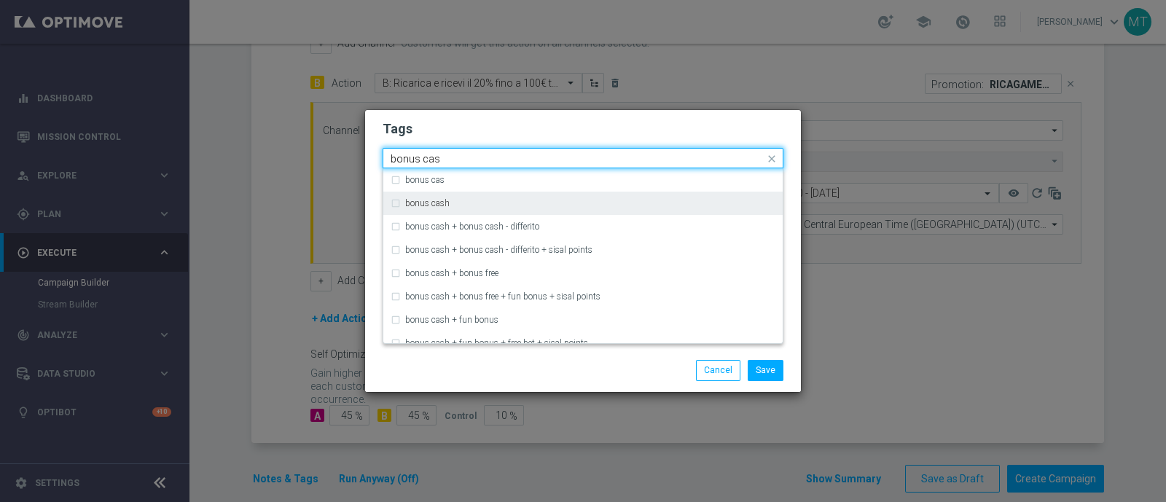
click at [612, 199] on div "bonus cash" at bounding box center [590, 203] width 370 height 9
type input "bonus cas"
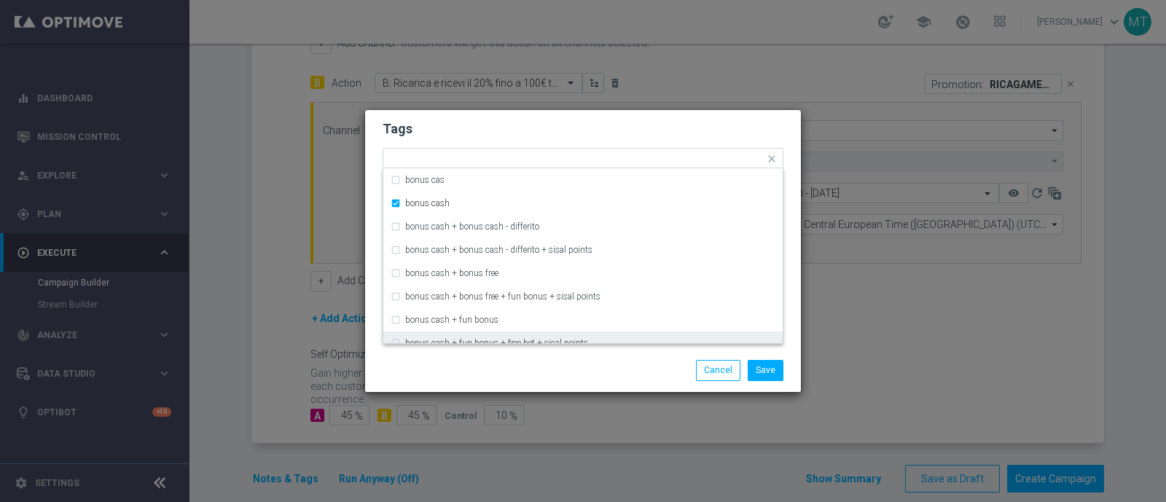
click at [593, 376] on div "Save Cancel" at bounding box center [654, 370] width 282 height 20
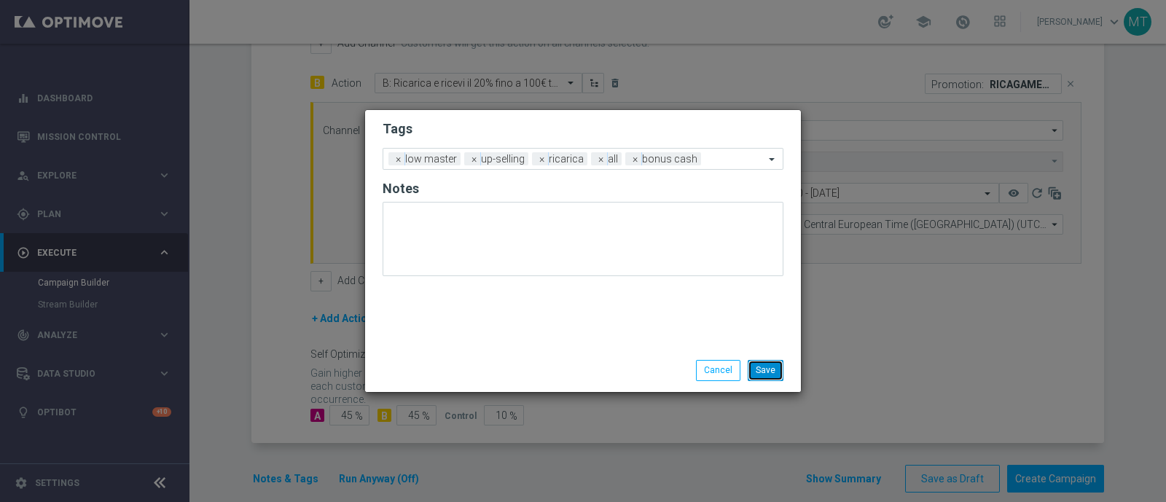
click at [776, 373] on button "Save" at bounding box center [766, 370] width 36 height 20
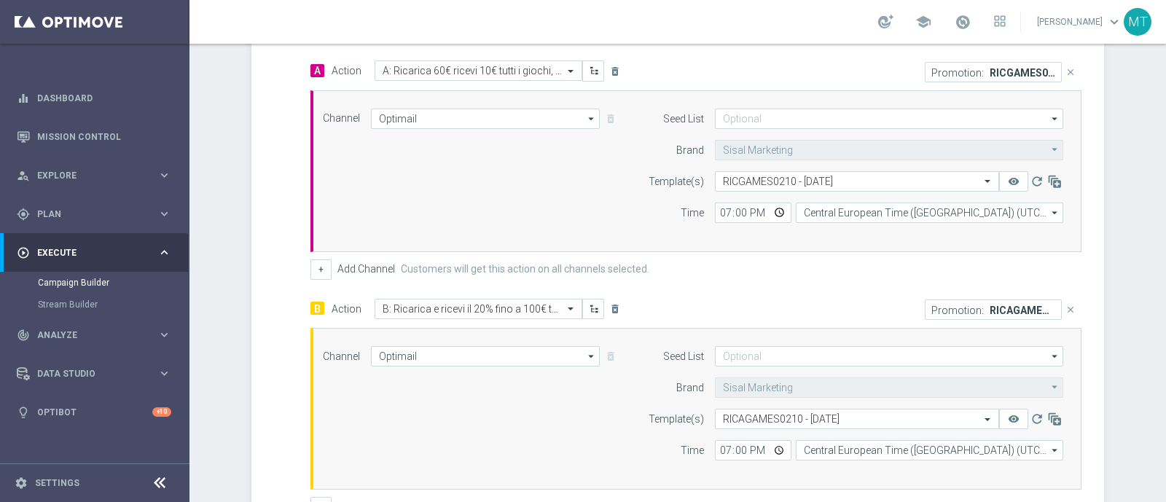
scroll to position [0, 0]
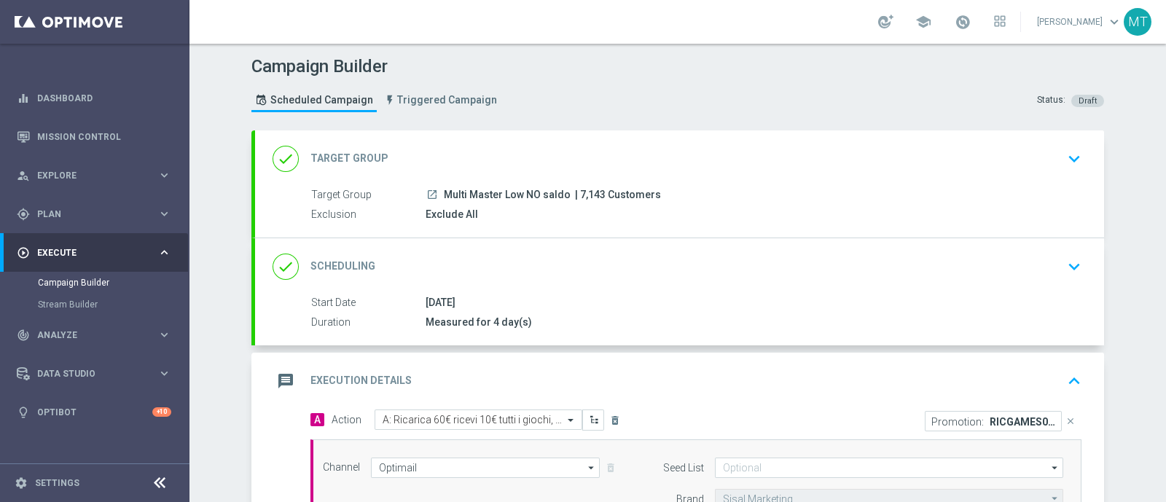
click at [624, 227] on div "Target Group launch Multi Master Low NO saldo | 7,143 Customers Exclusion Exclu…" at bounding box center [679, 212] width 849 height 50
click at [611, 192] on span "| 7,143 Customers" at bounding box center [618, 195] width 86 height 13
click at [1052, 163] on div "done Target Group keyboard_arrow_down" at bounding box center [680, 159] width 814 height 28
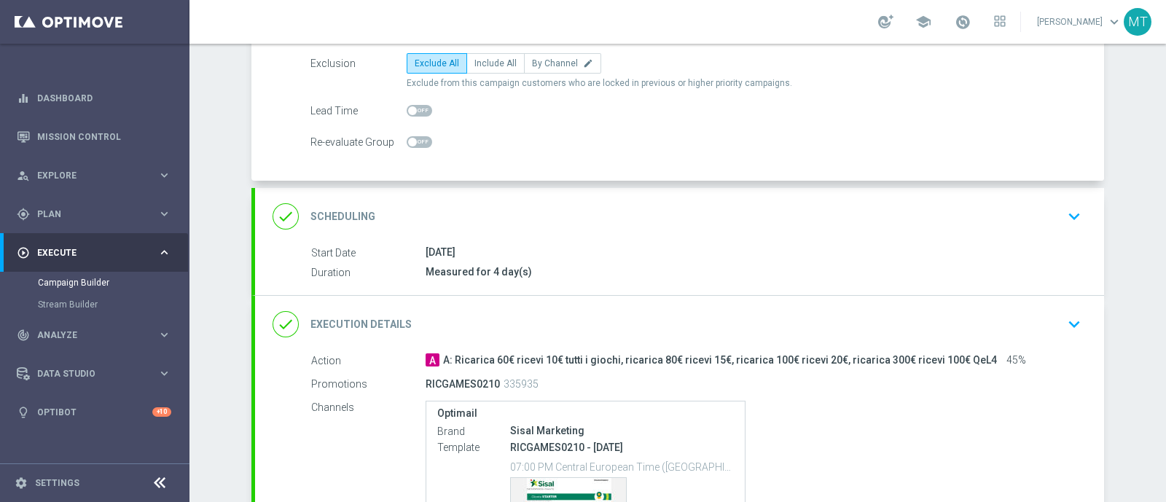
scroll to position [167, 0]
click at [935, 230] on div "done Scheduling keyboard_arrow_down" at bounding box center [679, 215] width 849 height 57
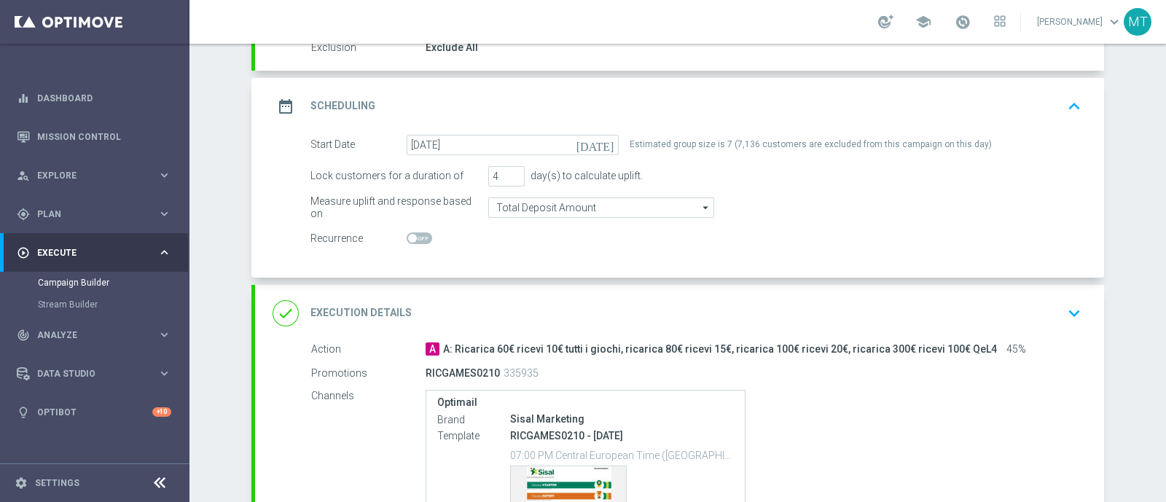
scroll to position [0, 0]
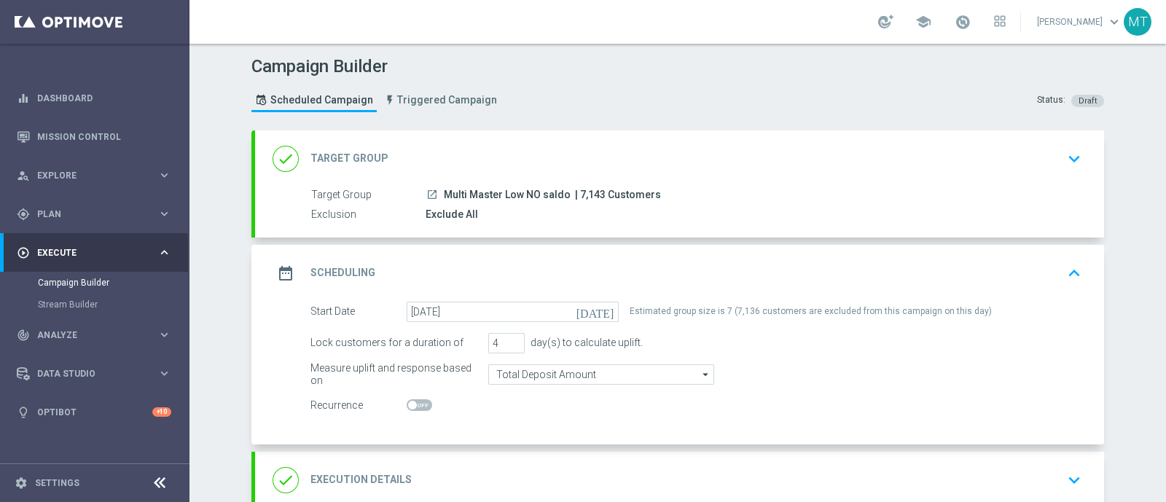
click at [558, 233] on div "Target Group launch Multi Master Low NO saldo | 7,143 Customers Exclusion Exclu…" at bounding box center [679, 212] width 849 height 50
click at [535, 214] on div "Exclude All" at bounding box center [751, 214] width 650 height 15
click at [507, 189] on span "Multi Master Low NO saldo" at bounding box center [507, 195] width 127 height 13
click at [1052, 155] on div "done Target Group keyboard_arrow_down" at bounding box center [680, 159] width 814 height 28
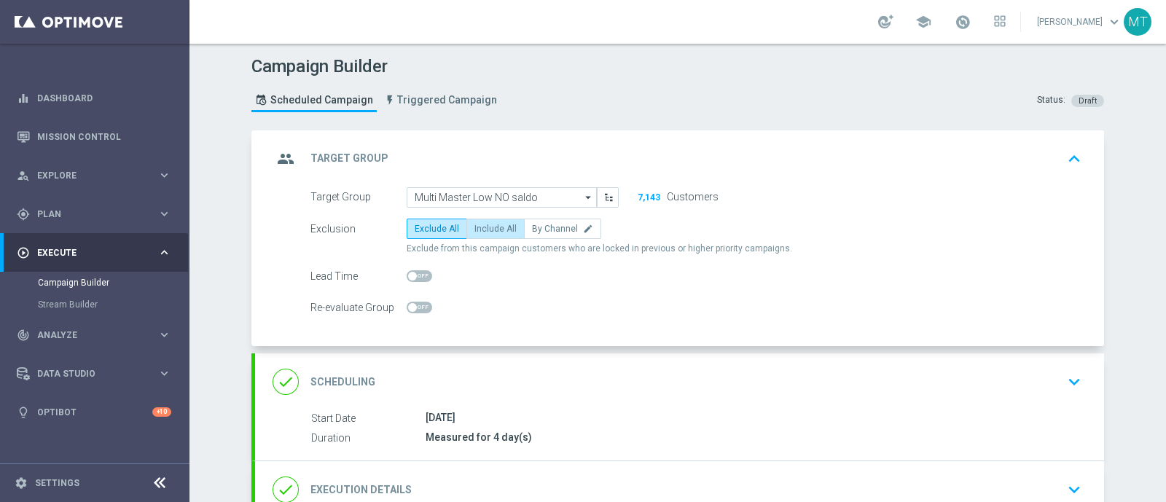
click at [481, 227] on span "Include All" at bounding box center [496, 229] width 42 height 10
click at [481, 227] on input "Include All" at bounding box center [479, 231] width 9 height 9
radio input "true"
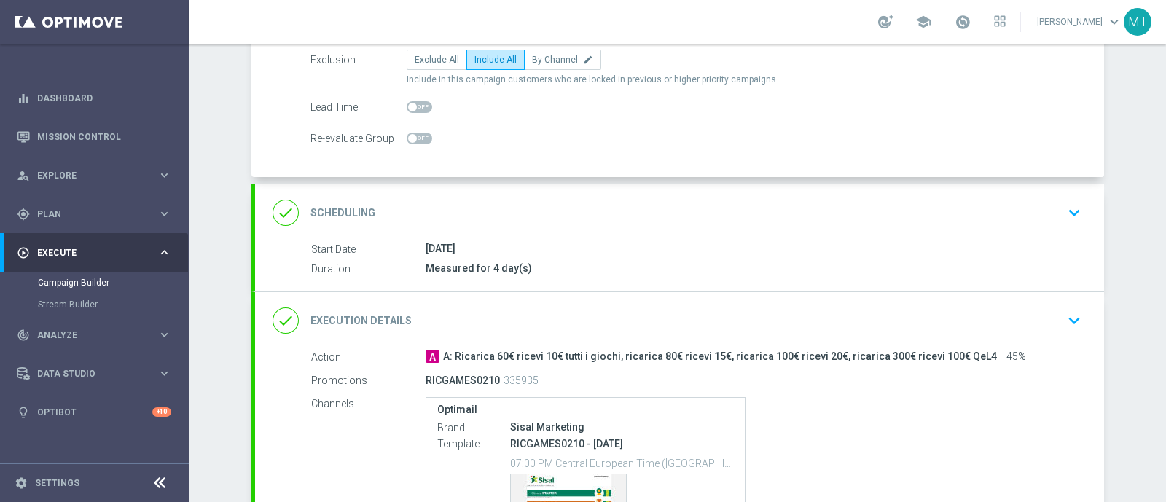
click at [623, 220] on div "done Scheduling keyboard_arrow_down" at bounding box center [680, 213] width 814 height 28
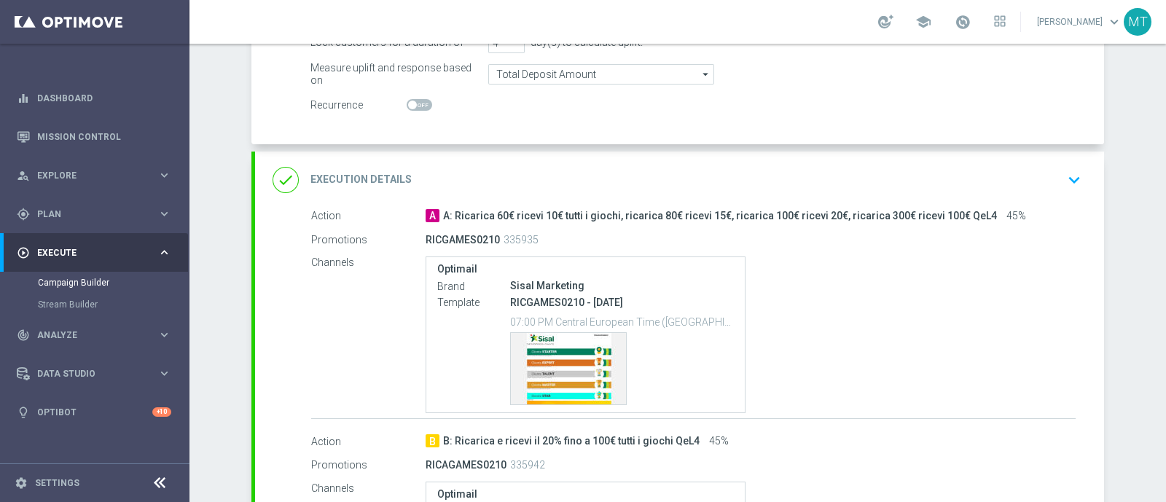
scroll to position [327, 0]
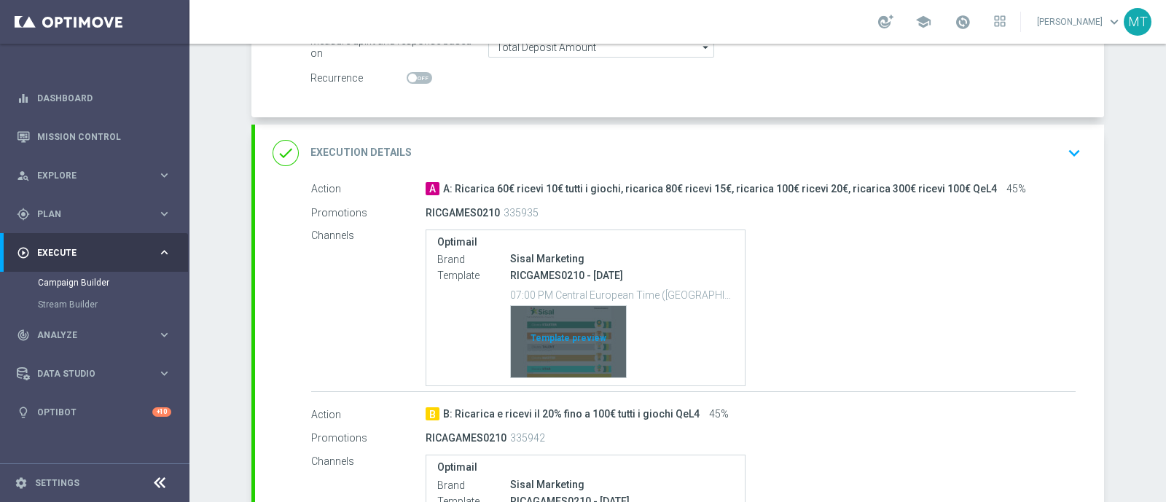
click at [570, 329] on div "Template preview" at bounding box center [568, 341] width 115 height 71
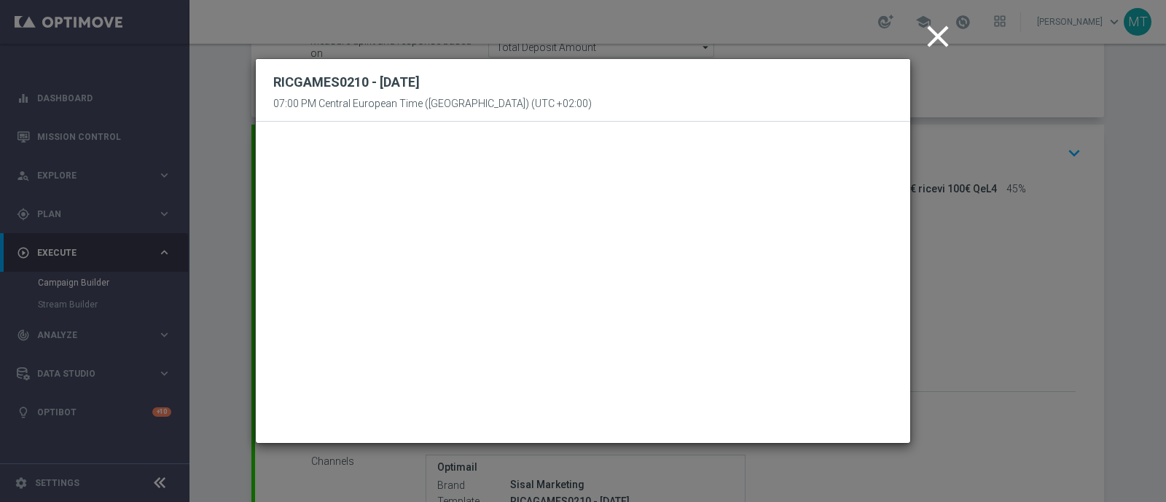
click at [930, 44] on icon "close" at bounding box center [938, 36] width 36 height 36
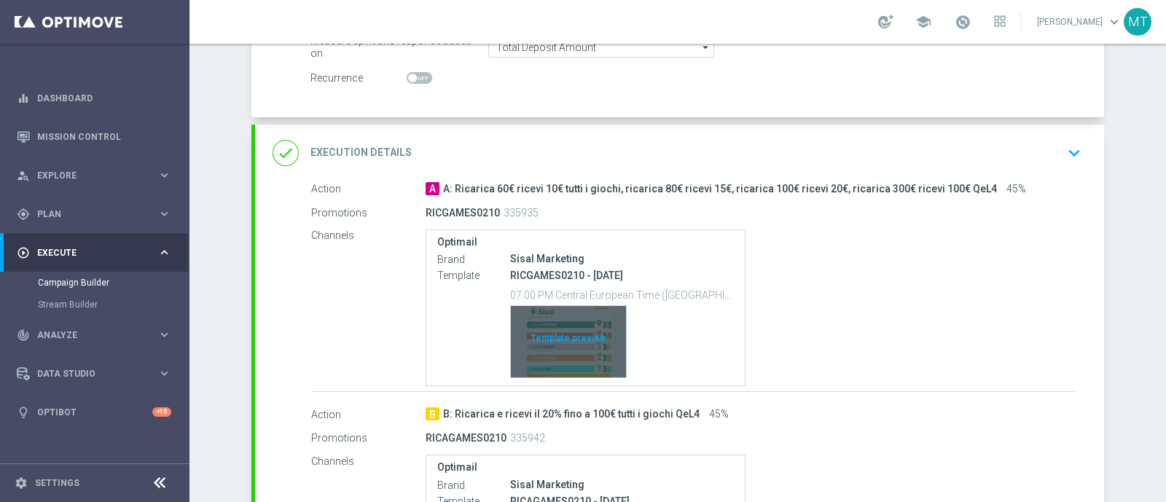
click at [590, 326] on div "Template preview" at bounding box center [568, 341] width 115 height 71
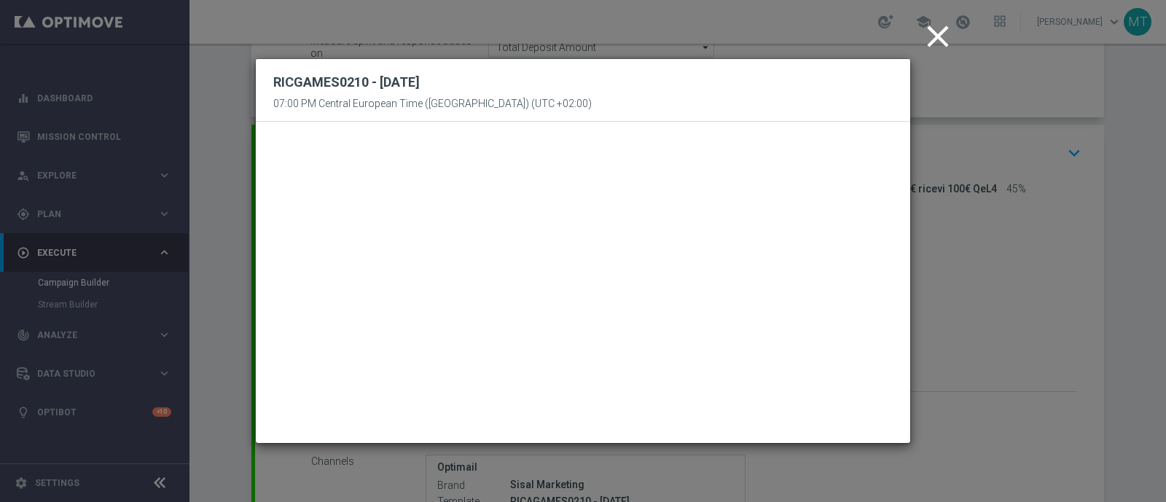
click at [922, 32] on icon "close" at bounding box center [938, 36] width 36 height 36
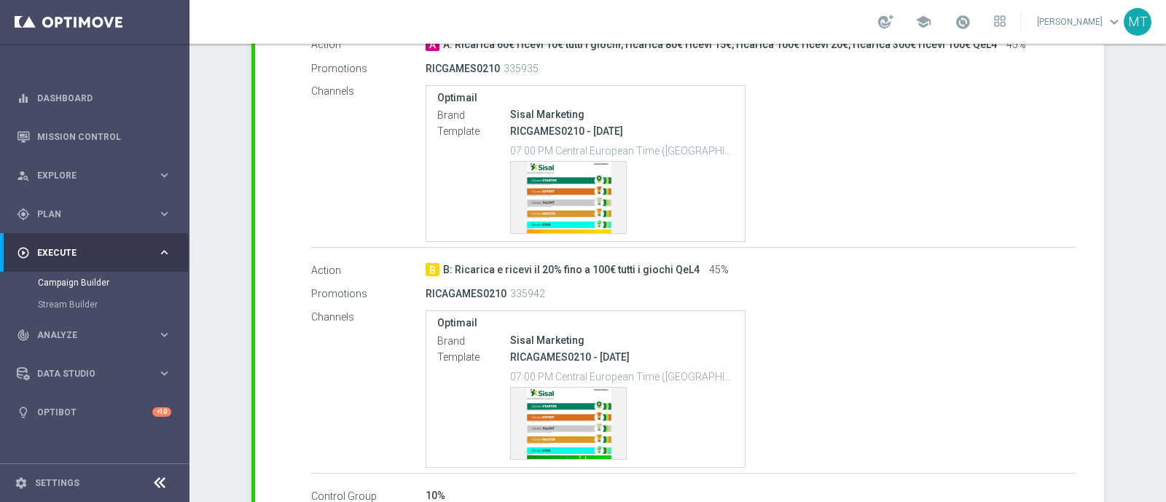
scroll to position [475, 0]
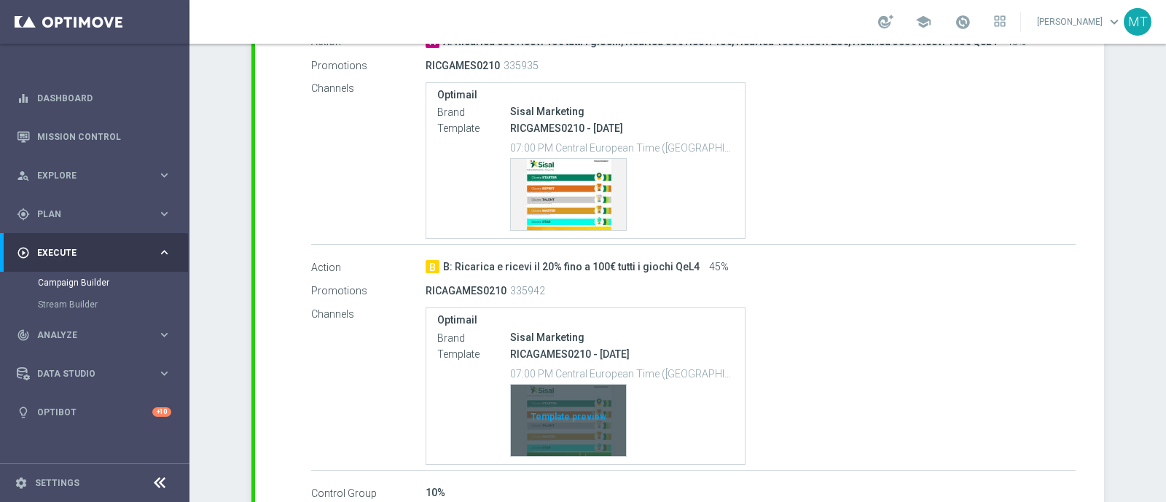
click at [567, 407] on div "Template preview" at bounding box center [568, 420] width 115 height 71
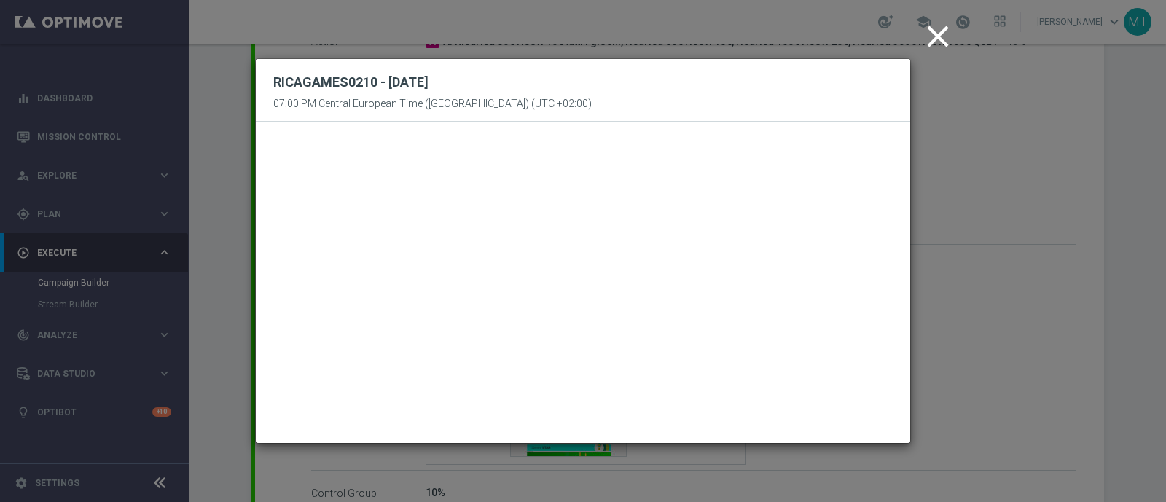
click at [943, 27] on icon "close" at bounding box center [938, 36] width 36 height 36
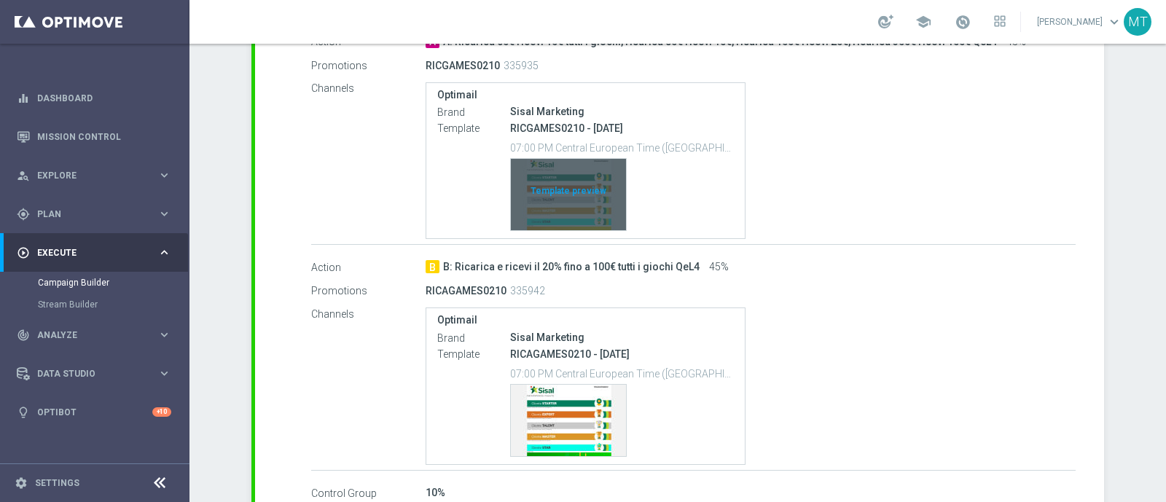
click at [568, 161] on div "Template preview" at bounding box center [568, 194] width 115 height 71
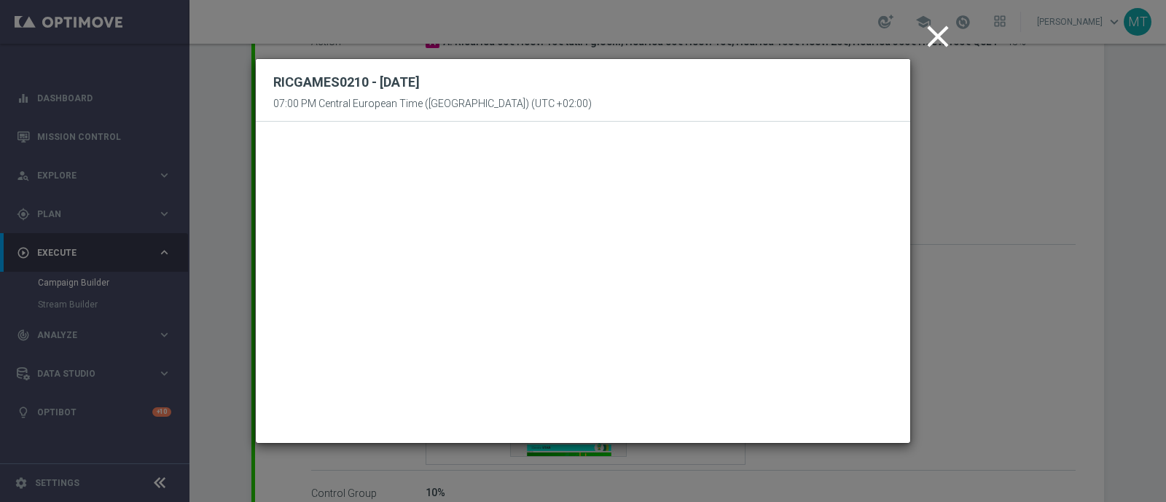
click at [930, 47] on icon "close" at bounding box center [938, 36] width 36 height 36
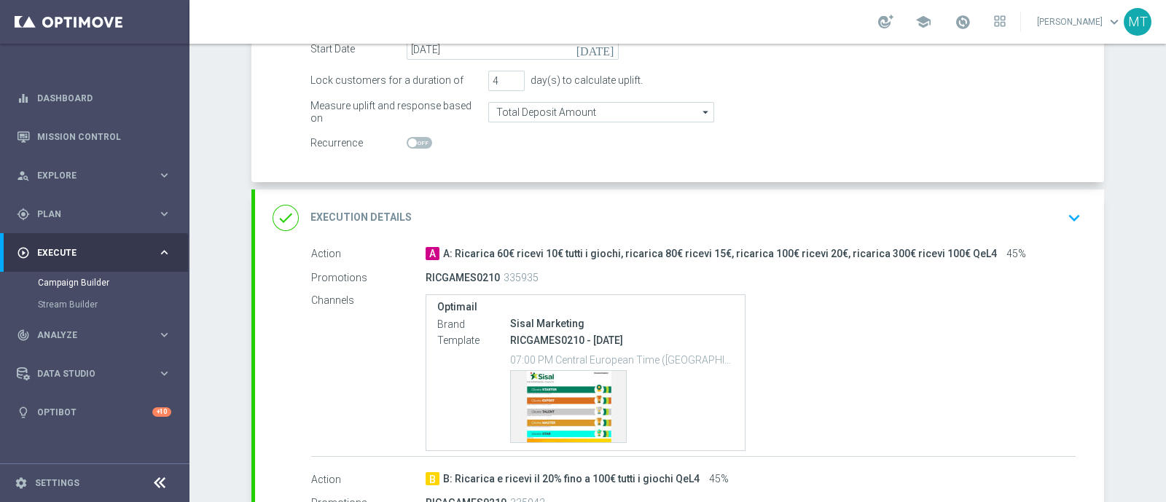
scroll to position [260, 0]
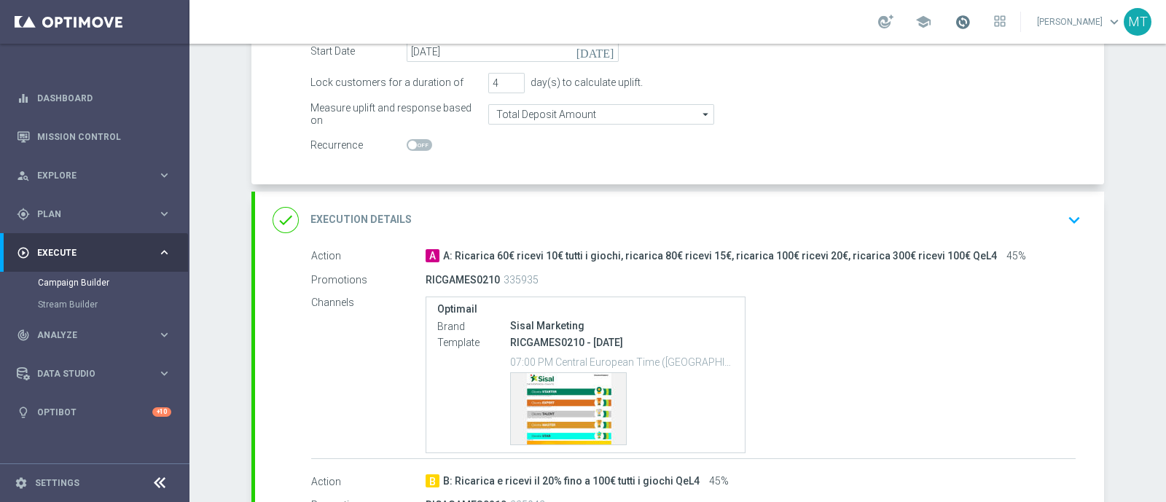
click at [971, 27] on span at bounding box center [963, 22] width 16 height 16
click at [883, 236] on div "done Execution Details keyboard_arrow_down" at bounding box center [679, 220] width 849 height 57
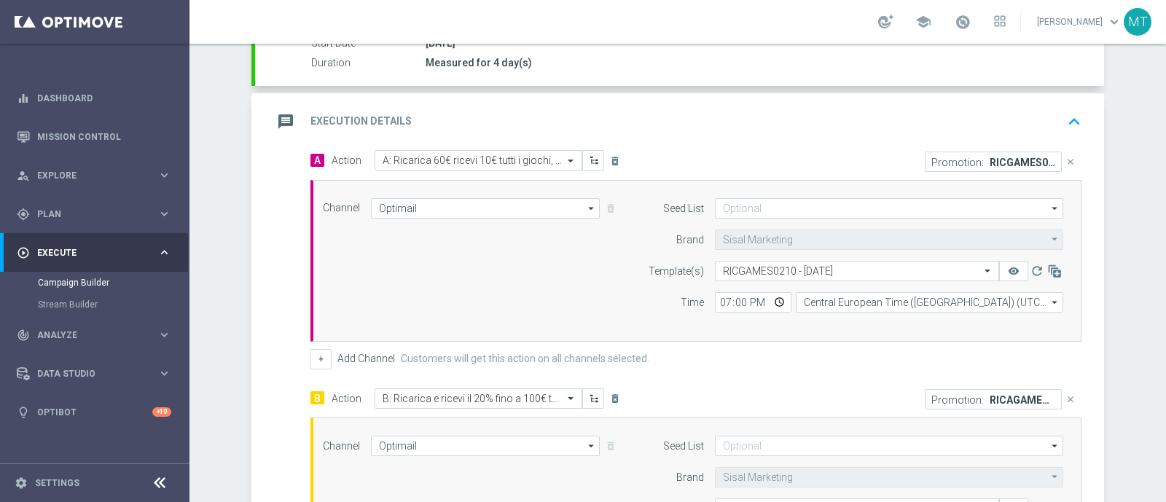
scroll to position [253, 0]
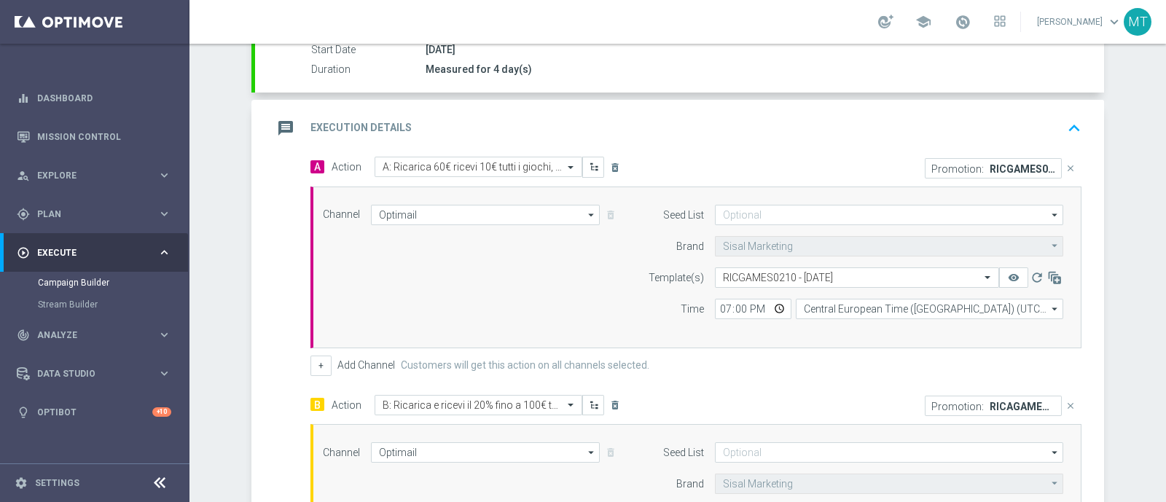
click at [990, 133] on div "message Execution Details keyboard_arrow_up" at bounding box center [680, 128] width 814 height 28
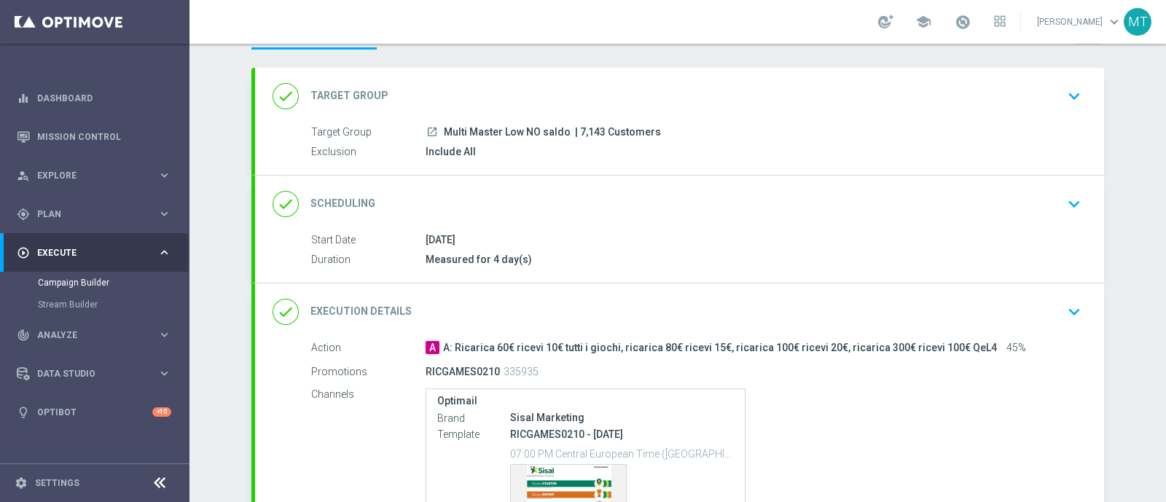
scroll to position [63, 0]
click at [944, 218] on div "done Scheduling keyboard_arrow_down" at bounding box center [679, 203] width 849 height 57
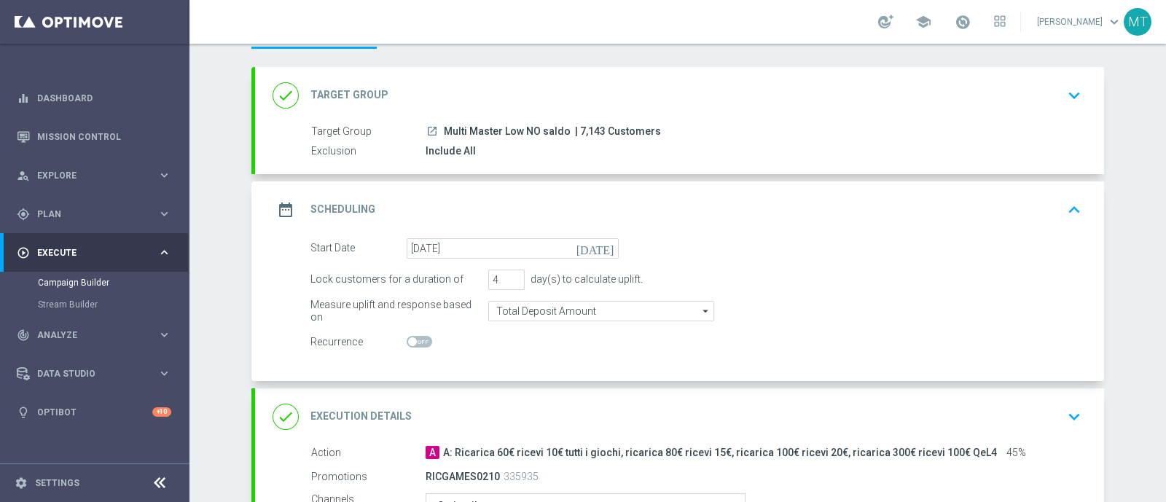
click at [873, 132] on div "launch Multi Master Low NO saldo | 7,143 Customers" at bounding box center [751, 131] width 650 height 15
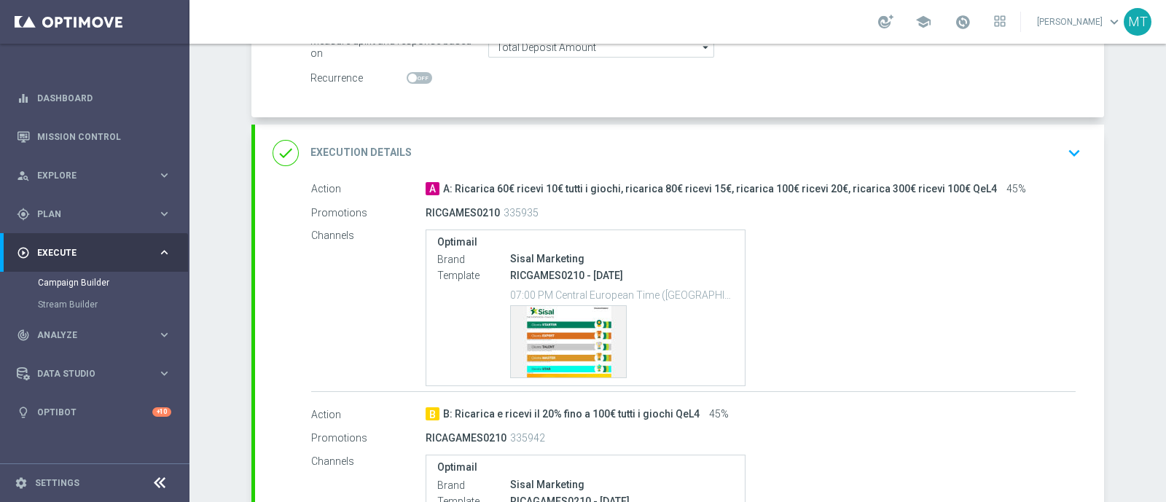
scroll to position [564, 0]
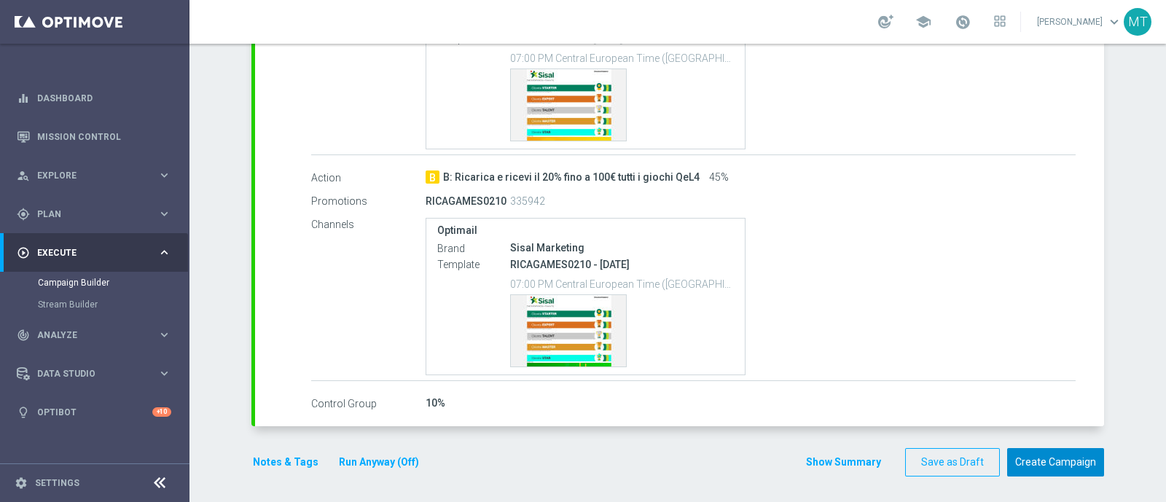
click at [1017, 456] on button "Create Campaign" at bounding box center [1056, 462] width 97 height 28
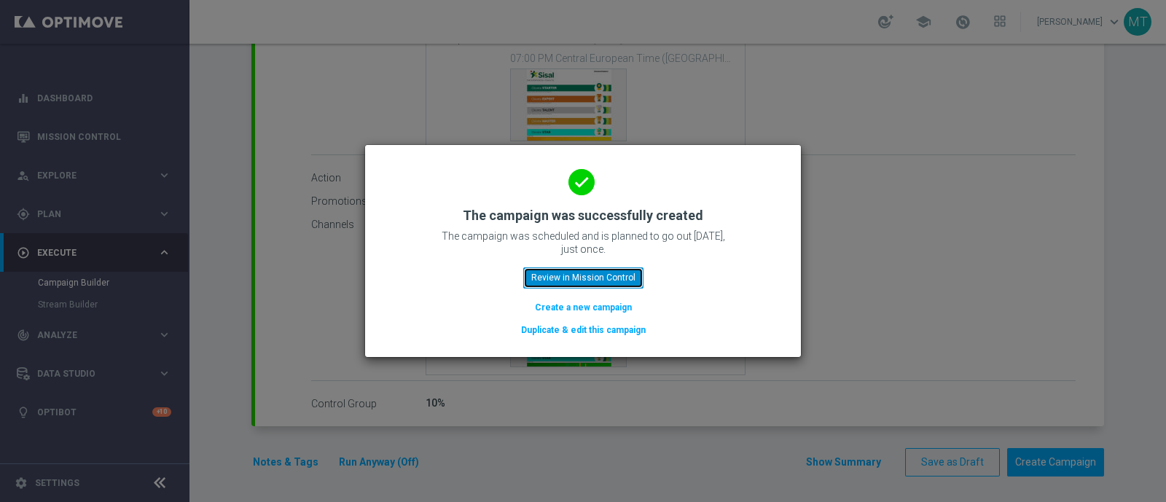
click at [555, 276] on button "Review in Mission Control" at bounding box center [583, 278] width 120 height 20
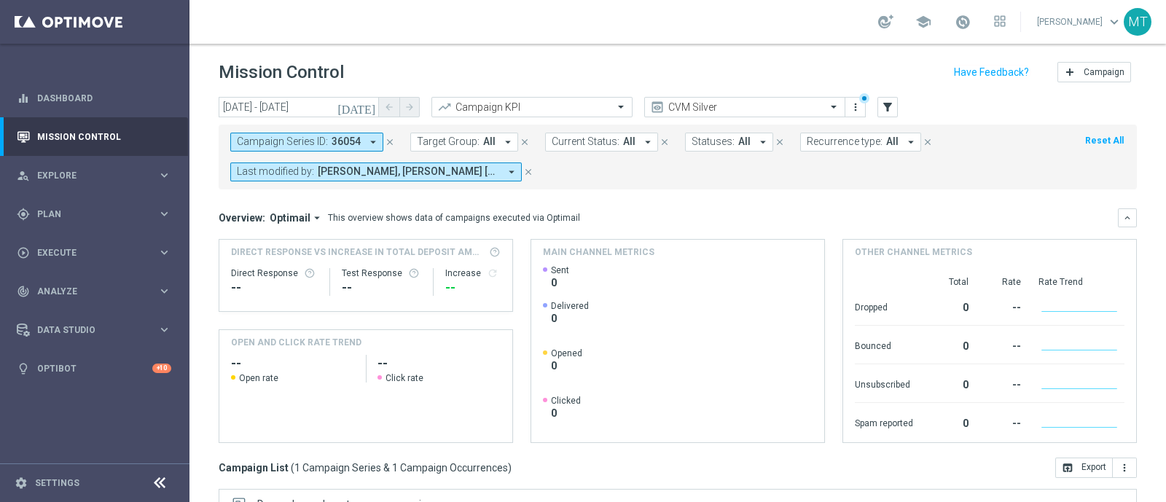
click at [391, 144] on icon "close" at bounding box center [390, 142] width 10 height 10
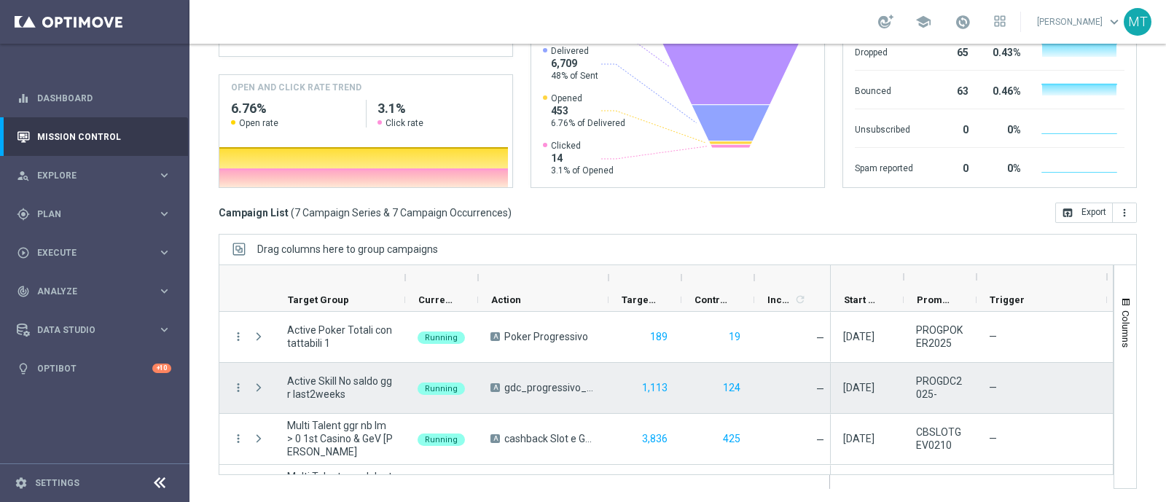
scroll to position [194, 0]
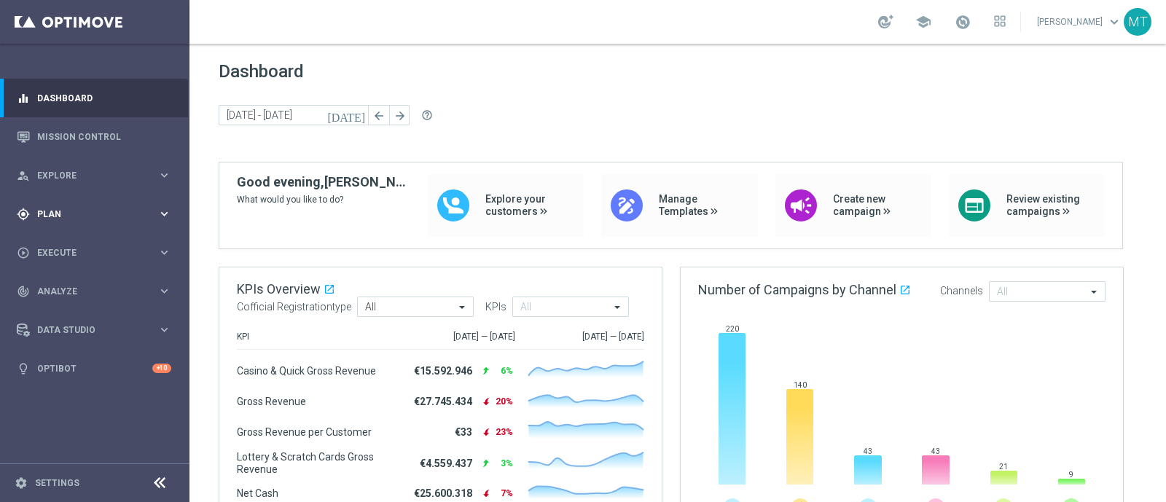
click at [71, 224] on div "gps_fixed Plan keyboard_arrow_right" at bounding box center [94, 214] width 188 height 39
click at [64, 289] on span "Templates" at bounding box center [91, 288] width 104 height 9
click at [61, 247] on link "Target Groups" at bounding box center [95, 244] width 114 height 12
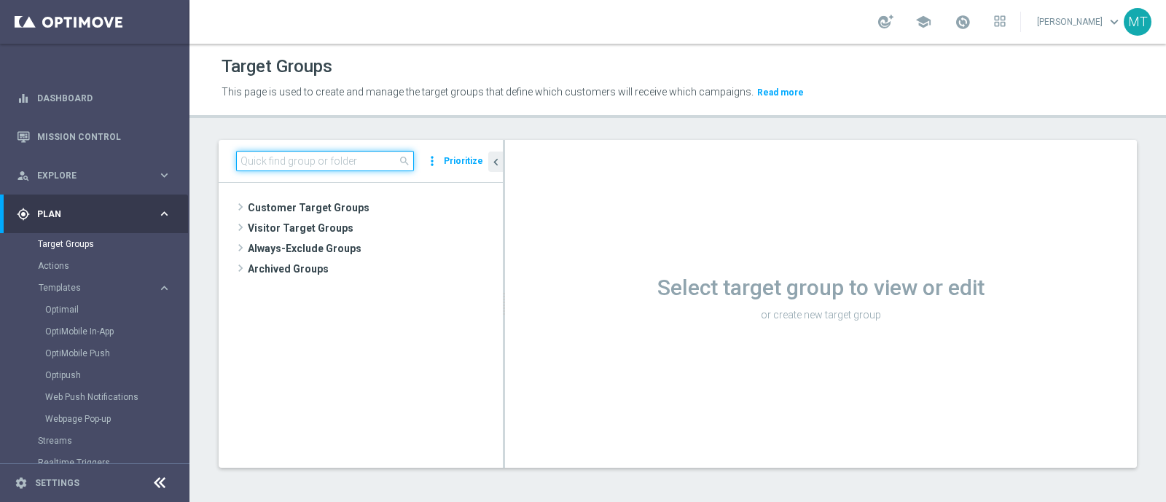
click at [300, 163] on input at bounding box center [325, 161] width 178 height 20
paste input "Multi Master Low NO saldo"
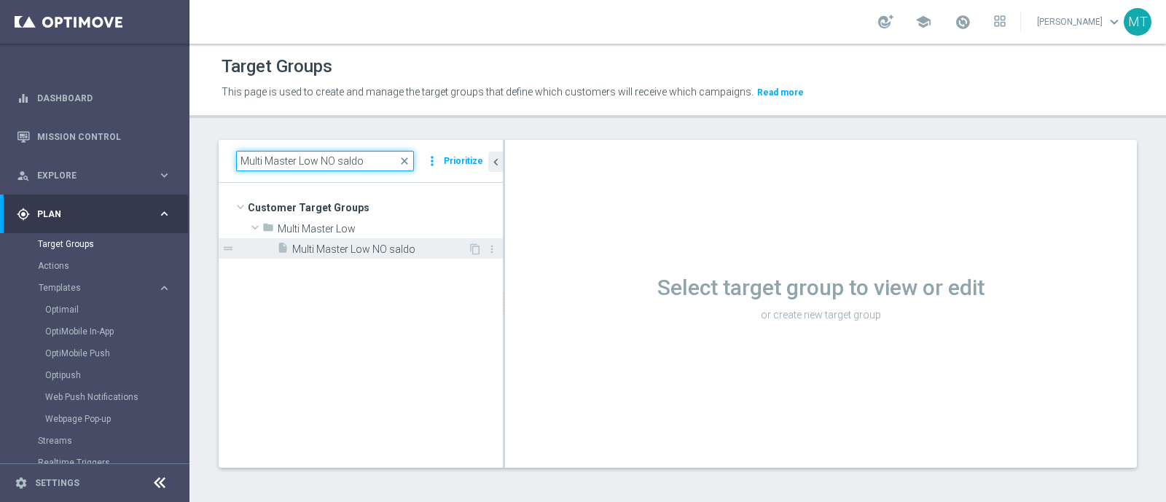
type input "Multi Master Low NO saldo"
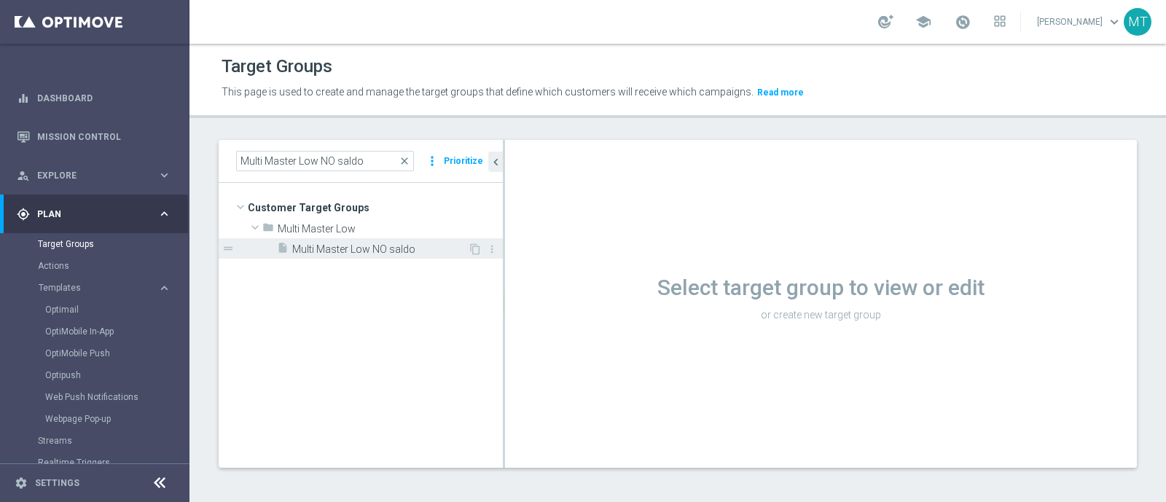
click at [373, 254] on span "Multi Master Low NO saldo" at bounding box center [380, 250] width 176 height 12
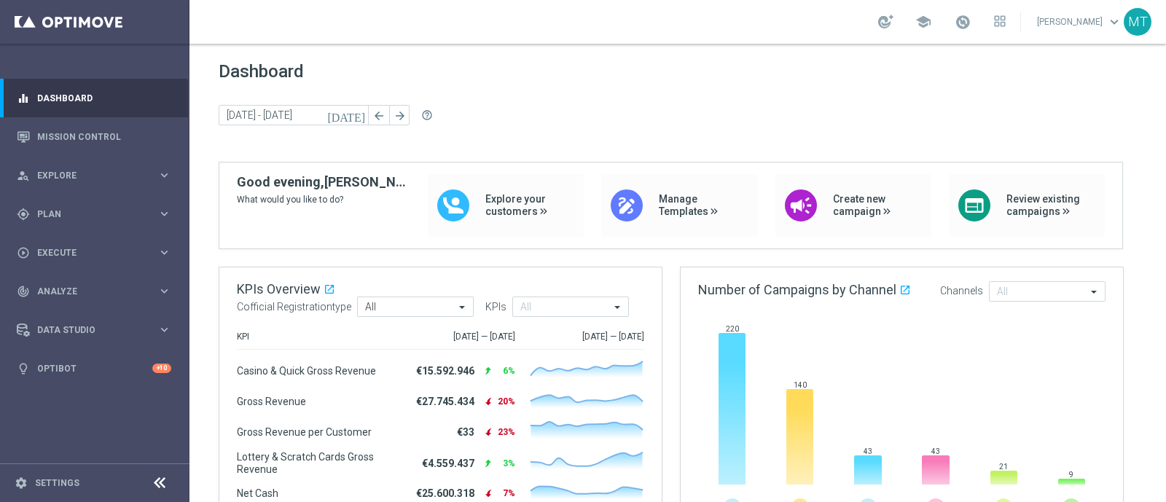
drag, startPoint x: 64, startPoint y: 227, endPoint x: 66, endPoint y: 238, distance: 11.2
click at [63, 227] on div "gps_fixed Plan keyboard_arrow_right" at bounding box center [94, 214] width 188 height 39
click at [60, 291] on span "Templates" at bounding box center [91, 288] width 104 height 9
click at [67, 309] on link "Optimail" at bounding box center [98, 310] width 106 height 12
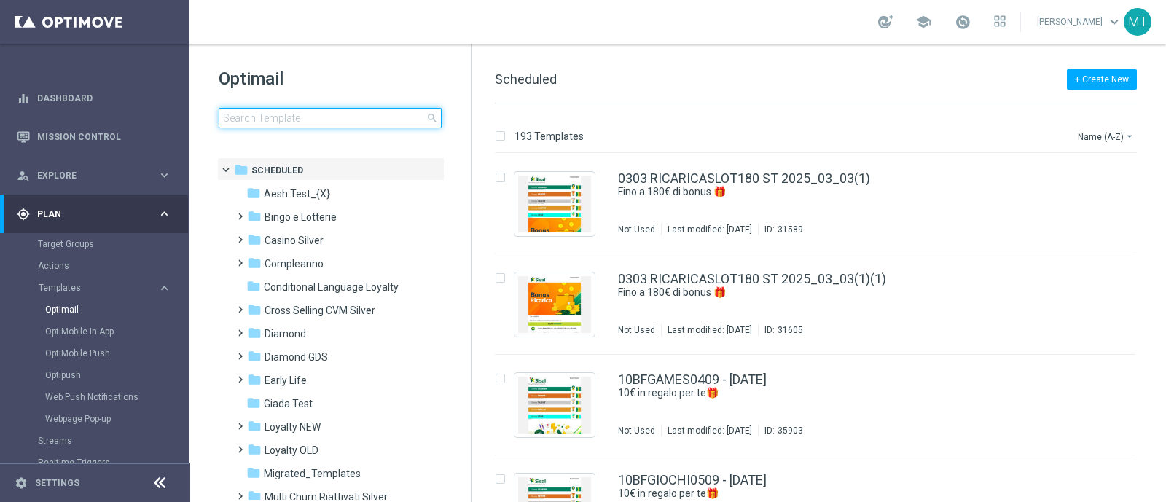
click at [241, 121] on input at bounding box center [330, 118] width 223 height 20
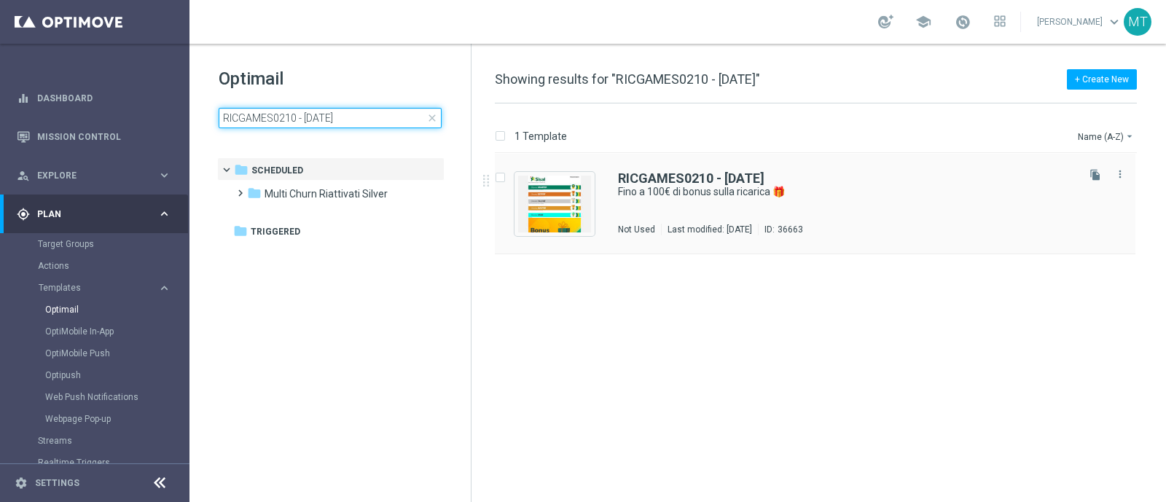
type input "RICGAMES0210 - 2025-10-02"
click at [655, 164] on div "RICGAMES0210 - 2025-10-02 Fino a 100€ di bonus sulla ricarica 🎁 Not Used Last m…" at bounding box center [815, 204] width 641 height 101
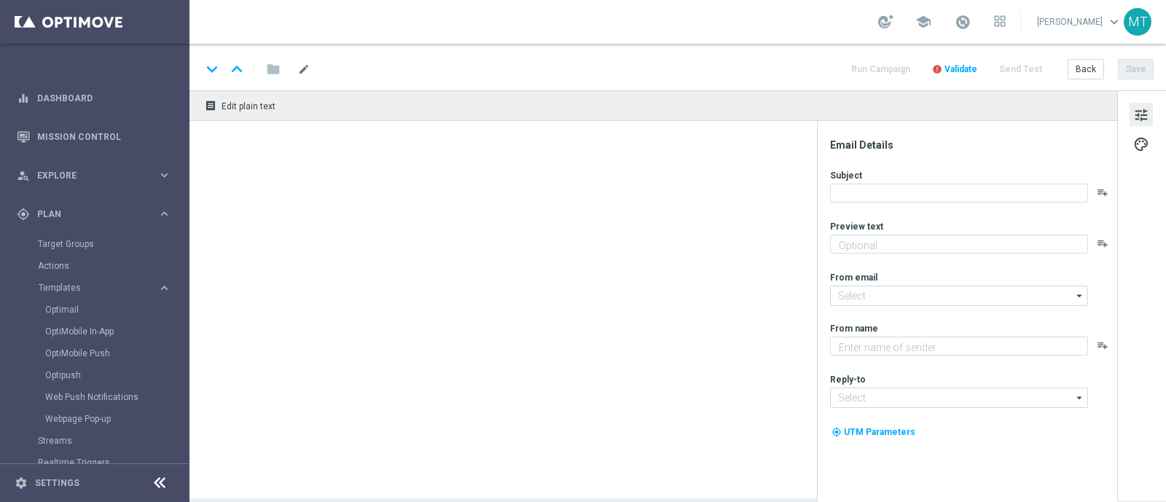
type textarea "Scopri la nuova promozione 🎯"
type input "[EMAIL_ADDRESS][DOMAIN_NAME]"
type textarea "Sisal"
type input "[EMAIL_ADDRESS][DOMAIN_NAME]"
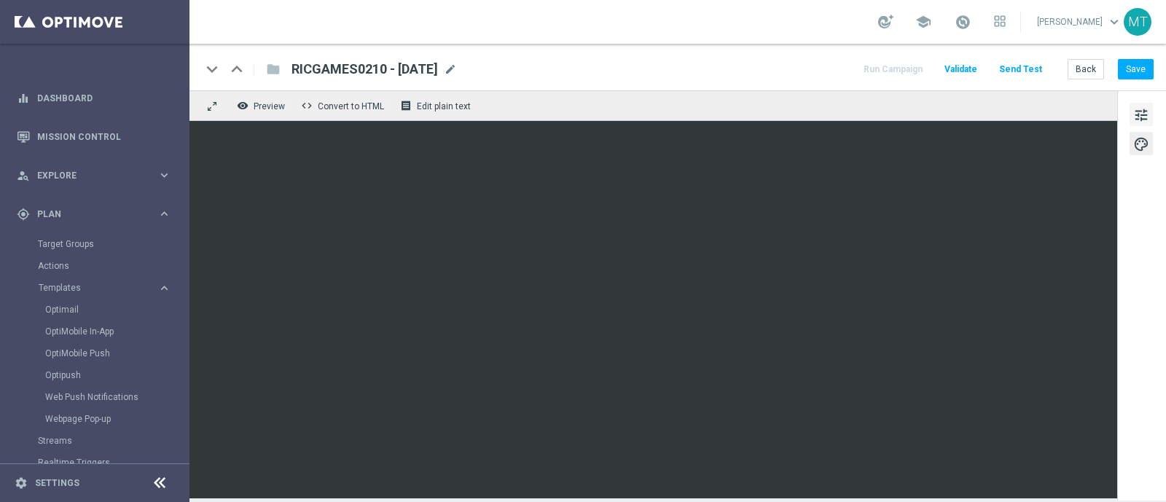
click at [1141, 107] on span "tune" at bounding box center [1142, 115] width 16 height 19
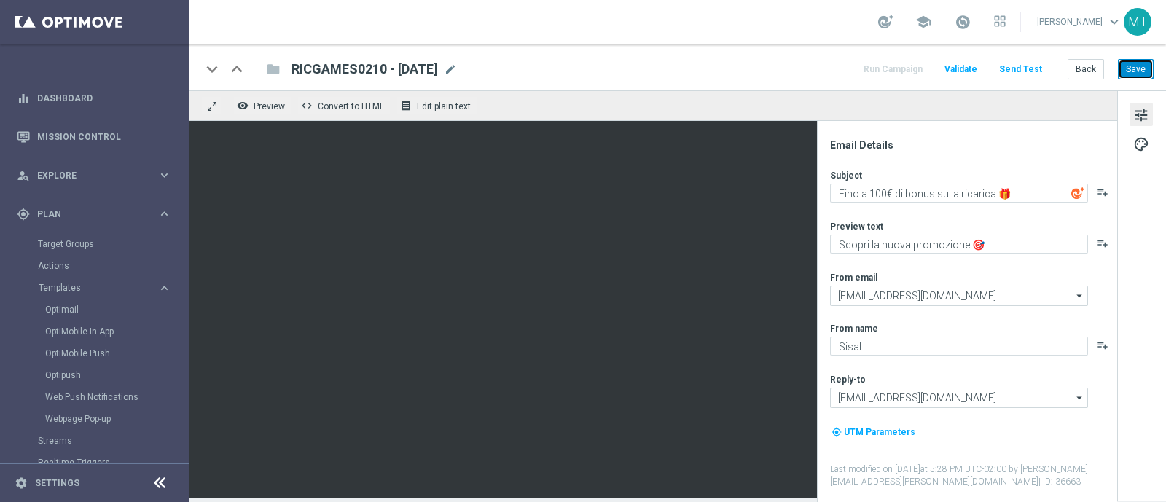
click at [1132, 69] on button "Save" at bounding box center [1136, 69] width 36 height 20
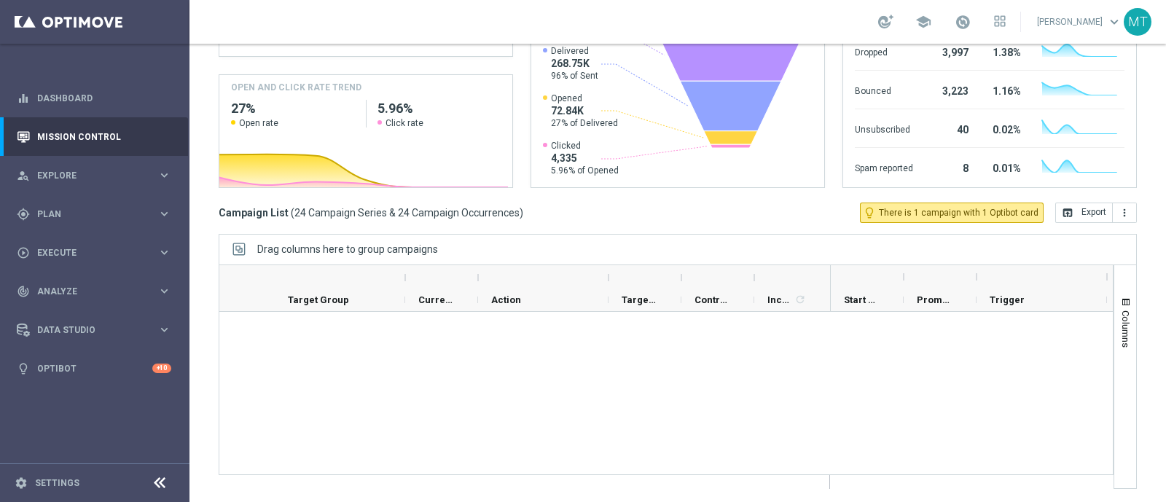
scroll to position [1061, 0]
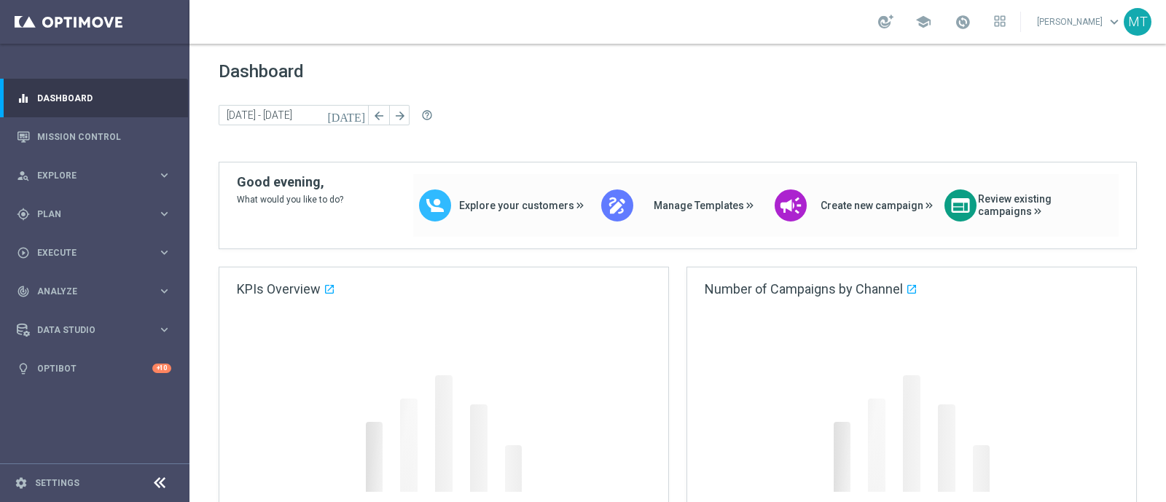
click at [66, 205] on div "gps_fixed Plan keyboard_arrow_right" at bounding box center [94, 214] width 188 height 39
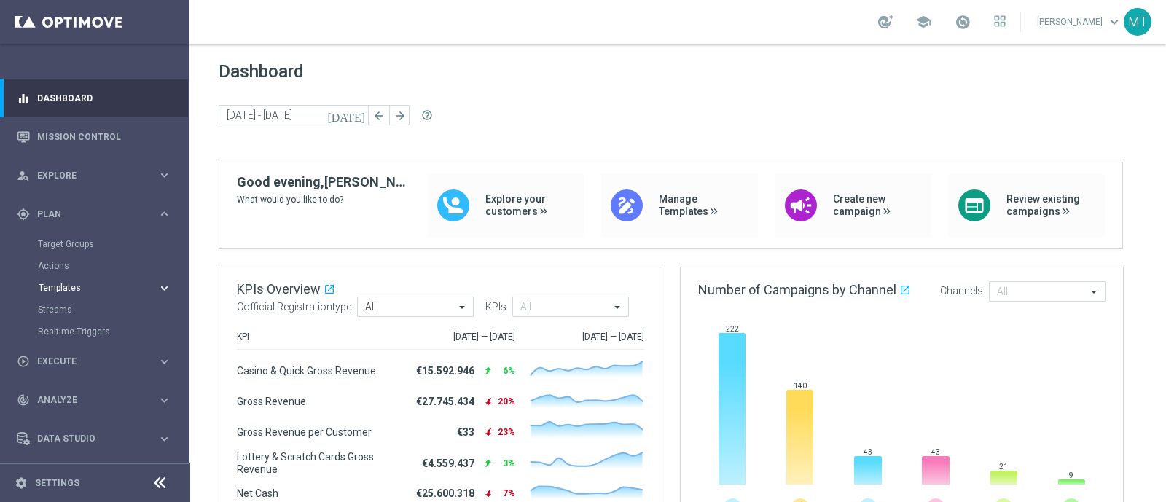
click at [56, 282] on button "Templates keyboard_arrow_right" at bounding box center [105, 288] width 134 height 12
click at [73, 308] on link "Optimail" at bounding box center [98, 310] width 106 height 12
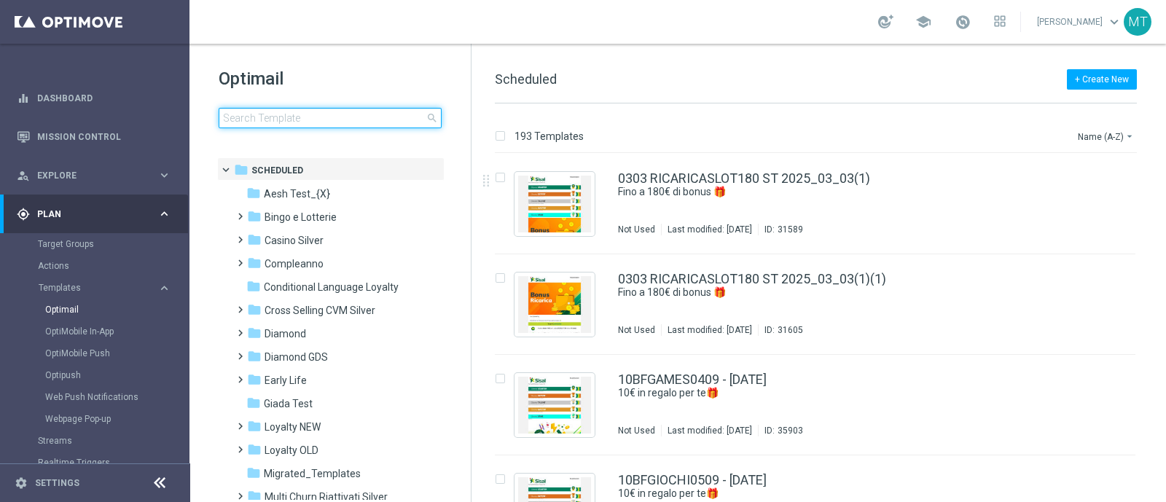
click at [361, 120] on input at bounding box center [330, 118] width 223 height 20
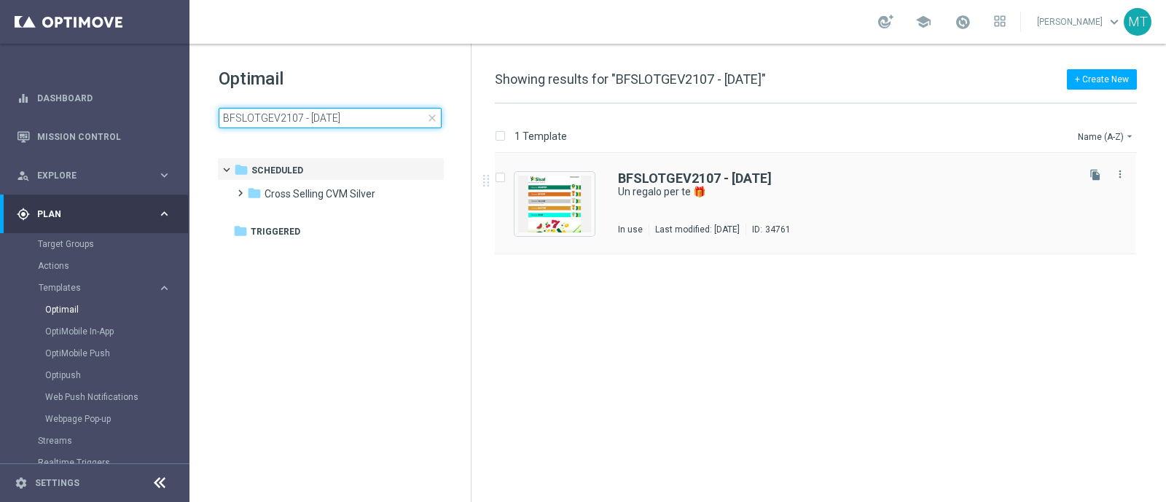
type input "BFSLOTGEV2107 - [DATE]"
click at [846, 179] on div "BFSLOTGEV2107 - [DATE]" at bounding box center [846, 178] width 456 height 13
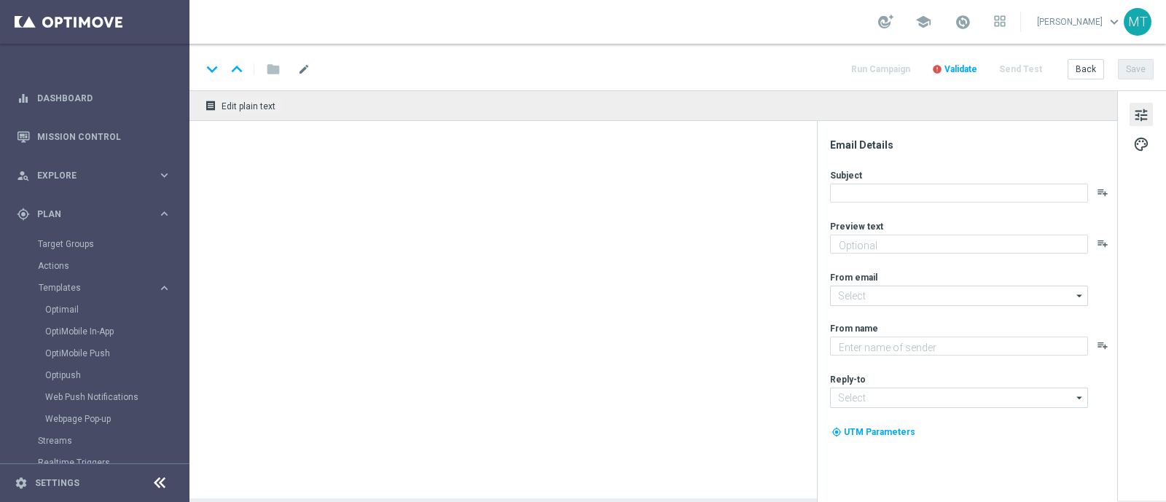
type textarea "Per divertirti con Slot e [PERSON_NAME] e Vinci 🎰🍀"
type input "[EMAIL_ADDRESS][DOMAIN_NAME]"
type textarea "Sisal"
type input "[EMAIL_ADDRESS][DOMAIN_NAME]"
